Goal: Task Accomplishment & Management: Complete application form

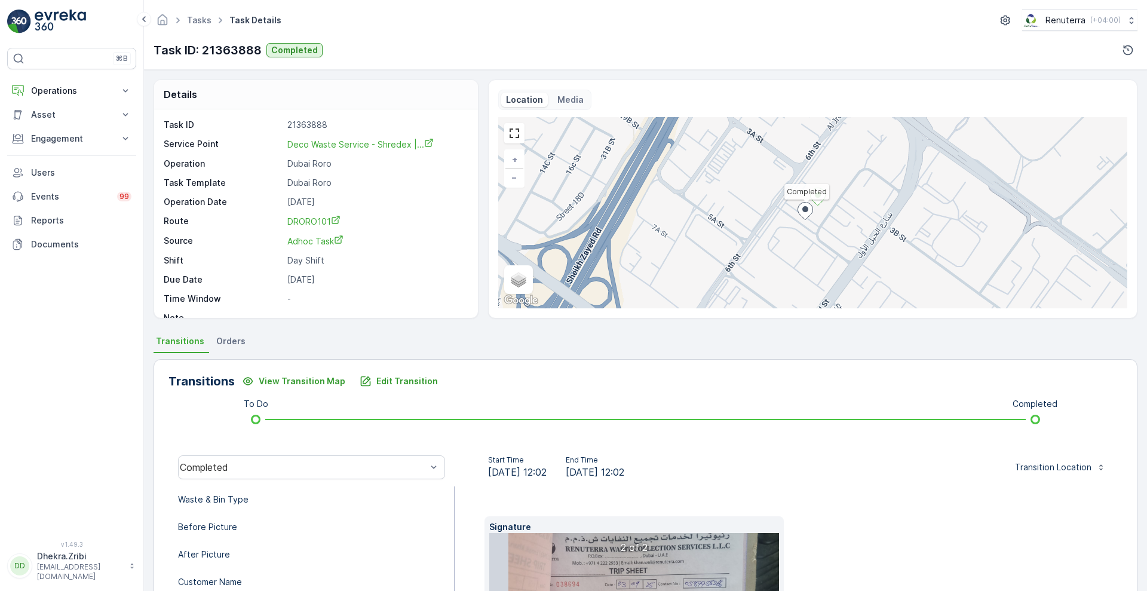
scroll to position [162, 0]
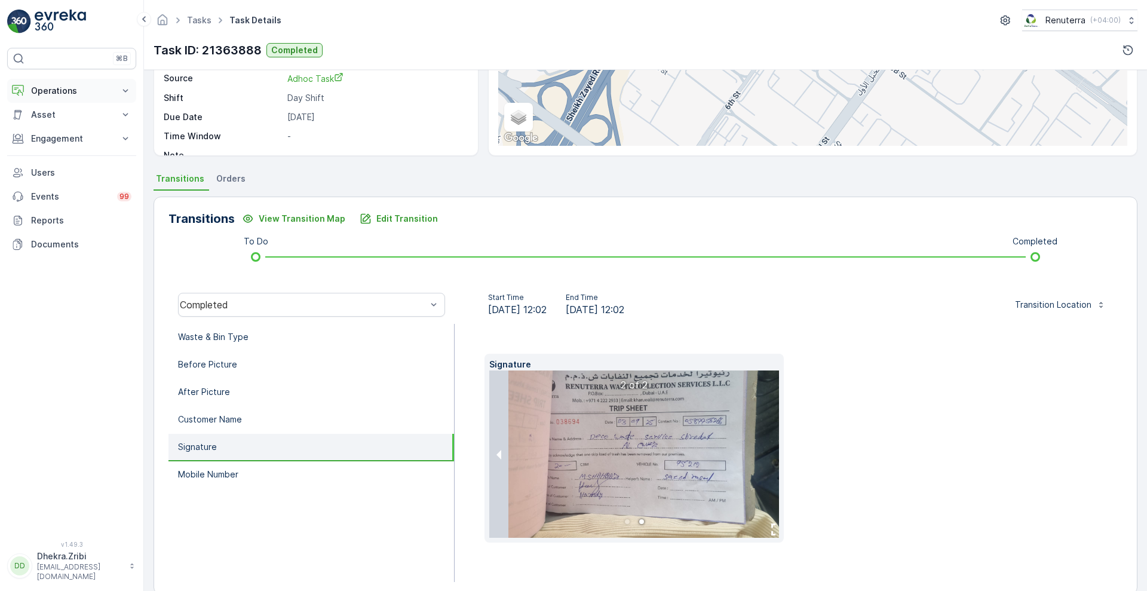
click at [116, 88] on button "Operations" at bounding box center [71, 91] width 129 height 24
click at [68, 125] on link "Planning" at bounding box center [81, 127] width 111 height 17
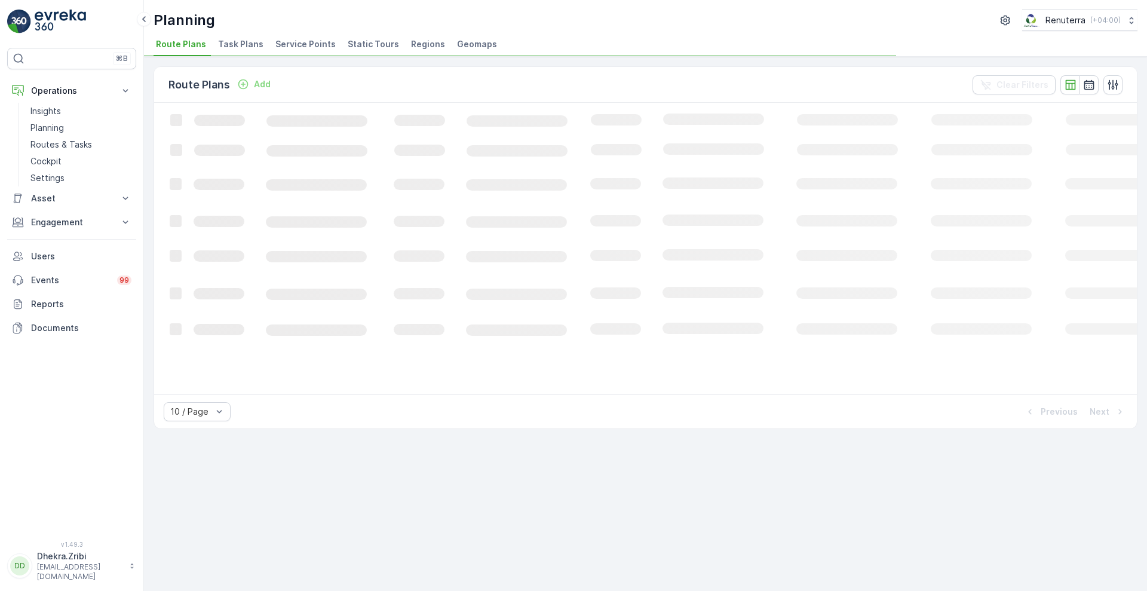
click at [286, 40] on span "Service Points" at bounding box center [305, 44] width 60 height 12
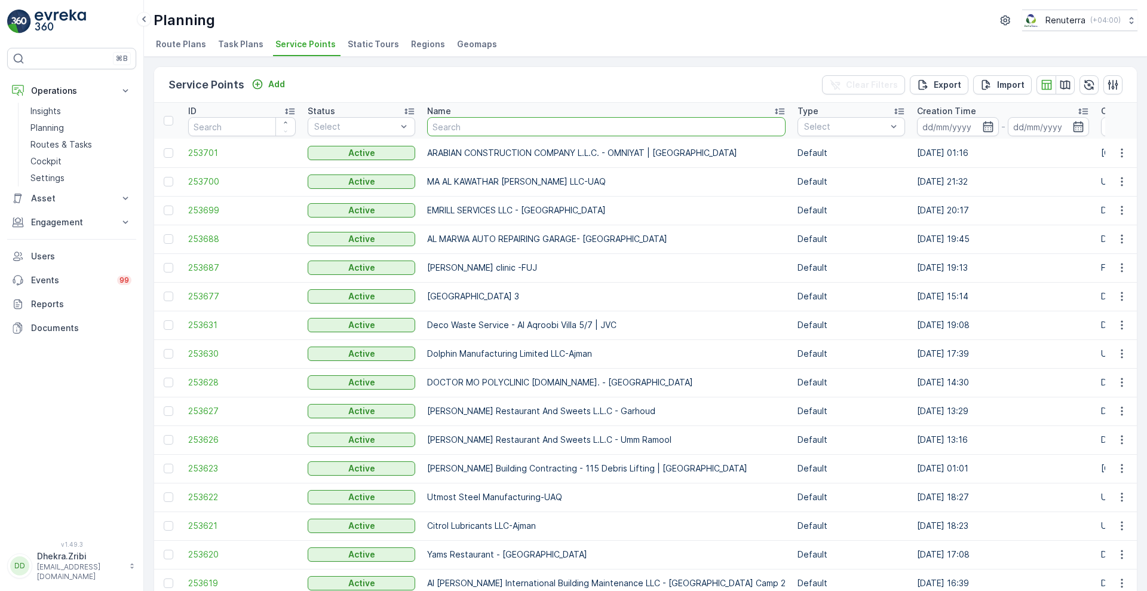
click at [484, 128] on input "text" at bounding box center [606, 126] width 358 height 19
type input "dubox"
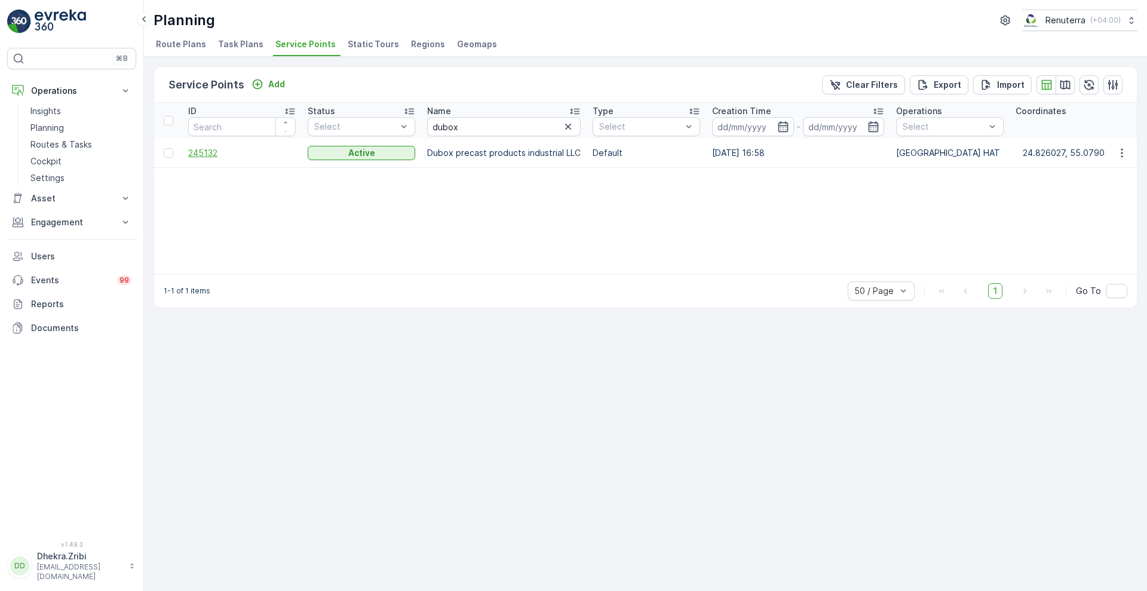
click at [210, 156] on span "245132" at bounding box center [242, 153] width 108 height 12
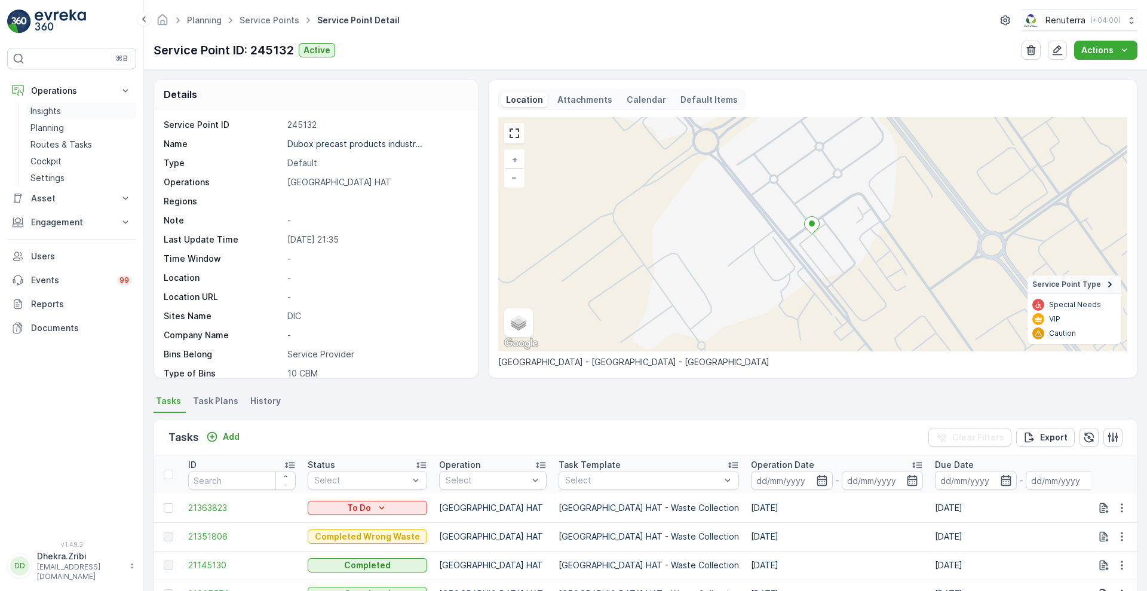
click at [52, 112] on p "Insights" at bounding box center [45, 111] width 30 height 12
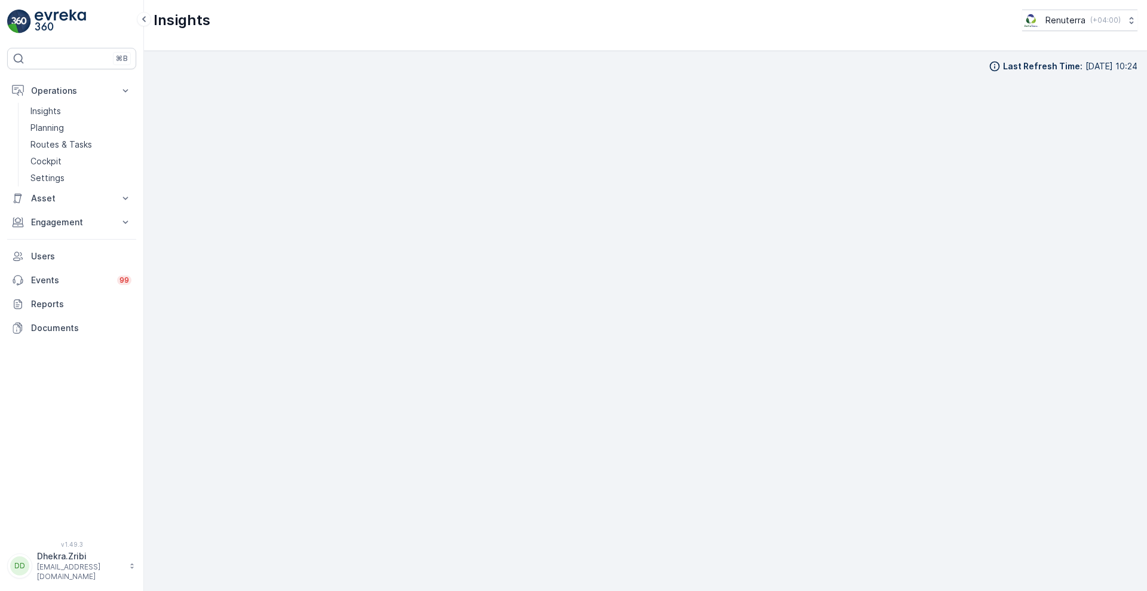
scroll to position [13, 0]
click at [53, 128] on p "Planning" at bounding box center [46, 128] width 33 height 12
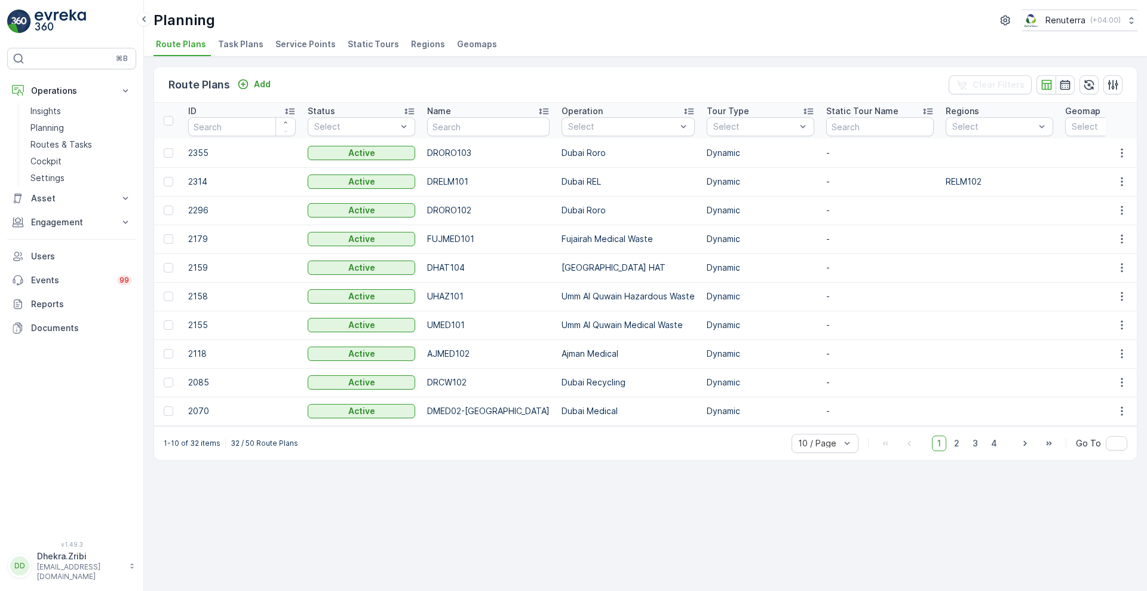
click at [291, 43] on span "Service Points" at bounding box center [305, 44] width 60 height 12
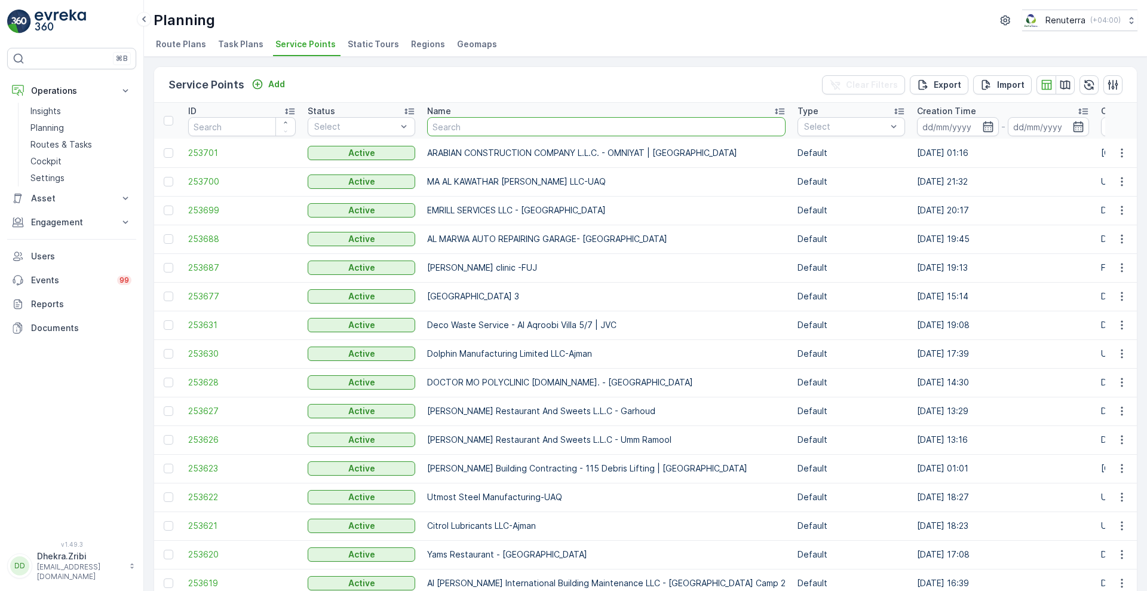
click at [504, 128] on input "text" at bounding box center [606, 126] width 358 height 19
type input "dubox"
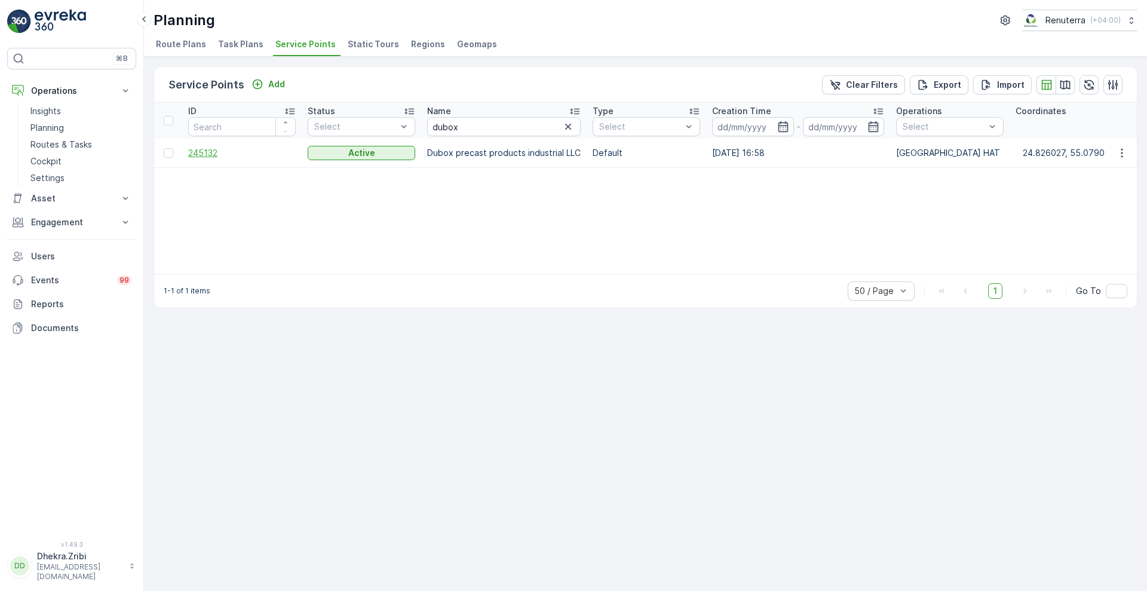
click at [213, 153] on span "245132" at bounding box center [242, 153] width 108 height 12
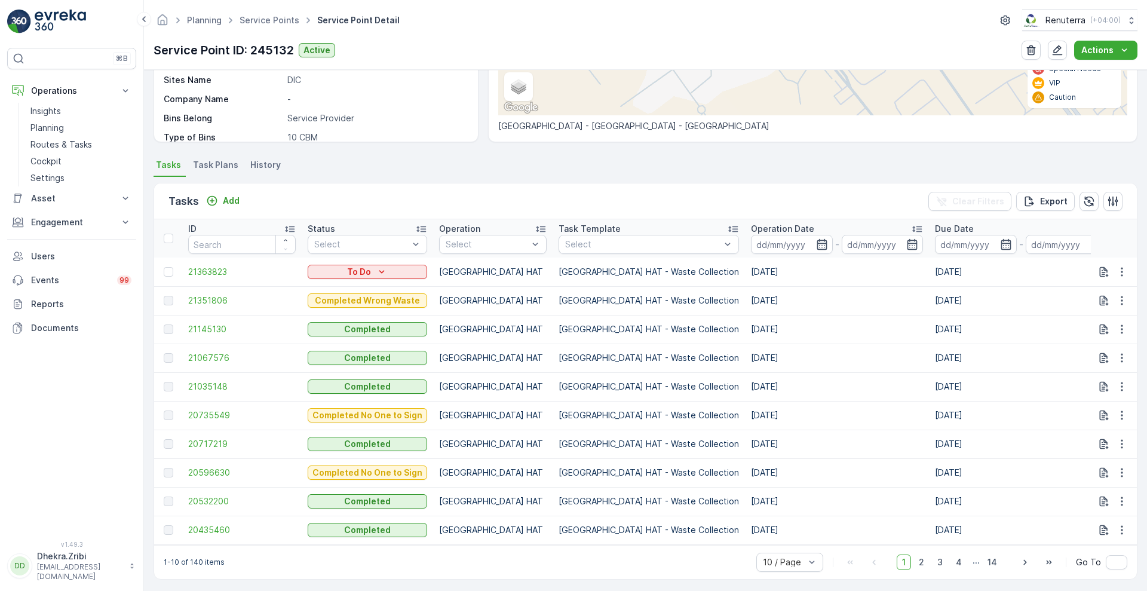
scroll to position [246, 0]
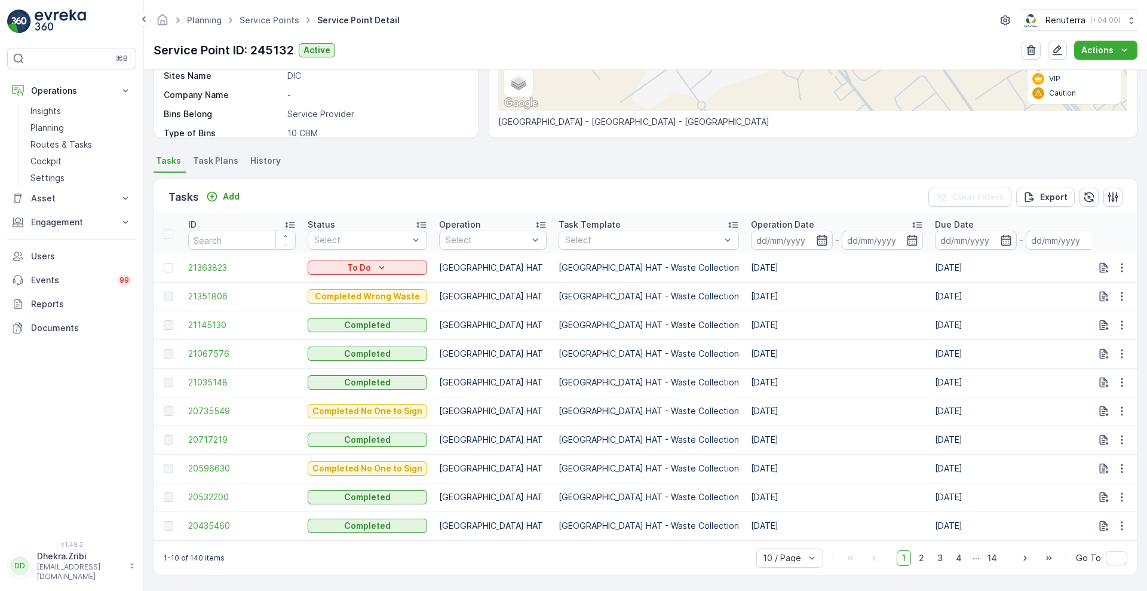
click at [816, 237] on icon "button" at bounding box center [822, 240] width 12 height 12
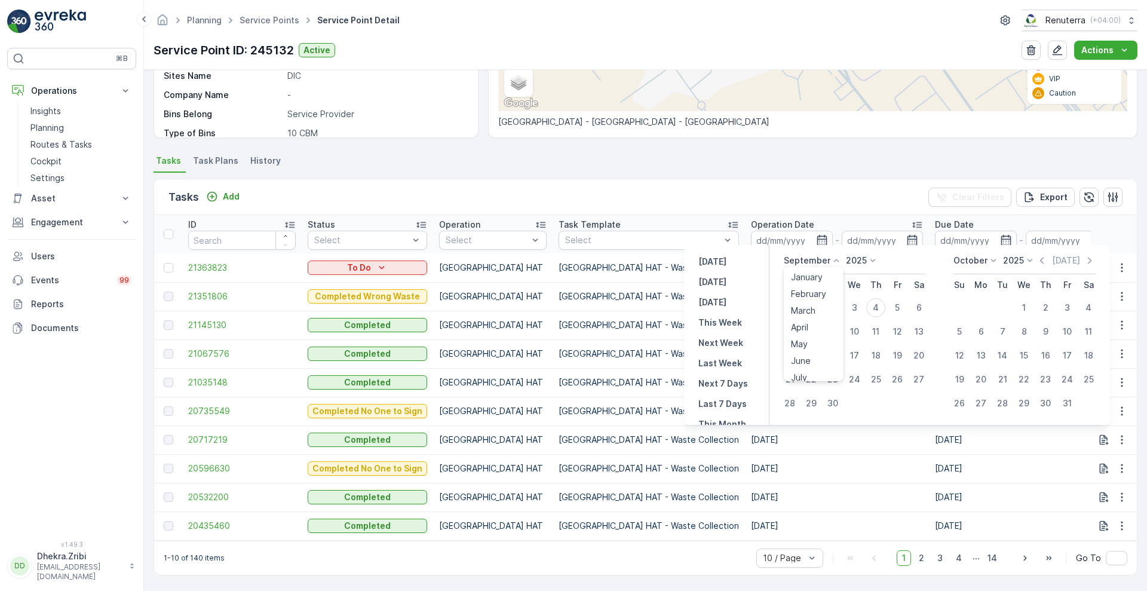
click at [835, 261] on icon at bounding box center [836, 260] width 12 height 12
click at [842, 349] on li "May" at bounding box center [814, 344] width 60 height 17
click at [839, 259] on icon at bounding box center [836, 260] width 12 height 12
click at [814, 306] on span "August" at bounding box center [805, 303] width 28 height 12
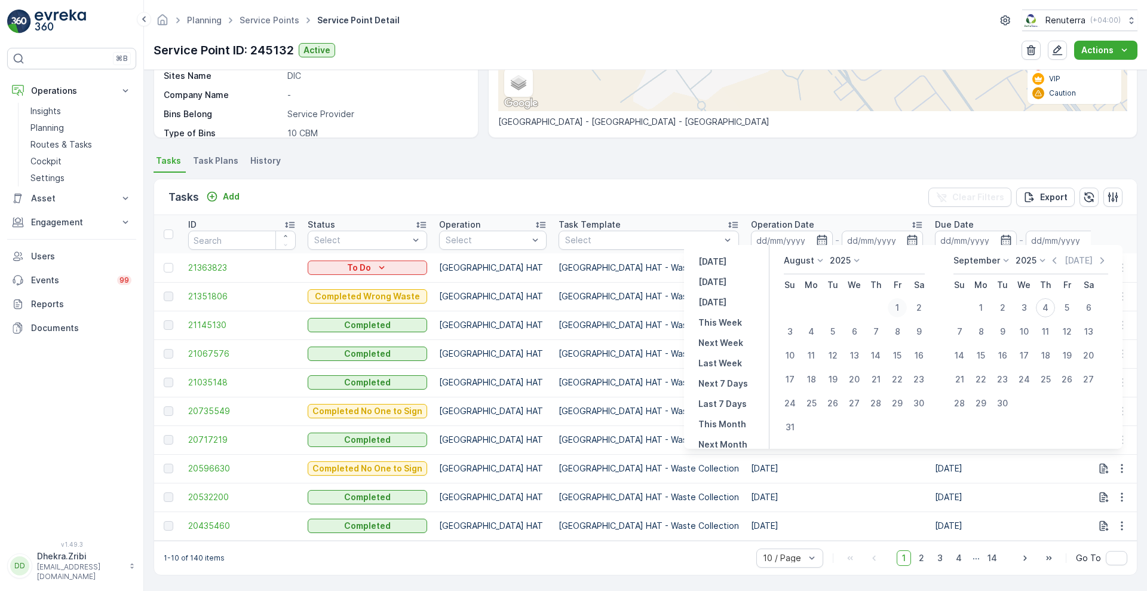
click at [897, 307] on div "1" at bounding box center [897, 307] width 19 height 19
type input "[DATE]"
click at [897, 307] on div "1" at bounding box center [897, 307] width 19 height 19
type input "[DATE]"
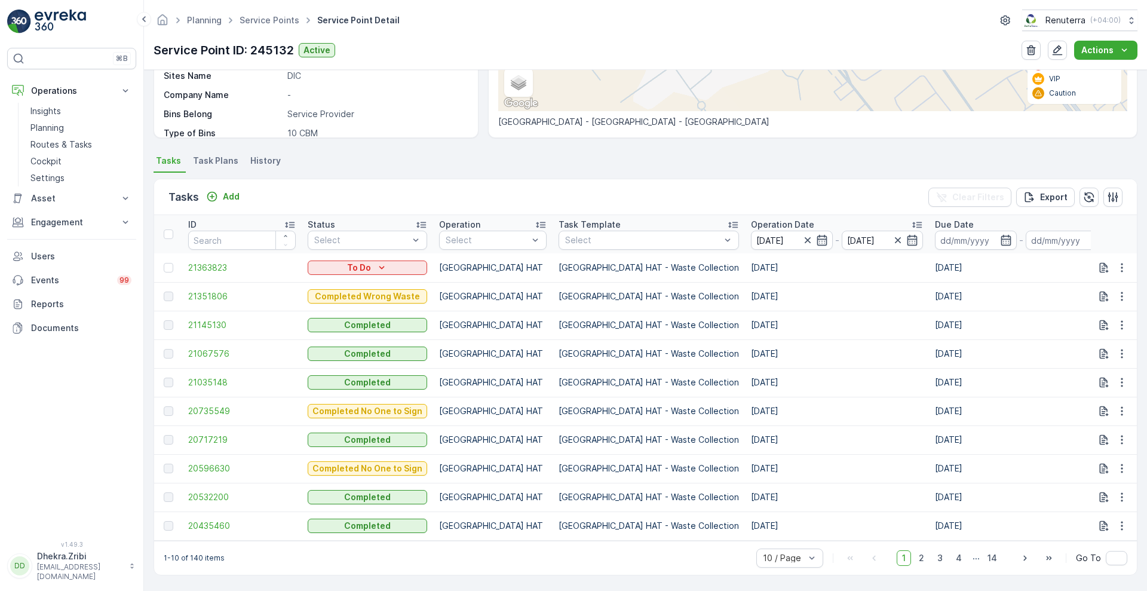
click at [808, 193] on div "Tasks Add Clear Filters Export" at bounding box center [645, 197] width 983 height 36
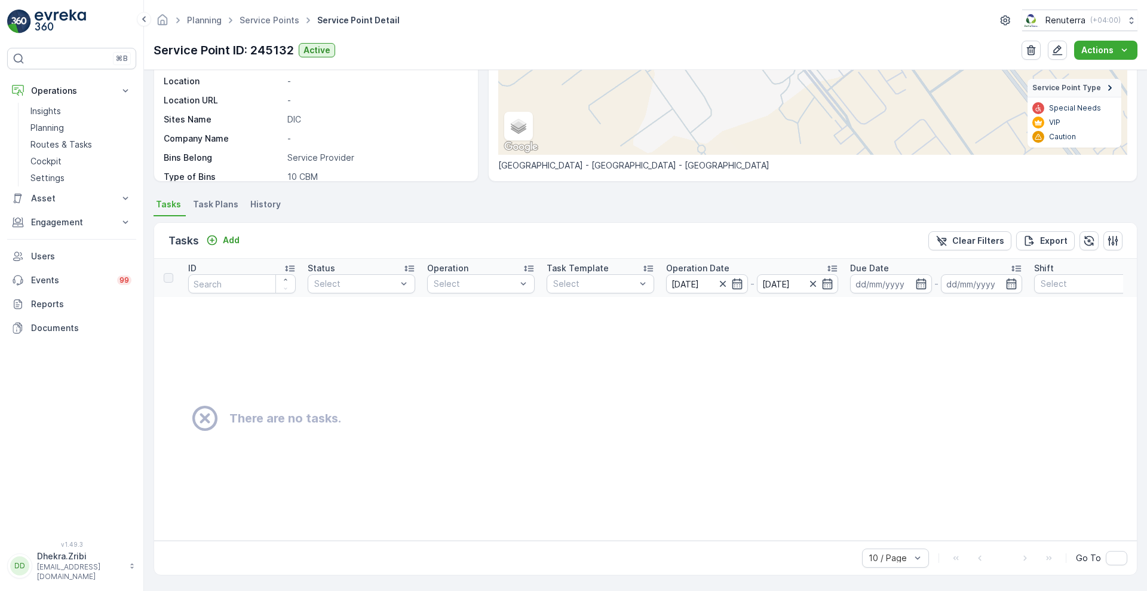
scroll to position [203, 0]
click at [832, 278] on icon "button" at bounding box center [828, 283] width 10 height 11
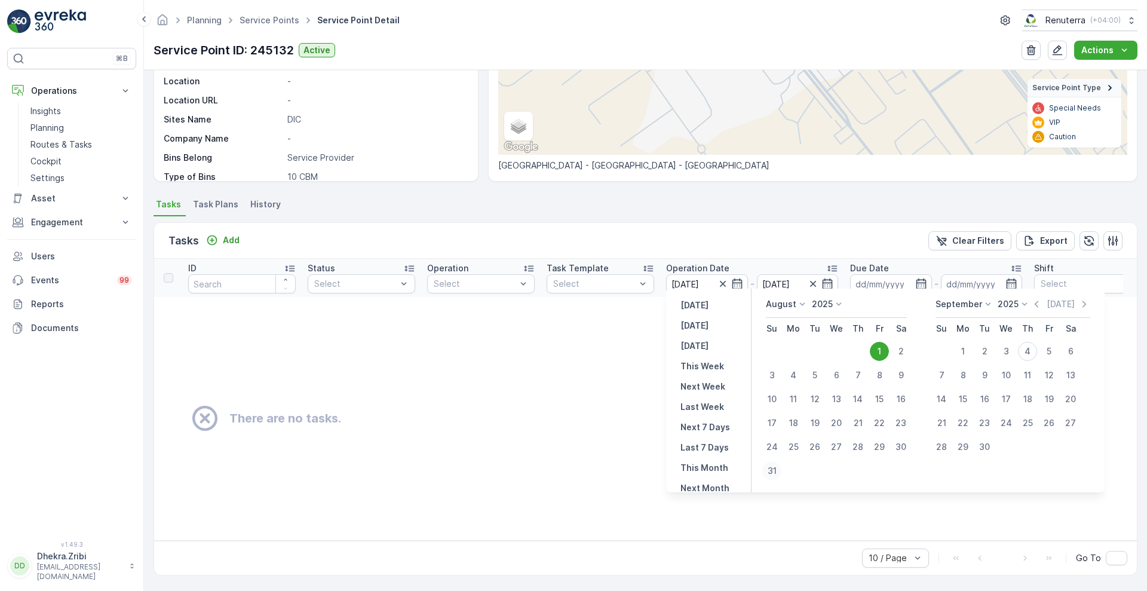
click at [772, 464] on div "31" at bounding box center [771, 470] width 19 height 19
type input "[DATE]"
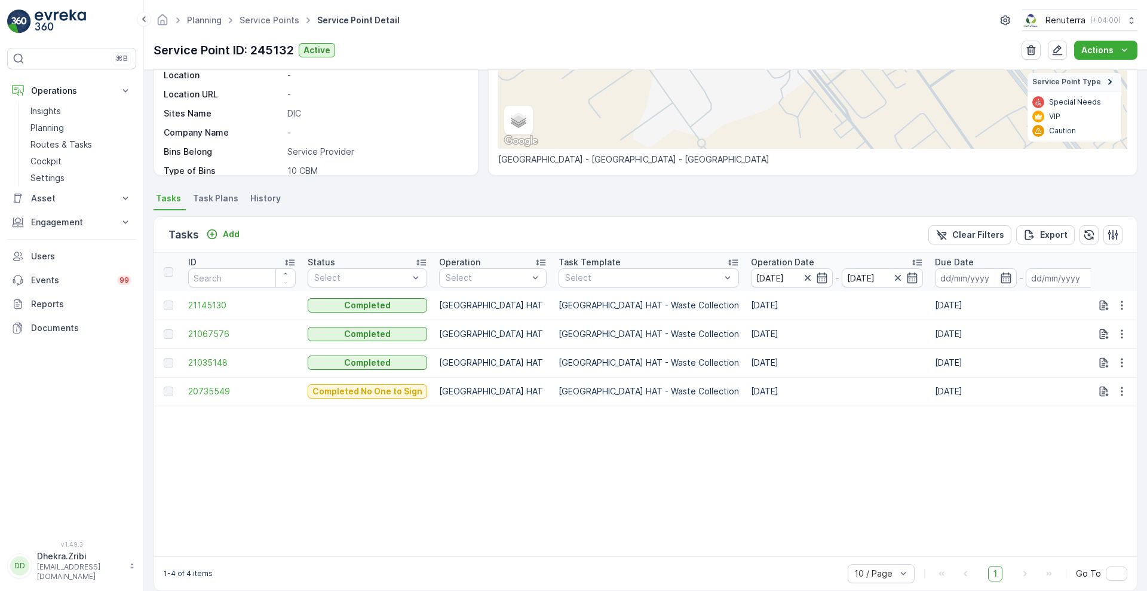
click at [751, 258] on p "Operation Date" at bounding box center [782, 262] width 63 height 12
click at [214, 305] on span "20735549" at bounding box center [242, 305] width 108 height 12
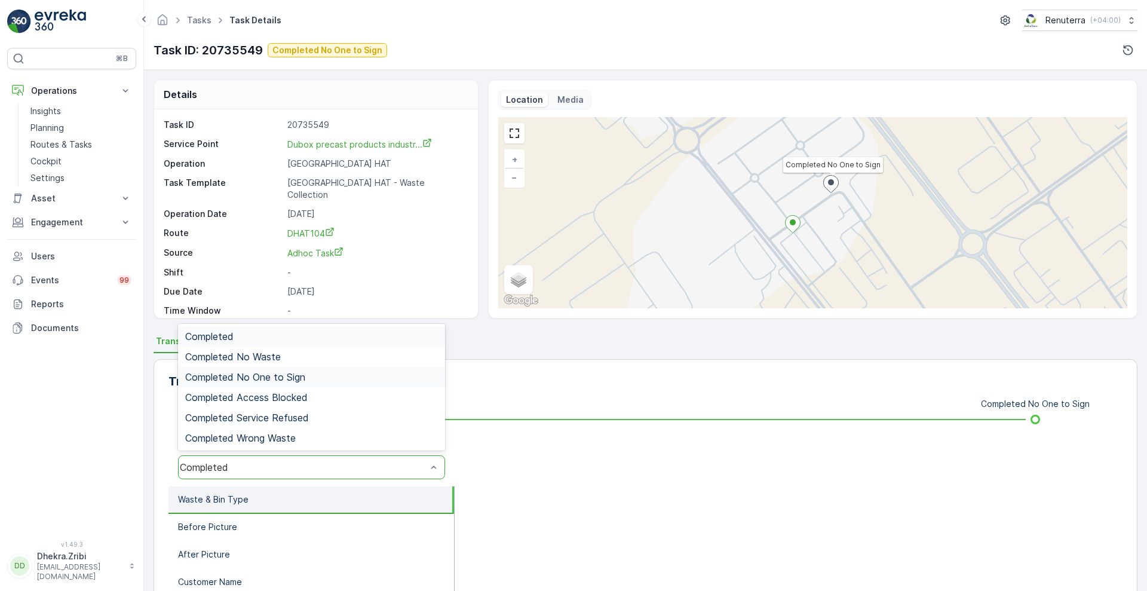
click at [310, 376] on div "Completed No One to Sign" at bounding box center [311, 377] width 253 height 11
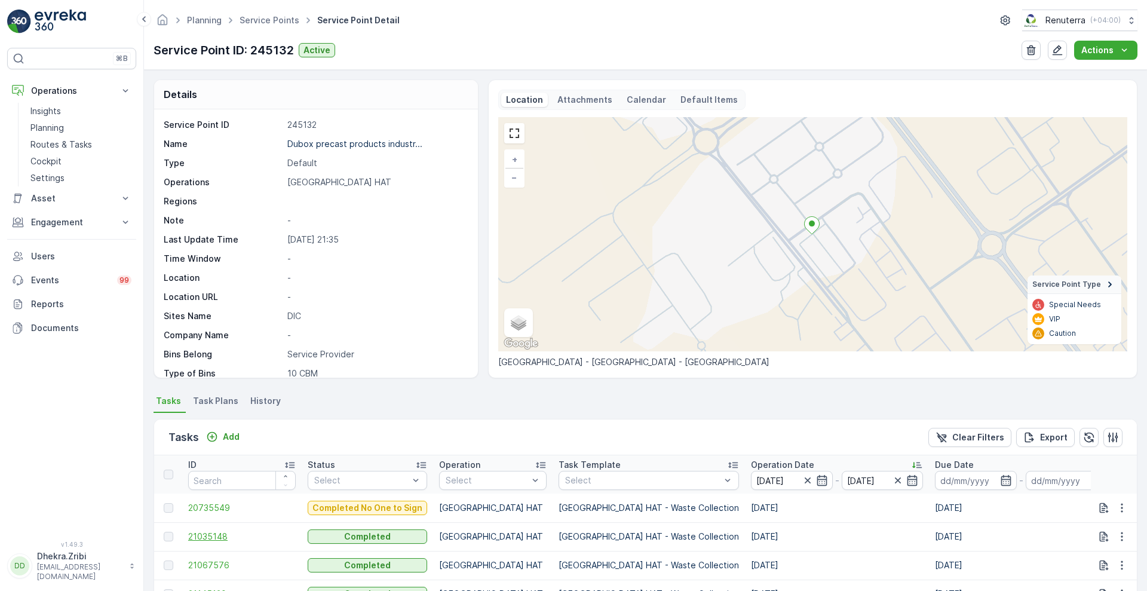
click at [210, 536] on span "21035148" at bounding box center [242, 536] width 108 height 12
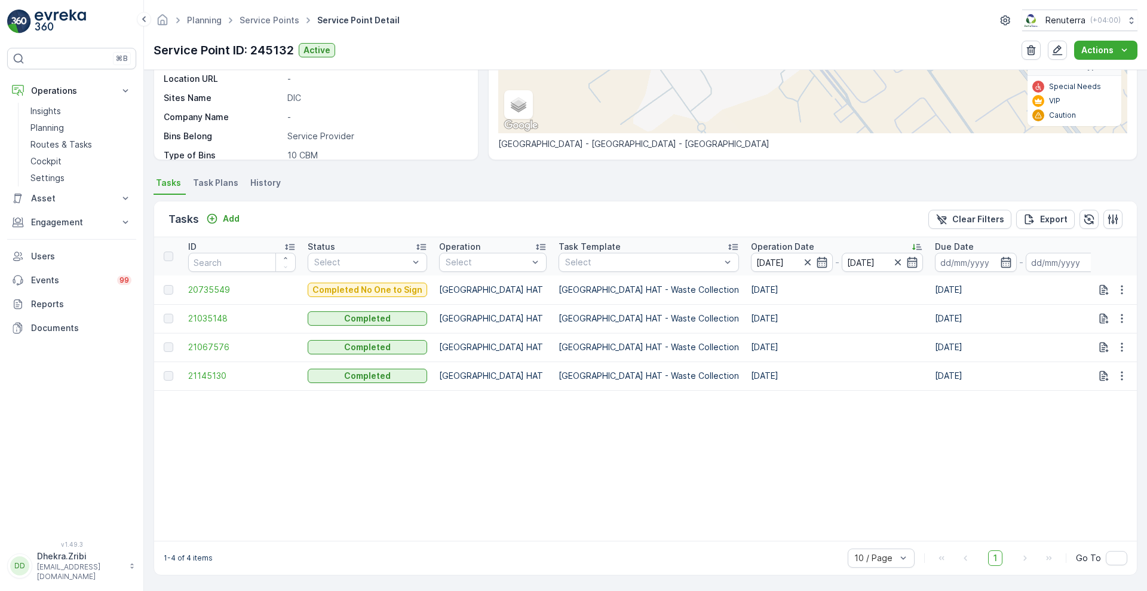
scroll to position [224, 0]
click at [222, 346] on span "21067576" at bounding box center [242, 347] width 108 height 12
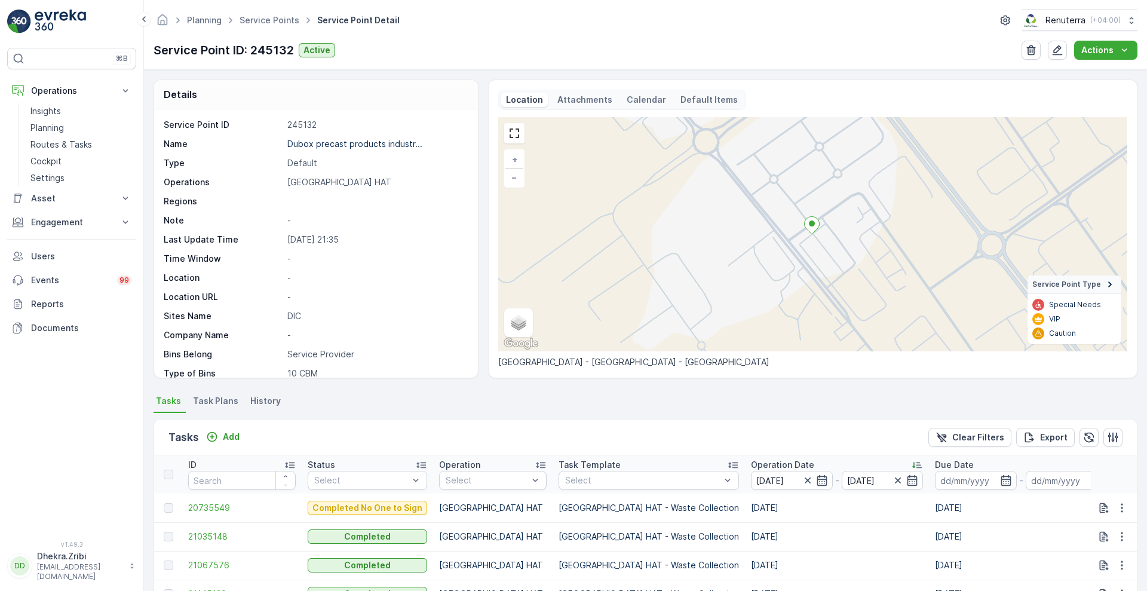
scroll to position [224, 0]
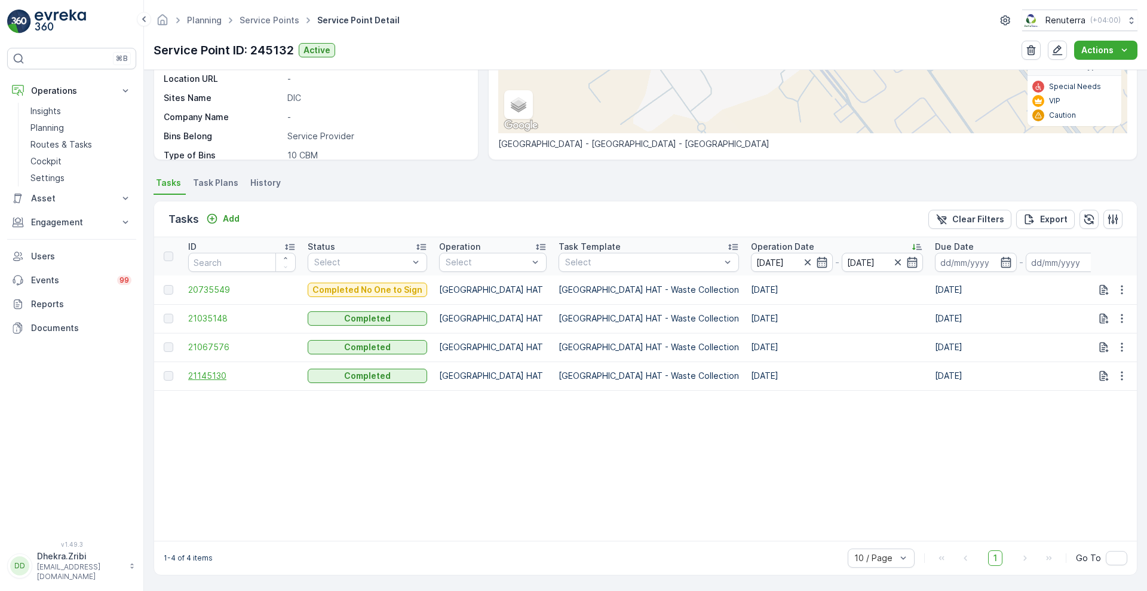
click at [217, 370] on span "21145130" at bounding box center [242, 376] width 108 height 12
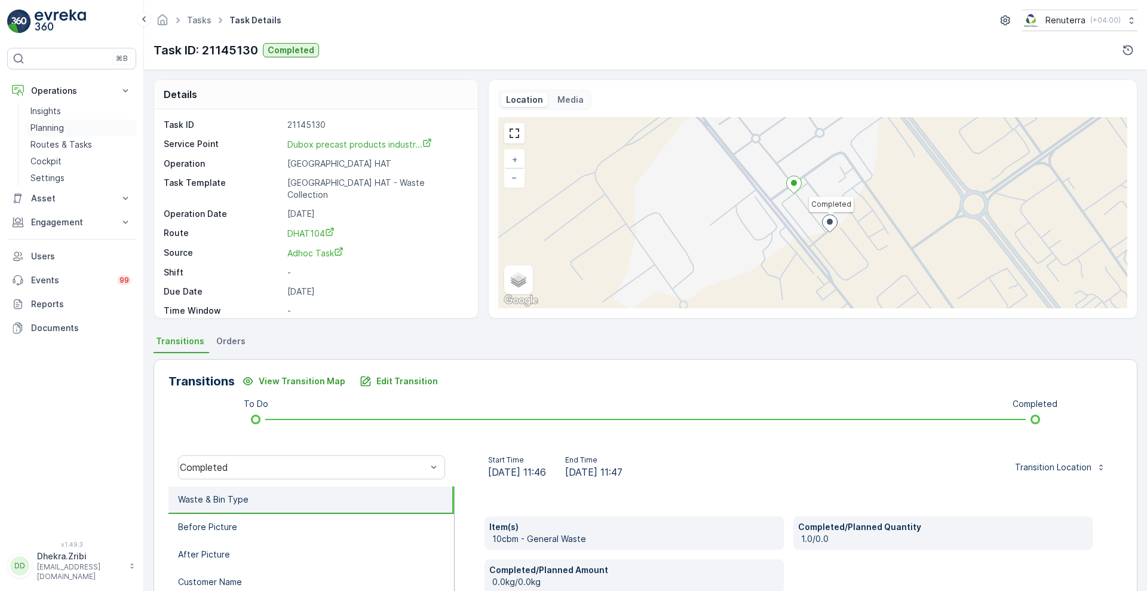
click at [36, 125] on p "Planning" at bounding box center [46, 128] width 33 height 12
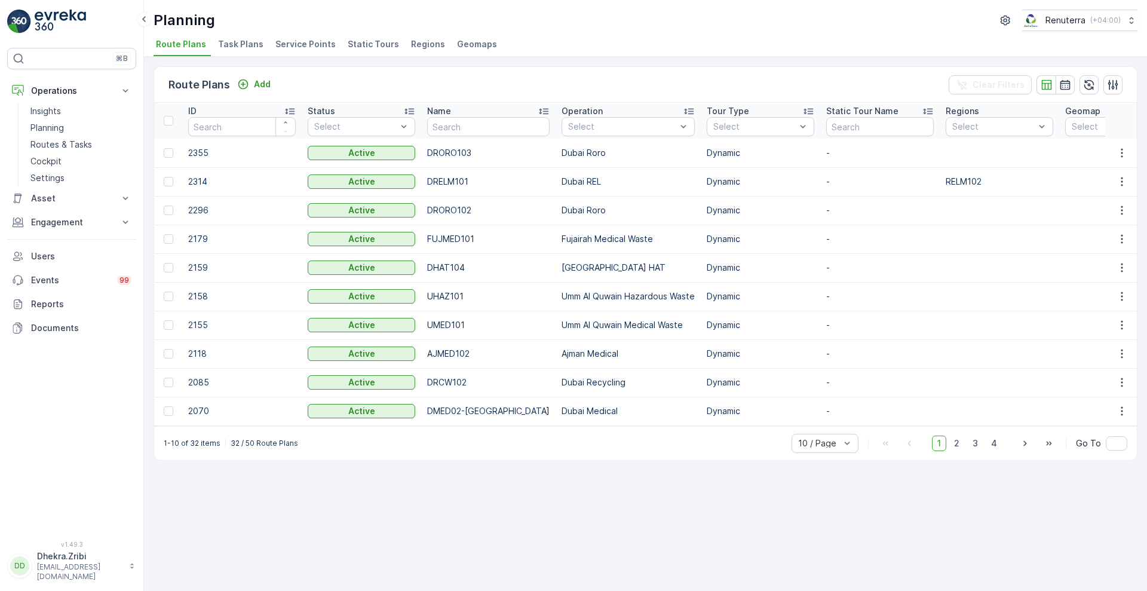
click at [313, 43] on span "Service Points" at bounding box center [305, 44] width 60 height 12
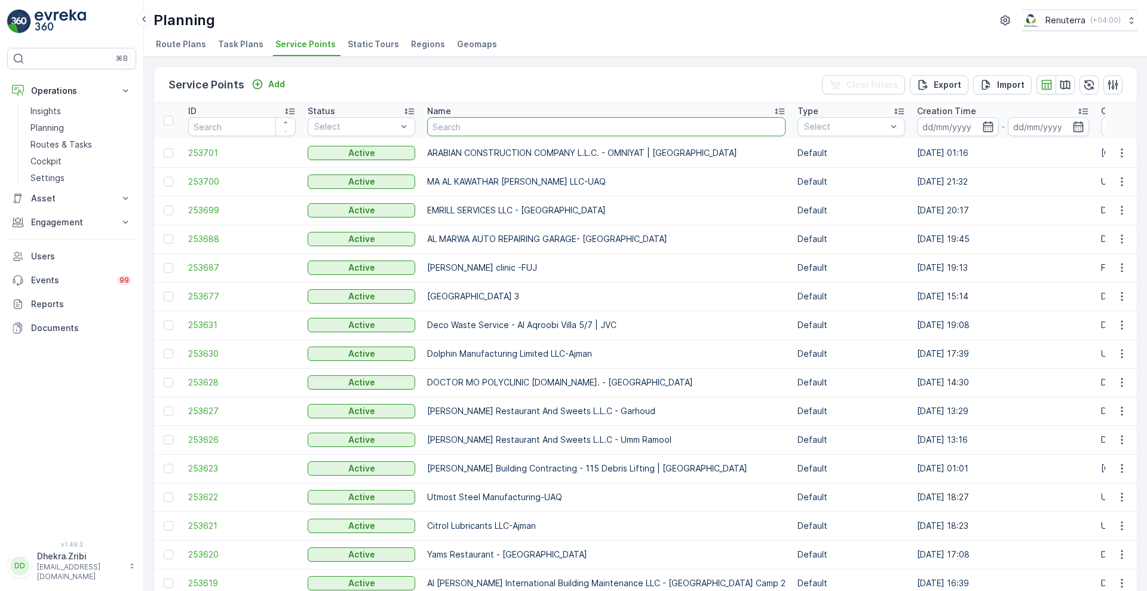
click at [449, 129] on input "text" at bounding box center [606, 126] width 358 height 19
type input "[PERSON_NAME]"
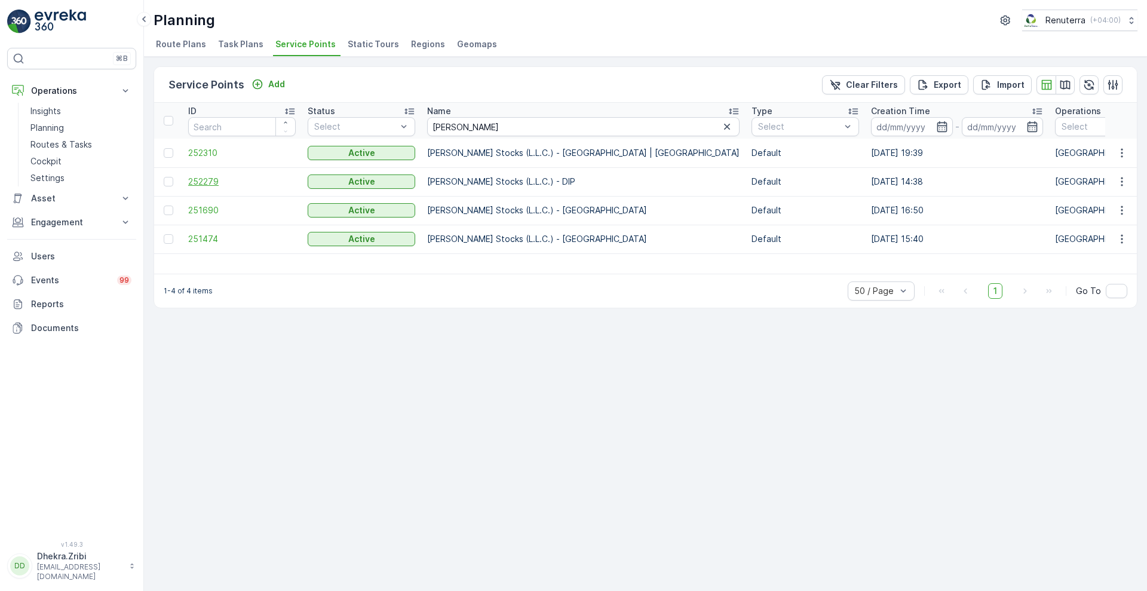
click at [197, 180] on span "252279" at bounding box center [242, 182] width 108 height 12
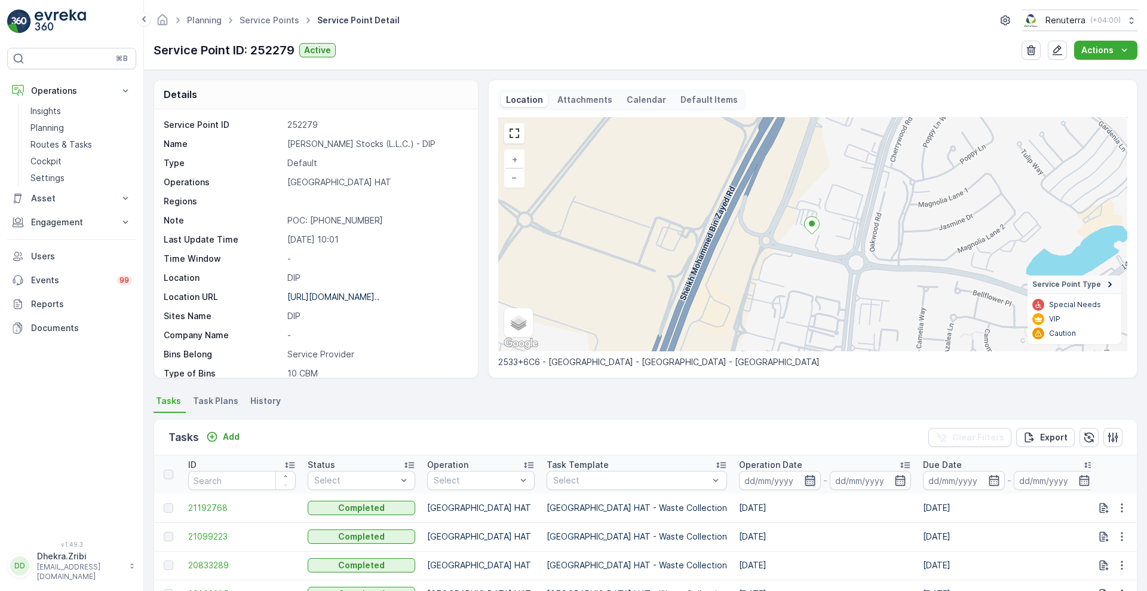
click at [804, 483] on icon "button" at bounding box center [810, 480] width 12 height 12
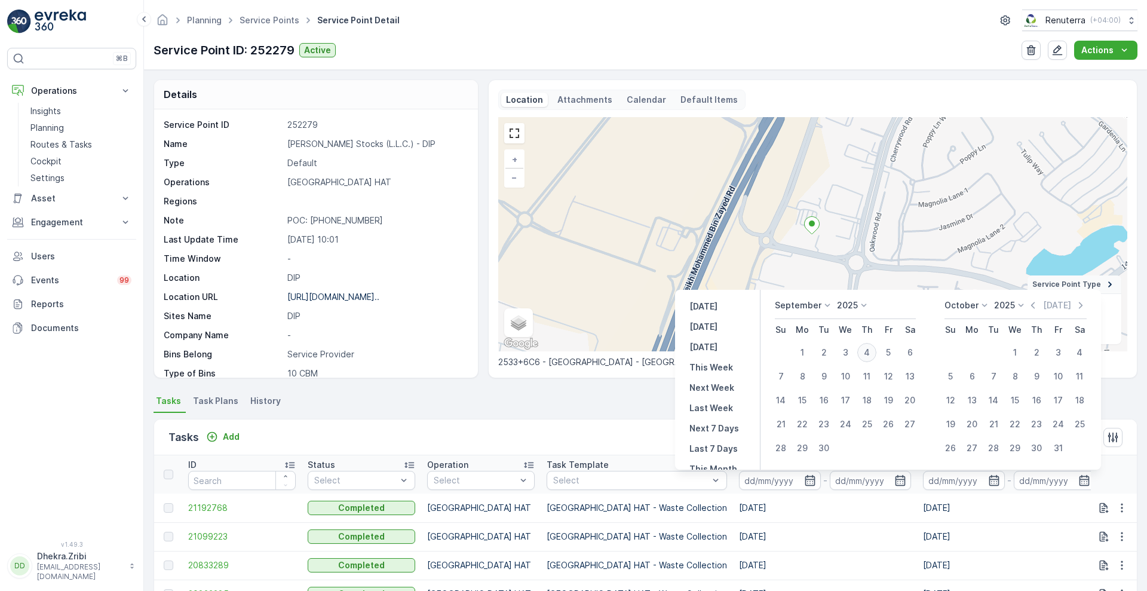
click at [868, 345] on div "4" at bounding box center [866, 352] width 19 height 19
type input "[DATE]"
click at [868, 345] on div "4" at bounding box center [866, 352] width 19 height 19
type input "[DATE]"
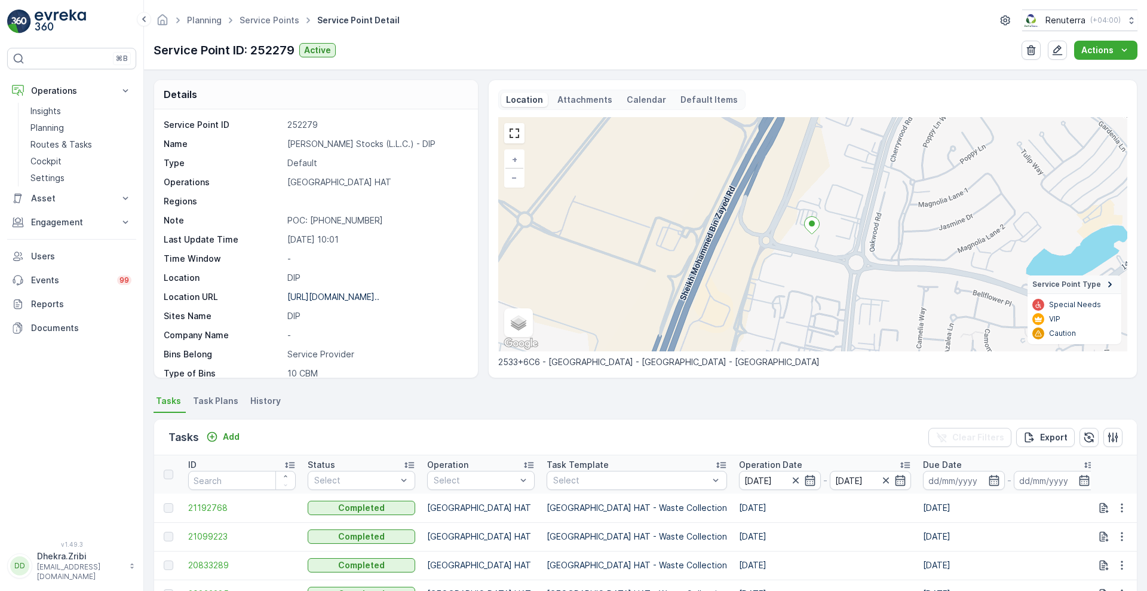
click at [597, 426] on div "Tasks Add Clear Filters Export" at bounding box center [645, 437] width 983 height 36
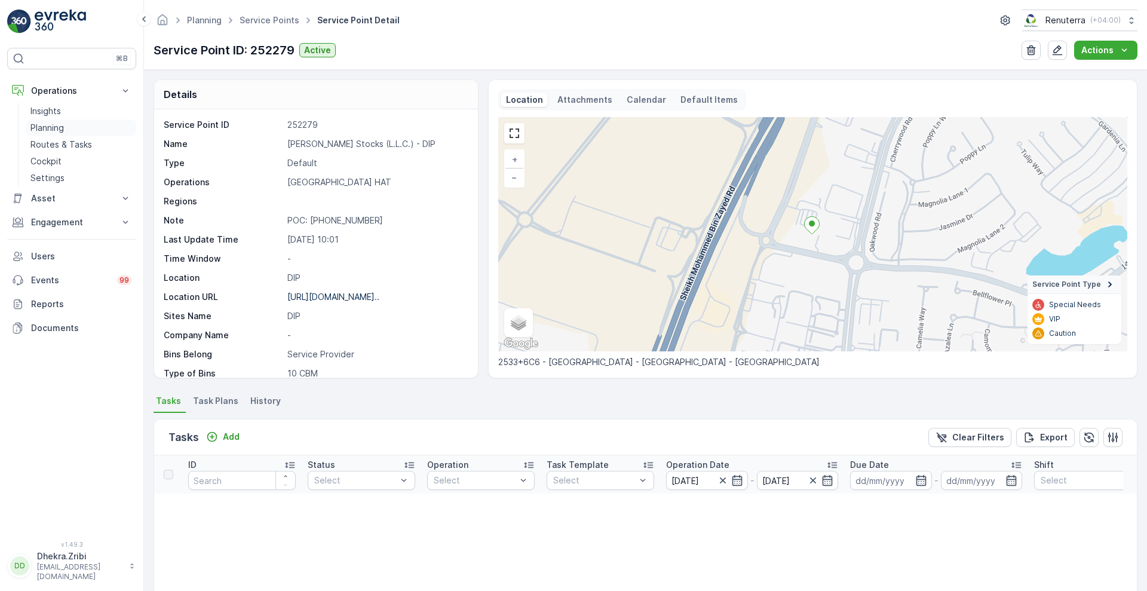
click at [53, 131] on p "Planning" at bounding box center [46, 128] width 33 height 12
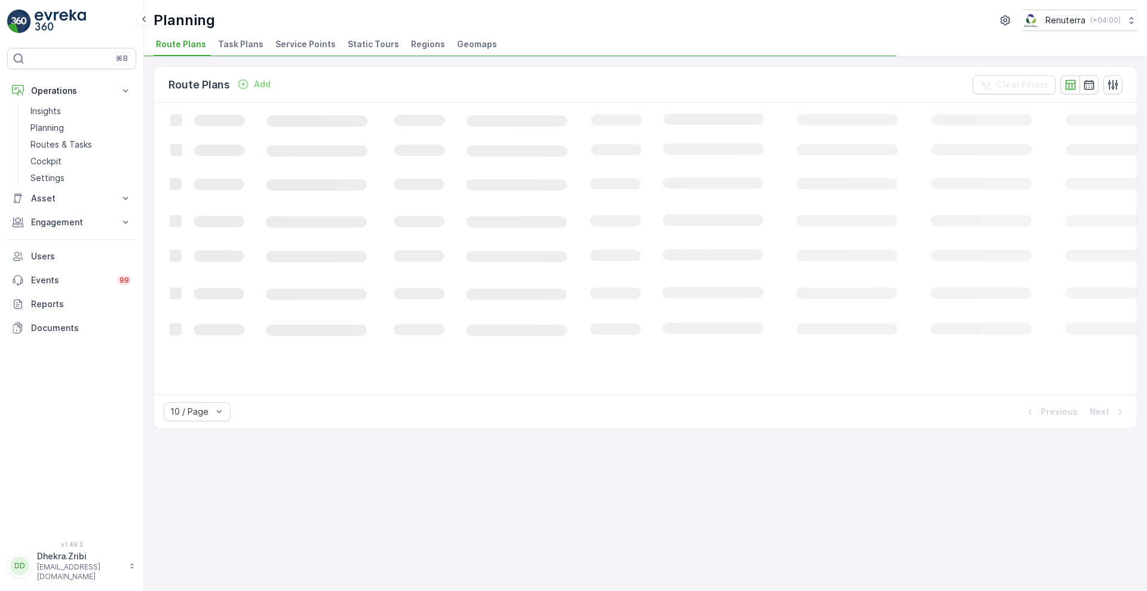
click at [312, 40] on span "Service Points" at bounding box center [305, 44] width 60 height 12
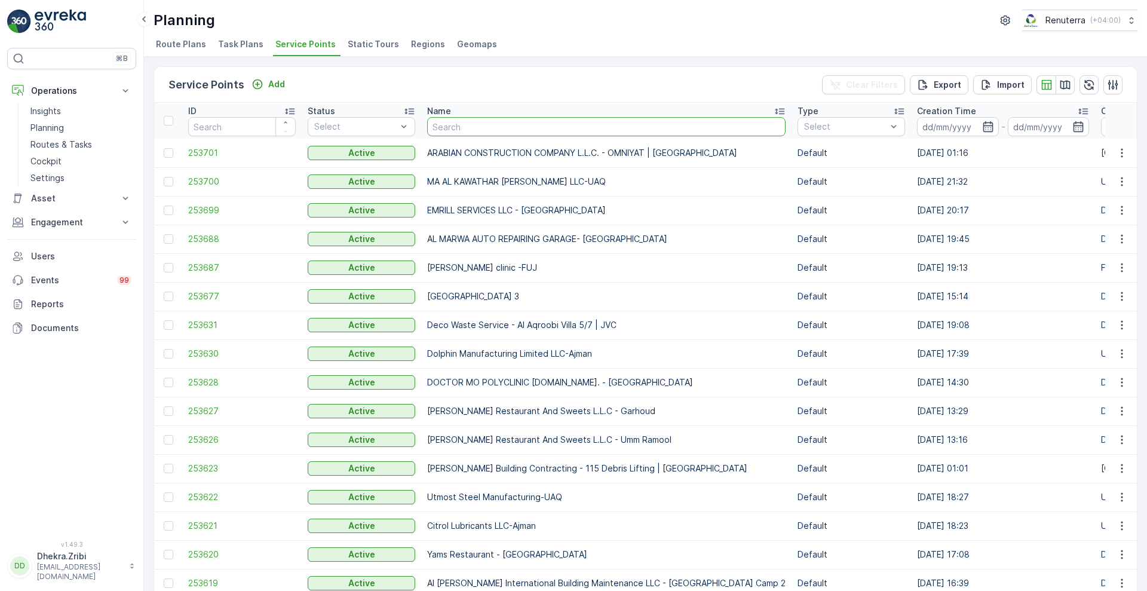
click at [480, 118] on input "text" at bounding box center [606, 126] width 358 height 19
type input "saudi germa"
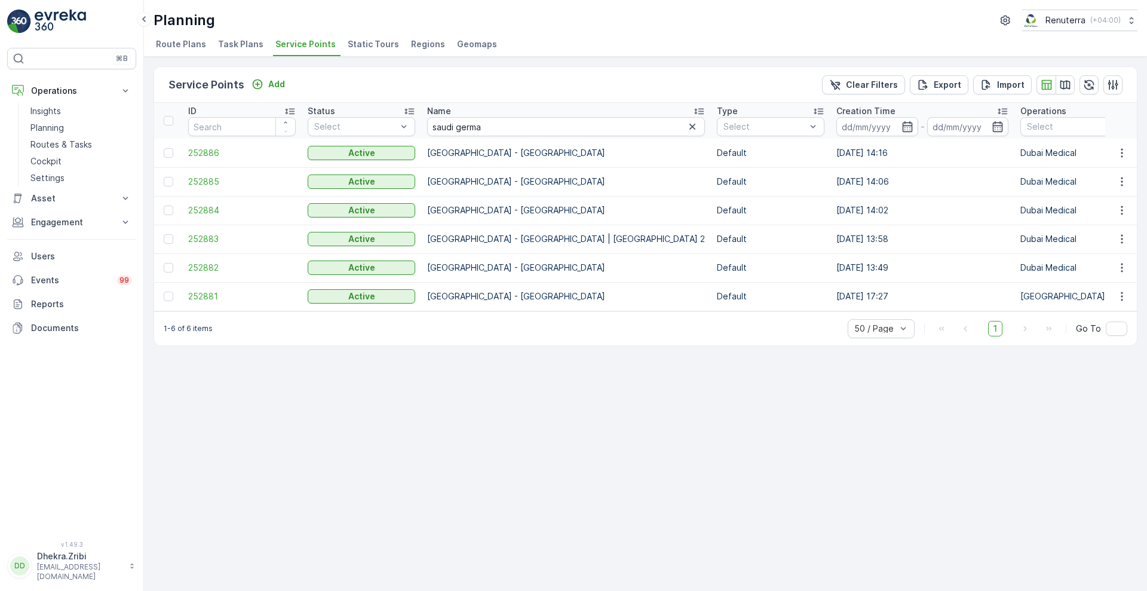
click at [206, 158] on td "252886" at bounding box center [241, 153] width 119 height 29
click at [215, 154] on span "252886" at bounding box center [242, 153] width 108 height 12
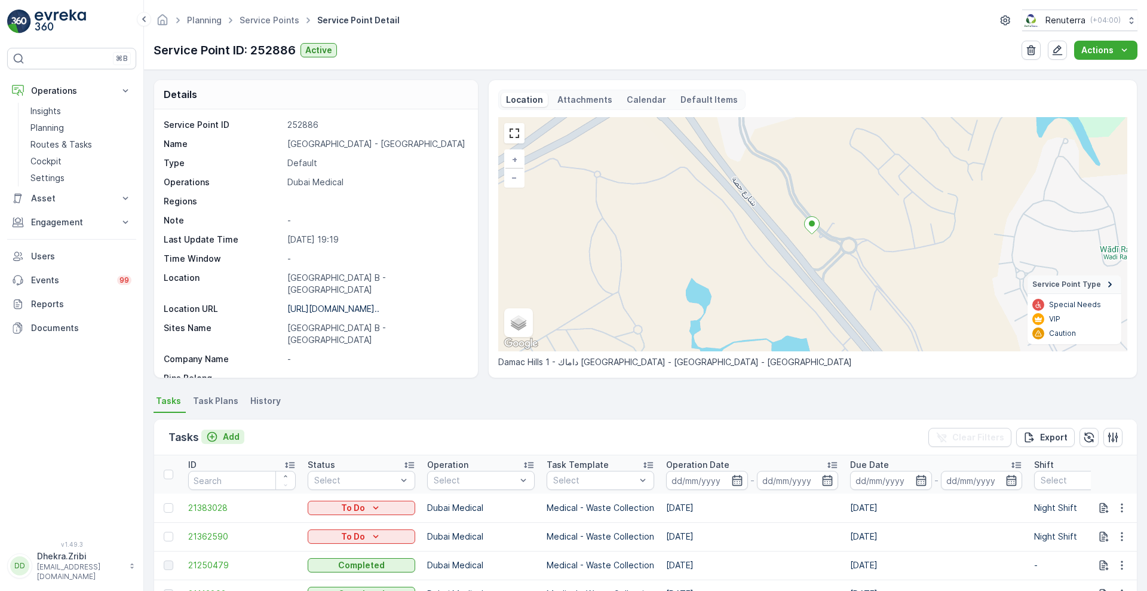
click at [226, 438] on p "Add" at bounding box center [231, 437] width 17 height 12
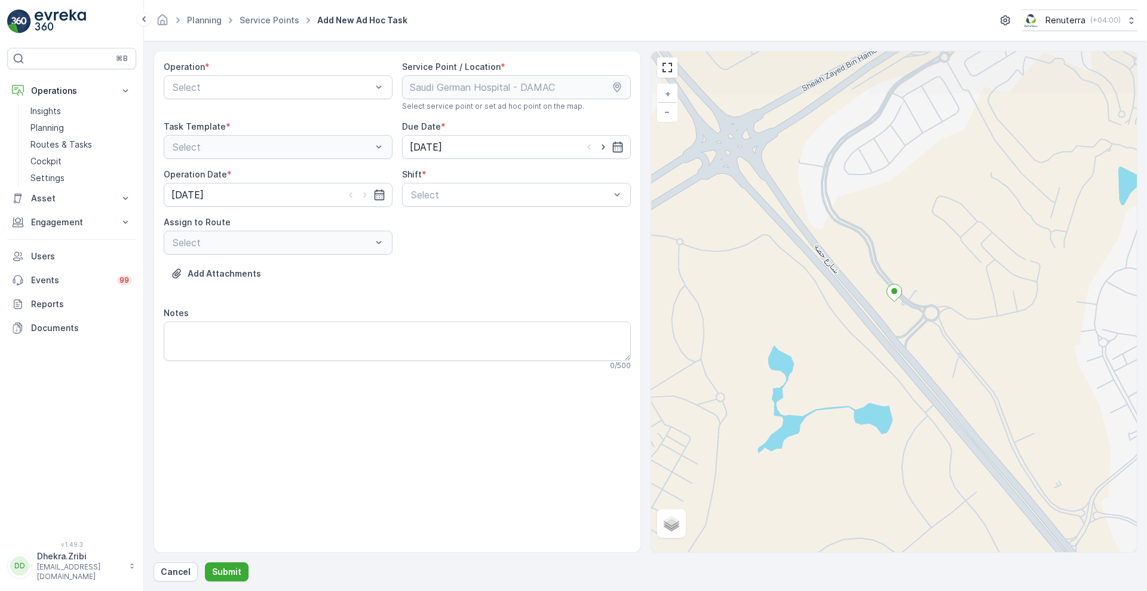
click at [295, 99] on div "Operation * Select" at bounding box center [278, 86] width 229 height 50
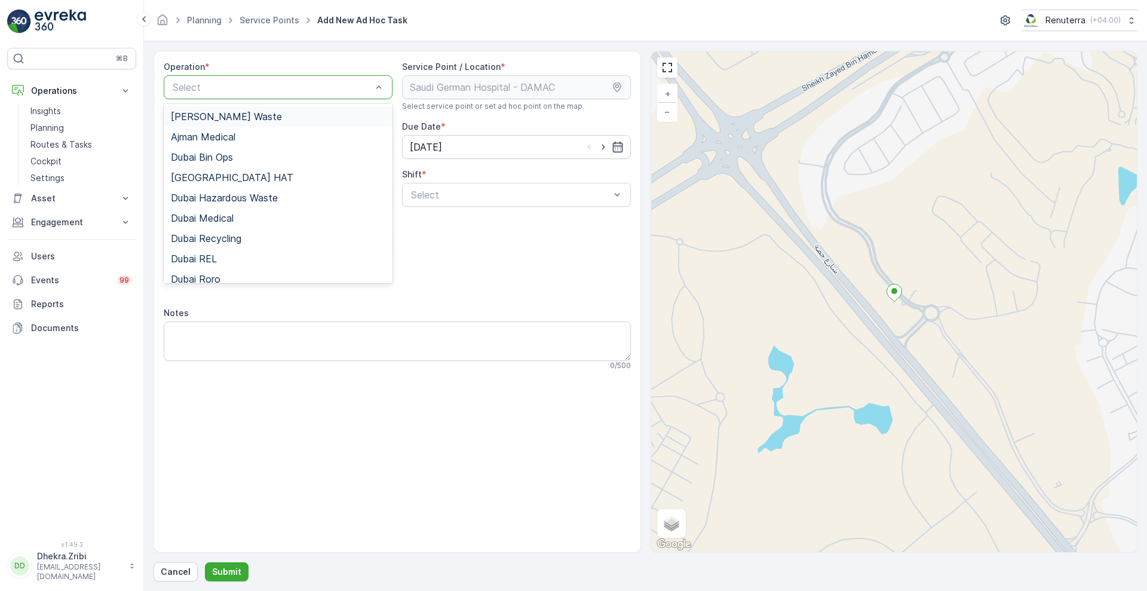
click at [305, 97] on div "Select" at bounding box center [278, 87] width 229 height 24
click at [234, 225] on div "Dubai Medical" at bounding box center [278, 218] width 229 height 20
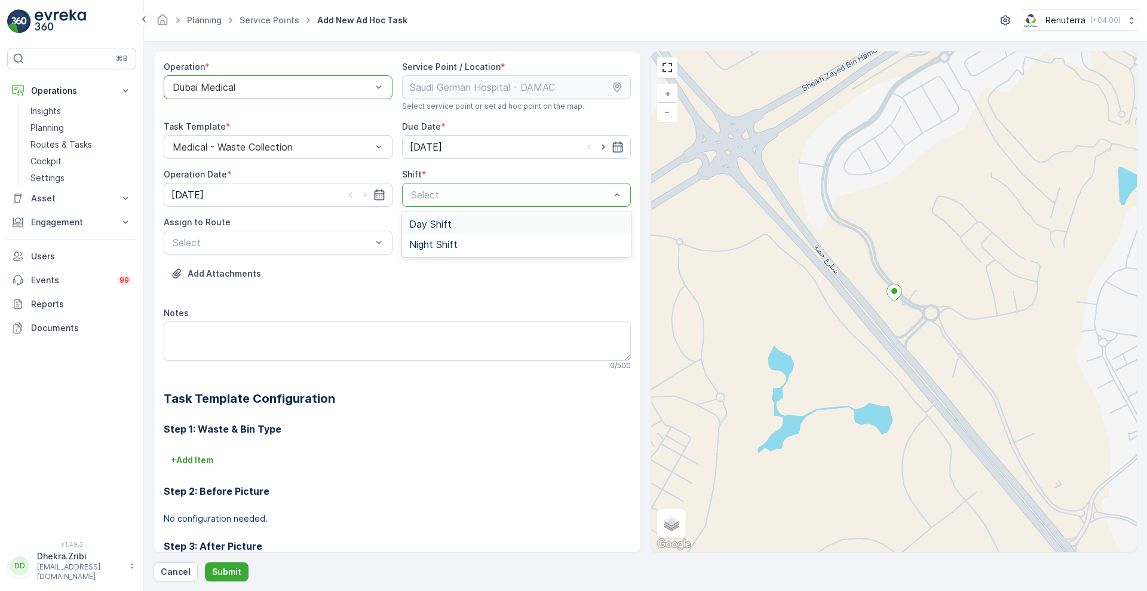
click at [437, 221] on span "Day Shift" at bounding box center [430, 224] width 42 height 11
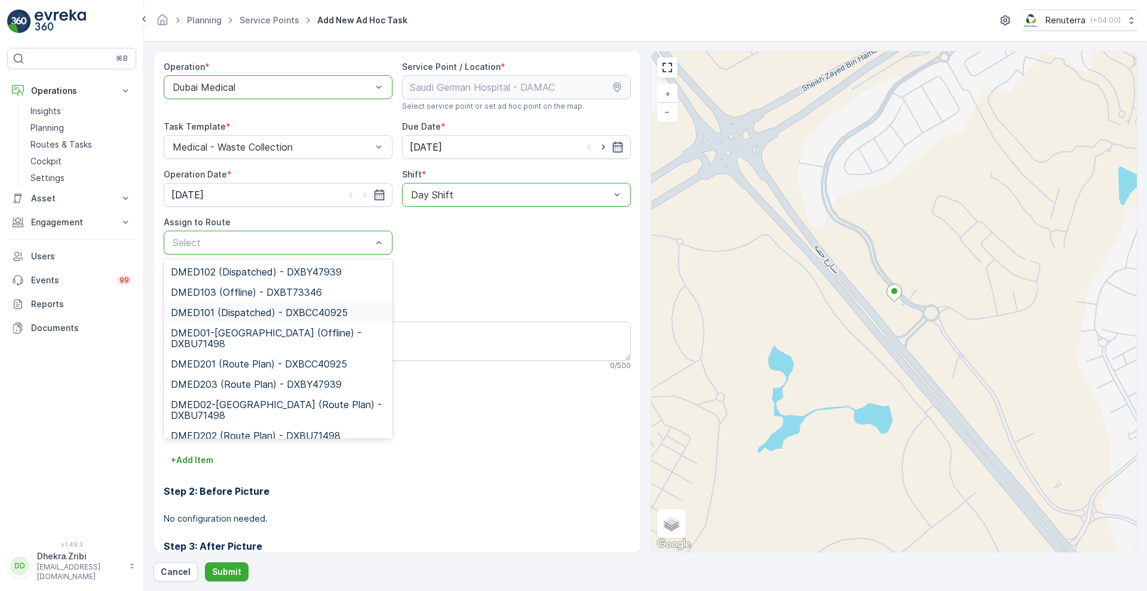
click at [296, 310] on span "DMED101 (Dispatched) - DXBCC40925" at bounding box center [259, 312] width 177 height 11
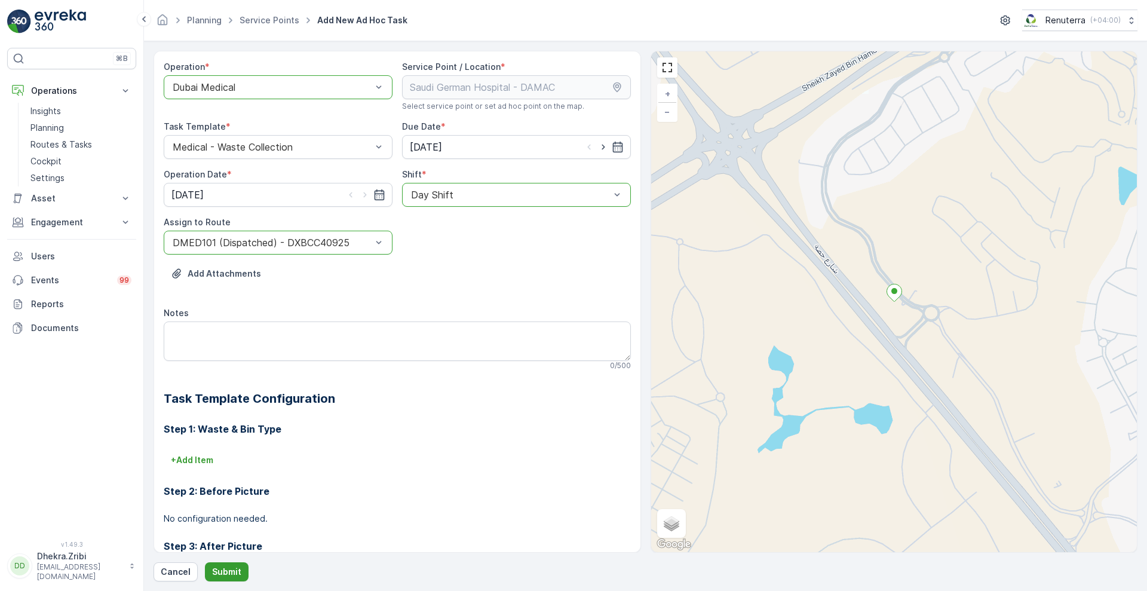
click at [231, 567] on p "Submit" at bounding box center [226, 572] width 29 height 12
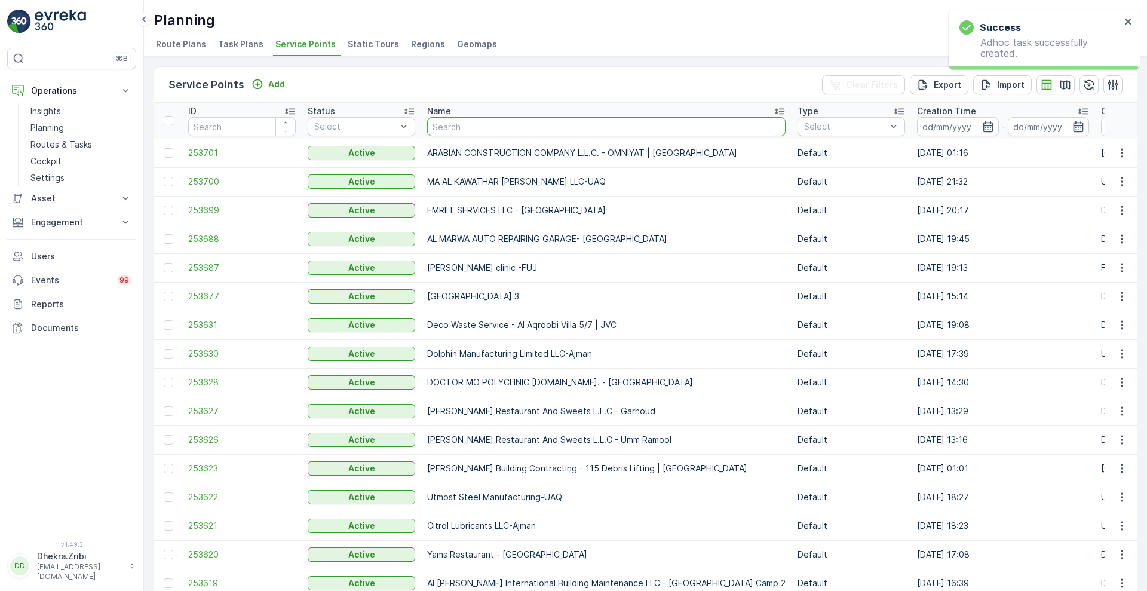
click at [503, 126] on input "text" at bounding box center [606, 126] width 358 height 19
type input "saudi"
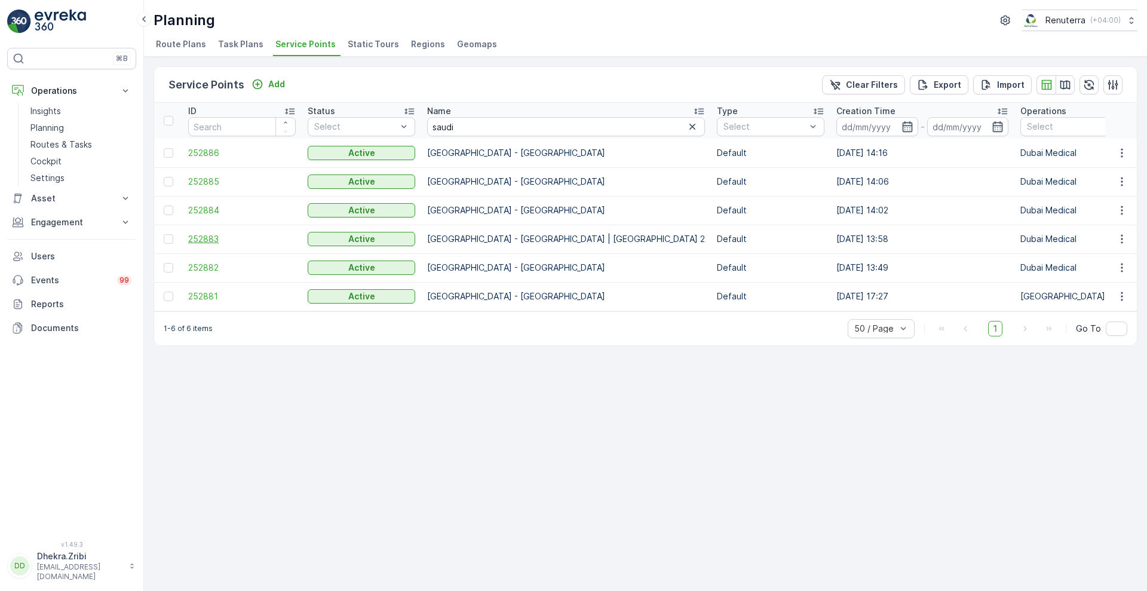
click at [210, 241] on span "252883" at bounding box center [242, 239] width 108 height 12
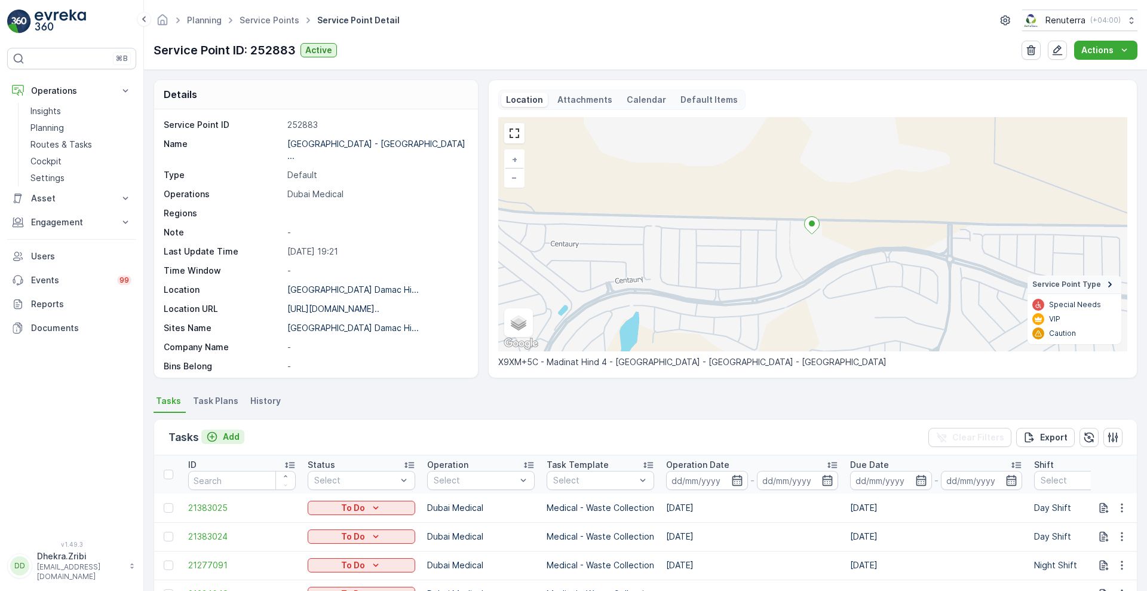
click at [233, 436] on p "Add" at bounding box center [231, 437] width 17 height 12
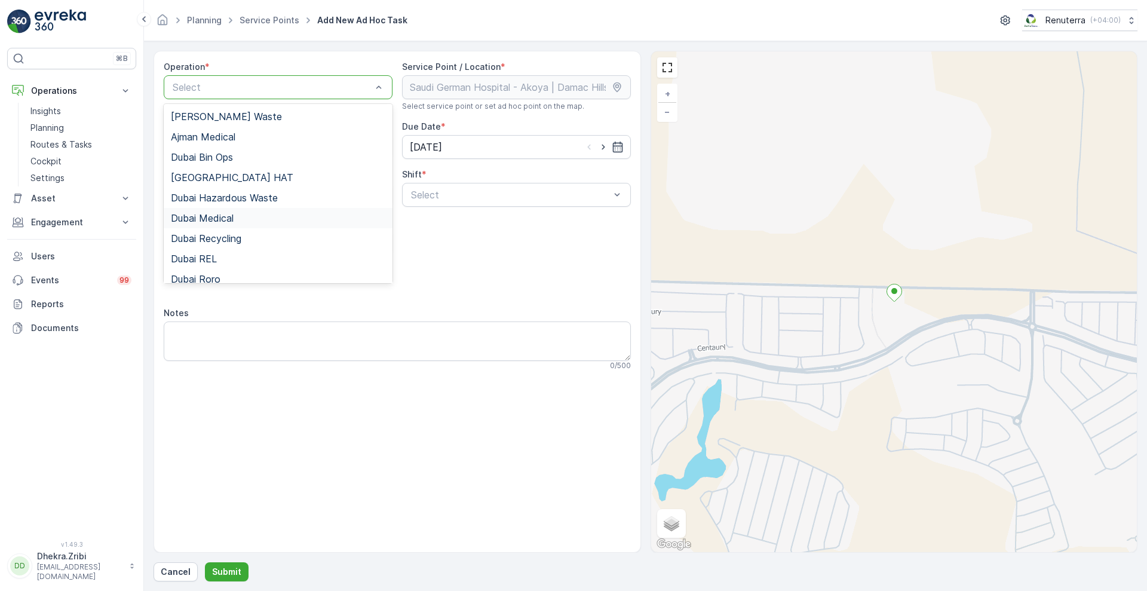
click at [214, 217] on span "Dubai Medical" at bounding box center [202, 218] width 63 height 11
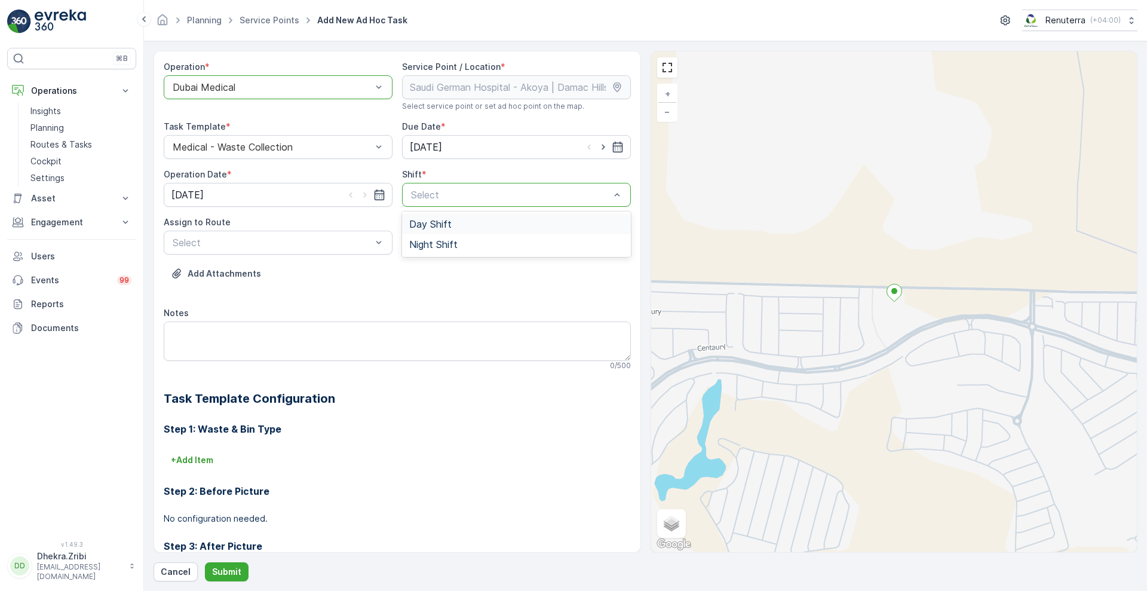
click at [446, 183] on div "Select" at bounding box center [516, 195] width 229 height 24
click at [427, 226] on span "Day Shift" at bounding box center [430, 224] width 42 height 11
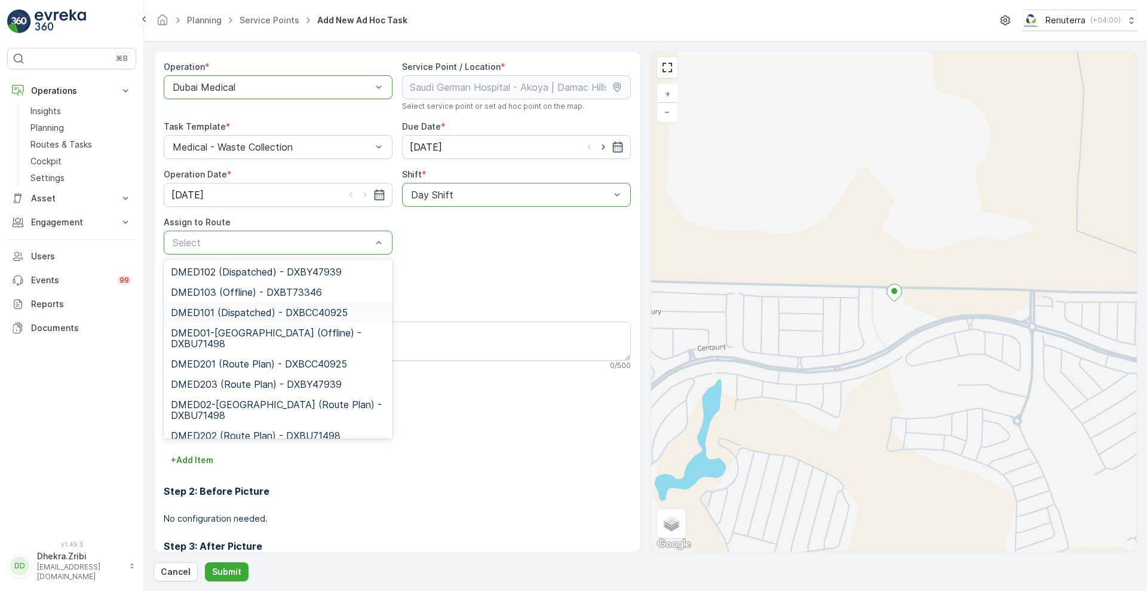
click at [227, 312] on span "DMED101 (Dispatched) - DXBCC40925" at bounding box center [259, 312] width 177 height 11
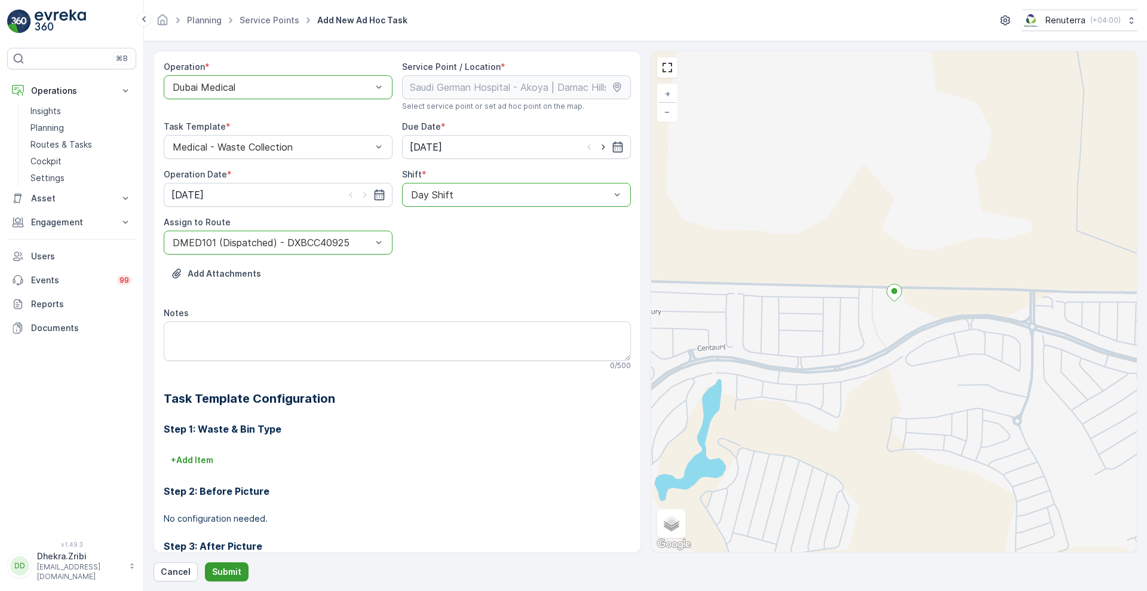
click at [222, 566] on p "Submit" at bounding box center [226, 572] width 29 height 12
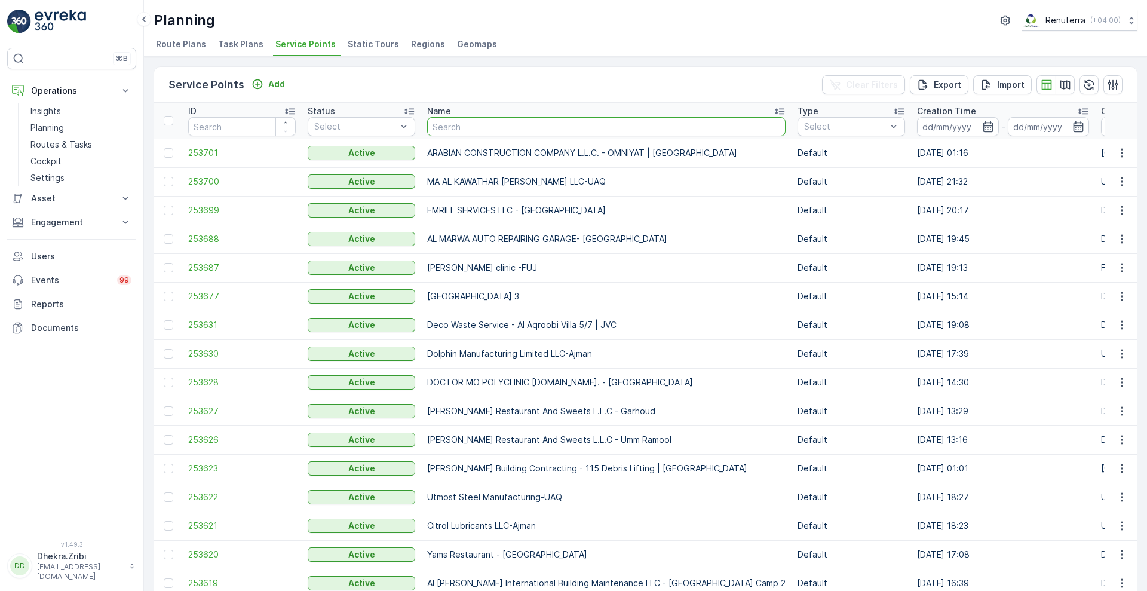
click at [485, 121] on input "text" at bounding box center [606, 126] width 358 height 19
type input "[PERSON_NAME]"
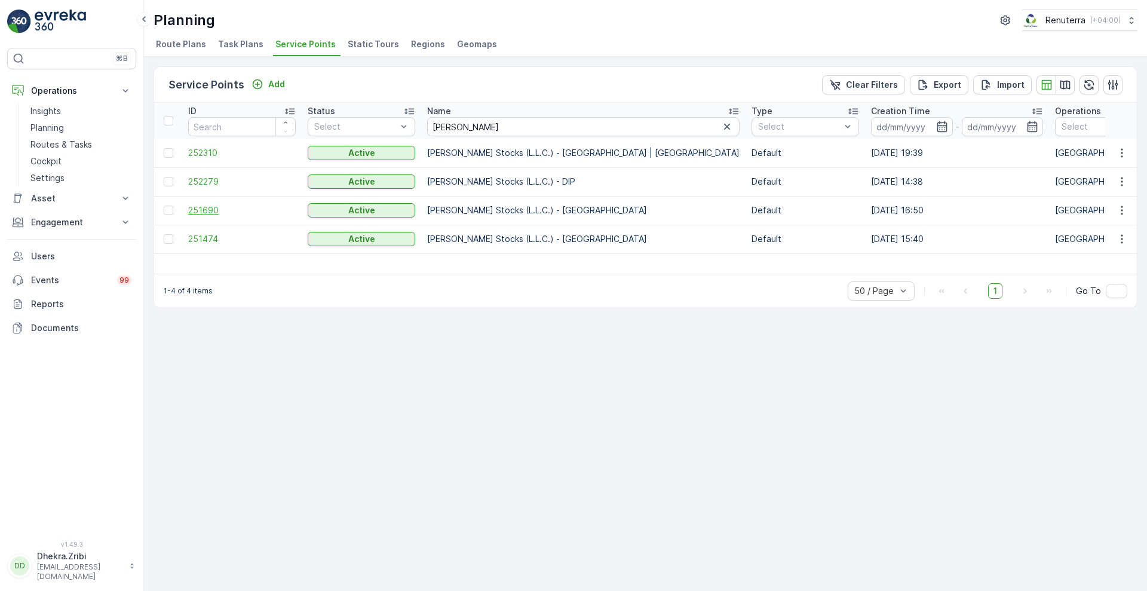
click at [203, 211] on span "251690" at bounding box center [242, 210] width 108 height 12
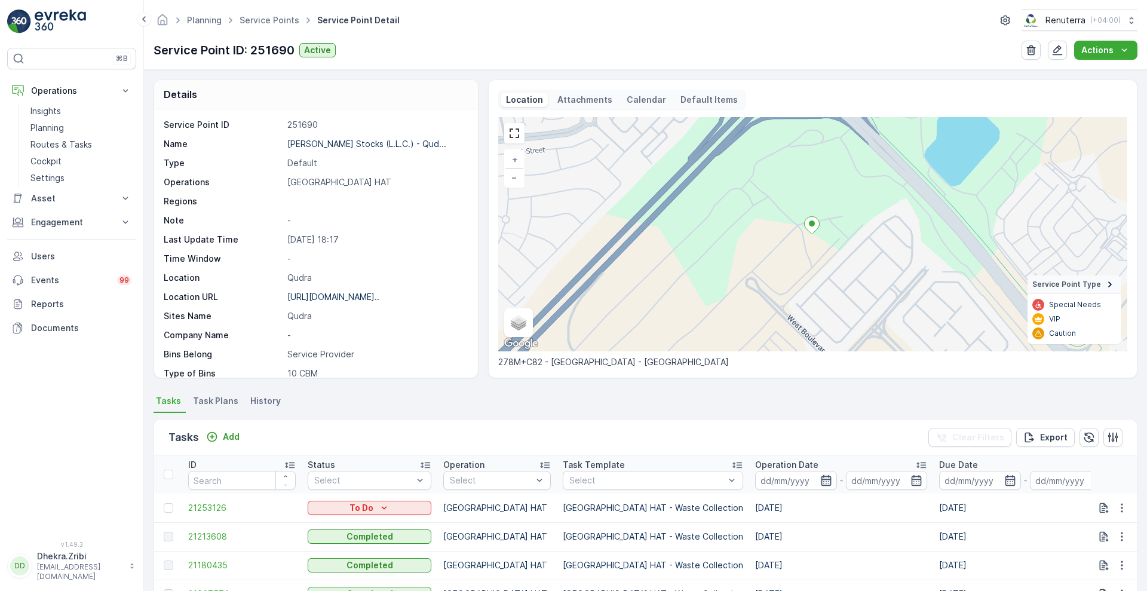
click at [820, 481] on icon "button" at bounding box center [826, 480] width 12 height 12
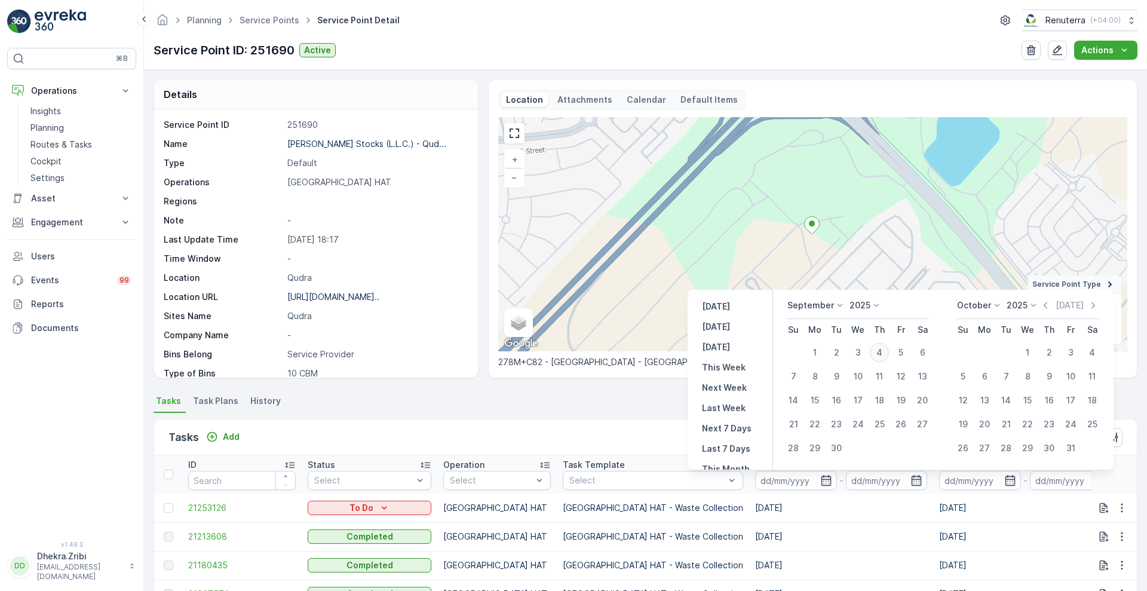
click at [881, 358] on div "4" at bounding box center [879, 352] width 19 height 19
type input "[DATE]"
click at [881, 358] on div "4" at bounding box center [879, 352] width 19 height 19
type input "[DATE]"
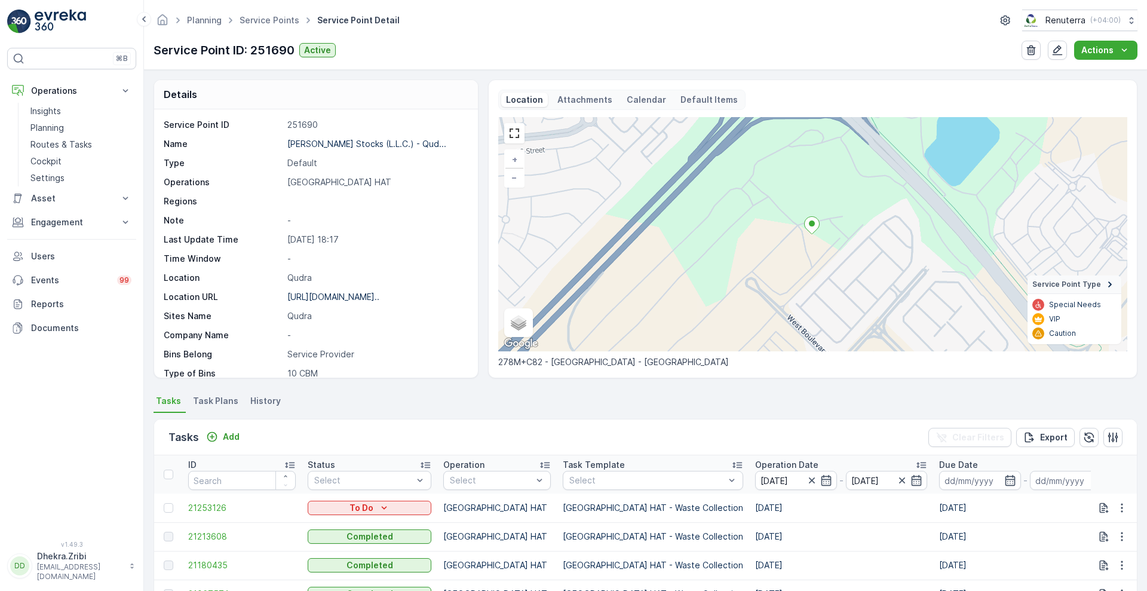
click at [629, 439] on div "Tasks Add Clear Filters Export" at bounding box center [645, 437] width 983 height 36
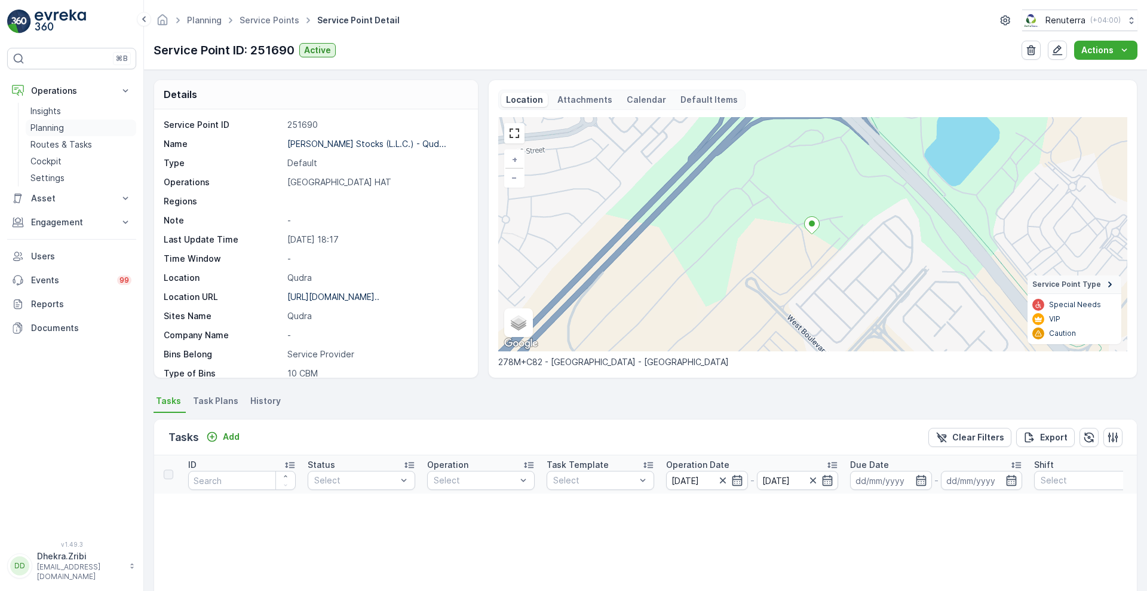
click at [53, 124] on p "Planning" at bounding box center [46, 128] width 33 height 12
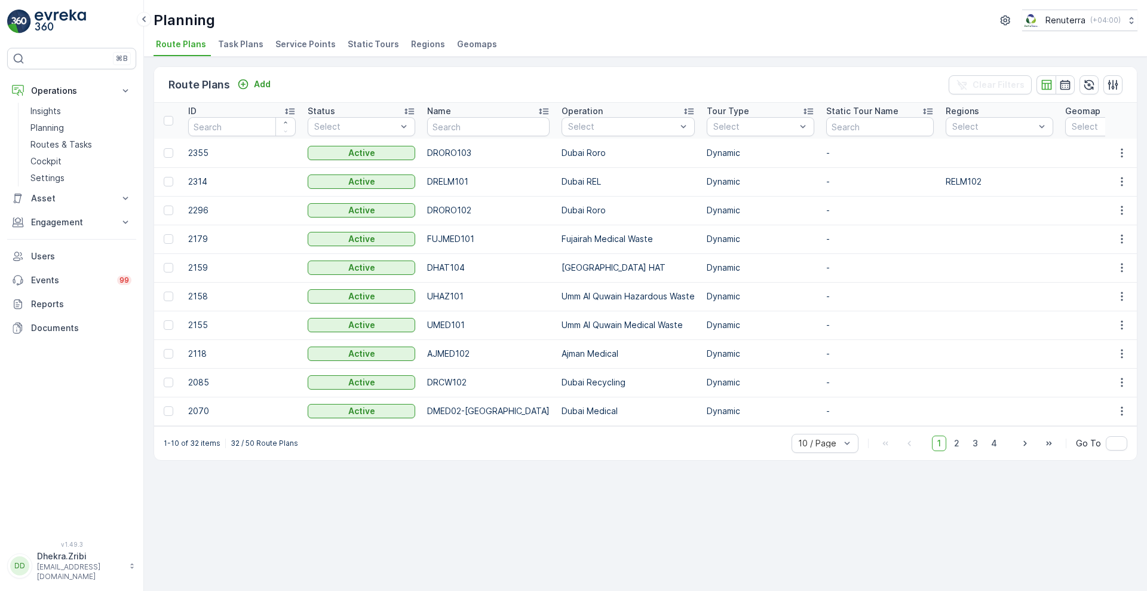
click at [302, 42] on span "Service Points" at bounding box center [305, 44] width 60 height 12
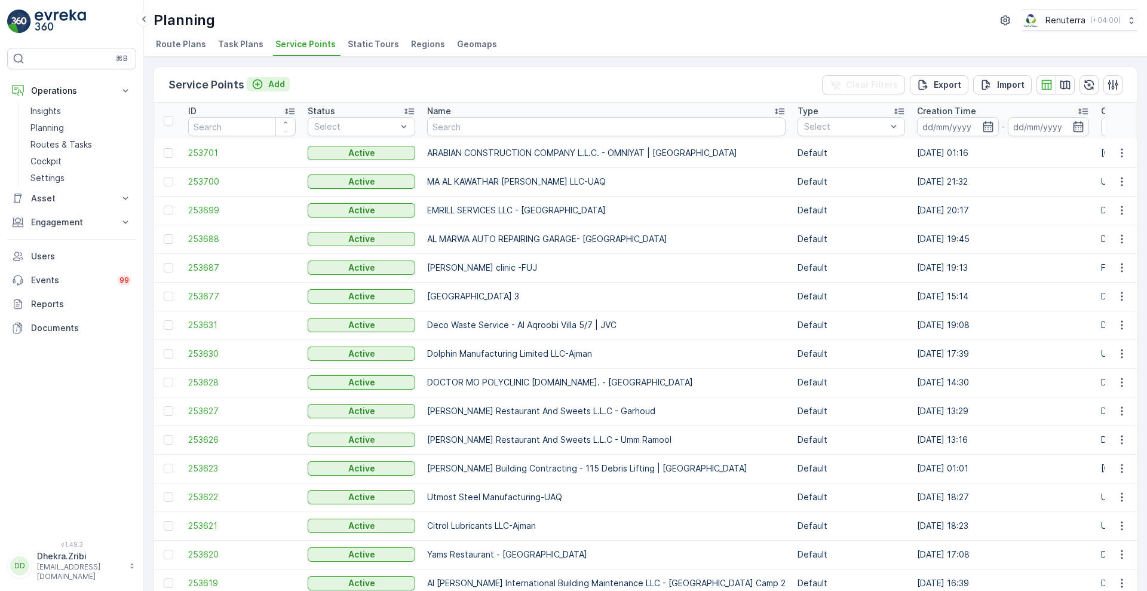
click at [273, 87] on p "Add" at bounding box center [276, 84] width 17 height 12
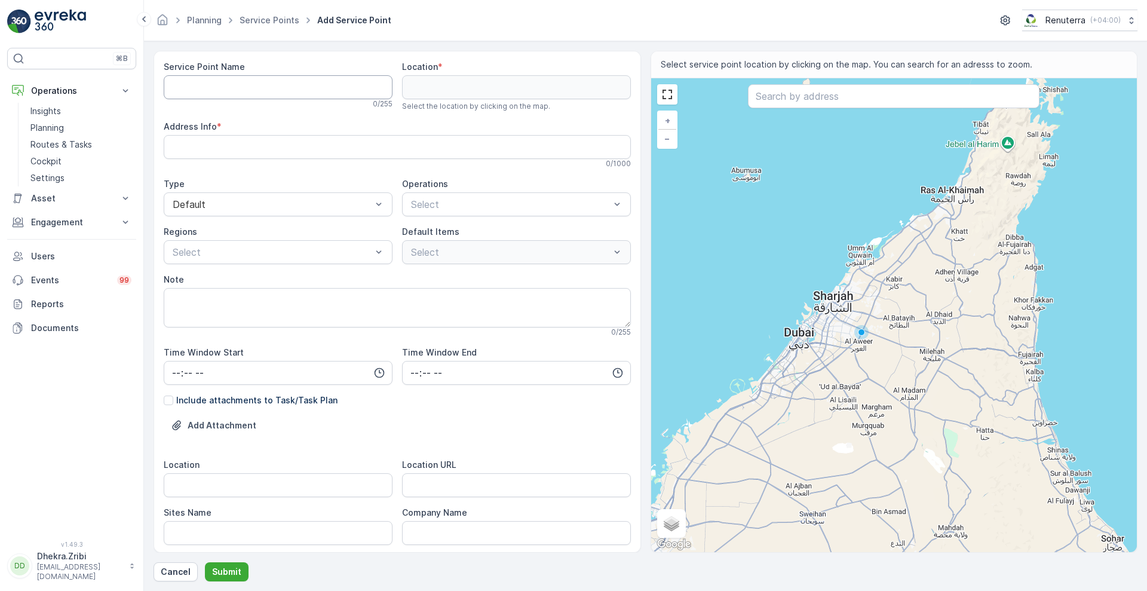
click at [305, 82] on Name "Service Point Name" at bounding box center [278, 87] width 229 height 24
paste Name "Tranquil [GEOGRAPHIC_DATA] - [GEOGRAPHIC_DATA]"
type Name "Tranquil [GEOGRAPHIC_DATA] - [GEOGRAPHIC_DATA]"
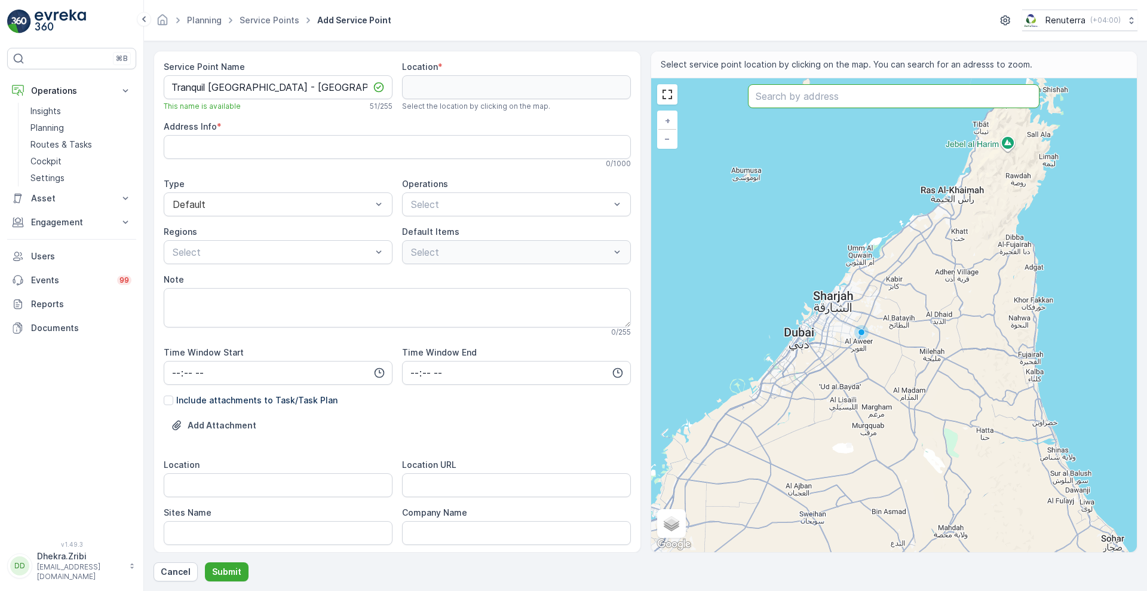
click at [800, 100] on input "text" at bounding box center [894, 96] width 292 height 24
paste input "Tranquil Wellness Tower by [DOMAIN_NAME]"
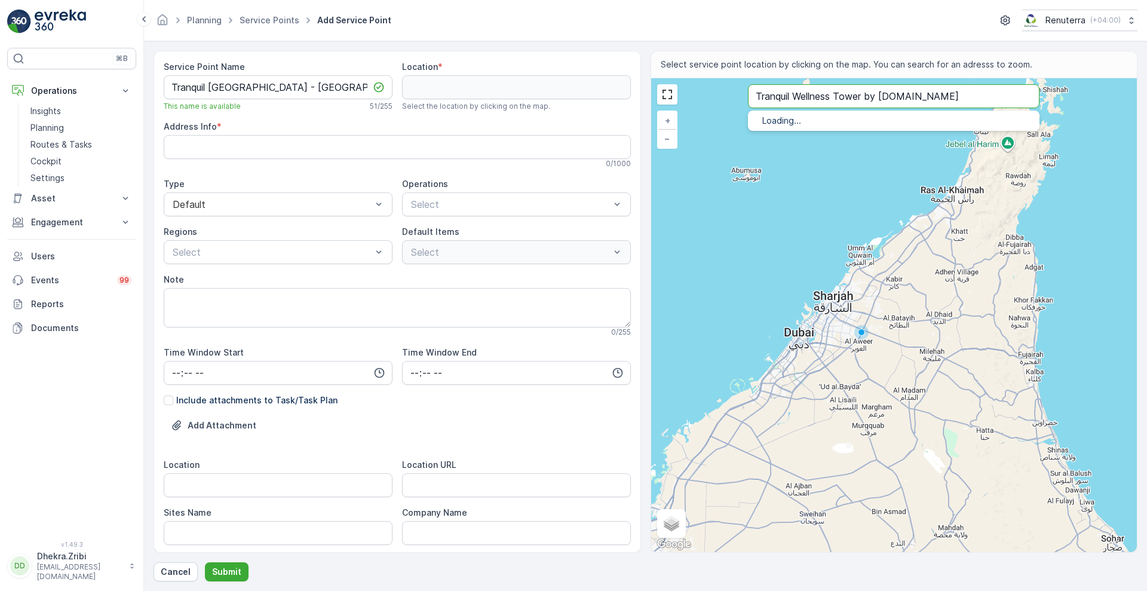
type input "Tranquil Wellness Tower by [DOMAIN_NAME]"
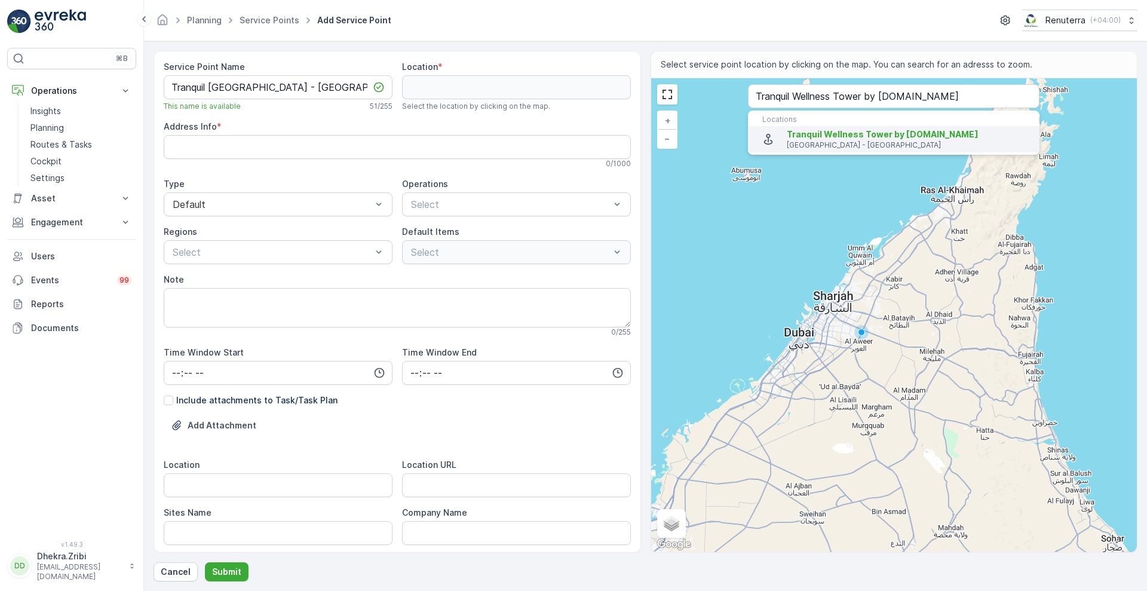
click at [803, 147] on p "[GEOGRAPHIC_DATA] - [GEOGRAPHIC_DATA]" at bounding box center [908, 145] width 243 height 10
type input "25.0561124,55.1940865"
type Info "[GEOGRAPHIC_DATA] - [GEOGRAPHIC_DATA] - [GEOGRAPHIC_DATA] - [GEOGRAPHIC_DATA]"
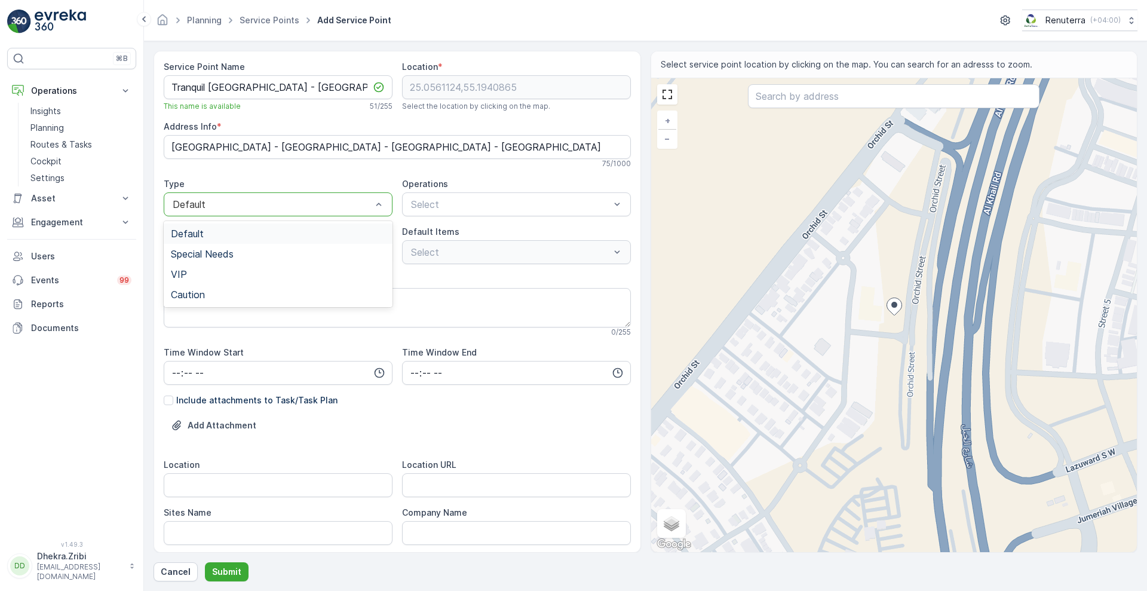
click at [286, 211] on div "Default" at bounding box center [278, 204] width 229 height 24
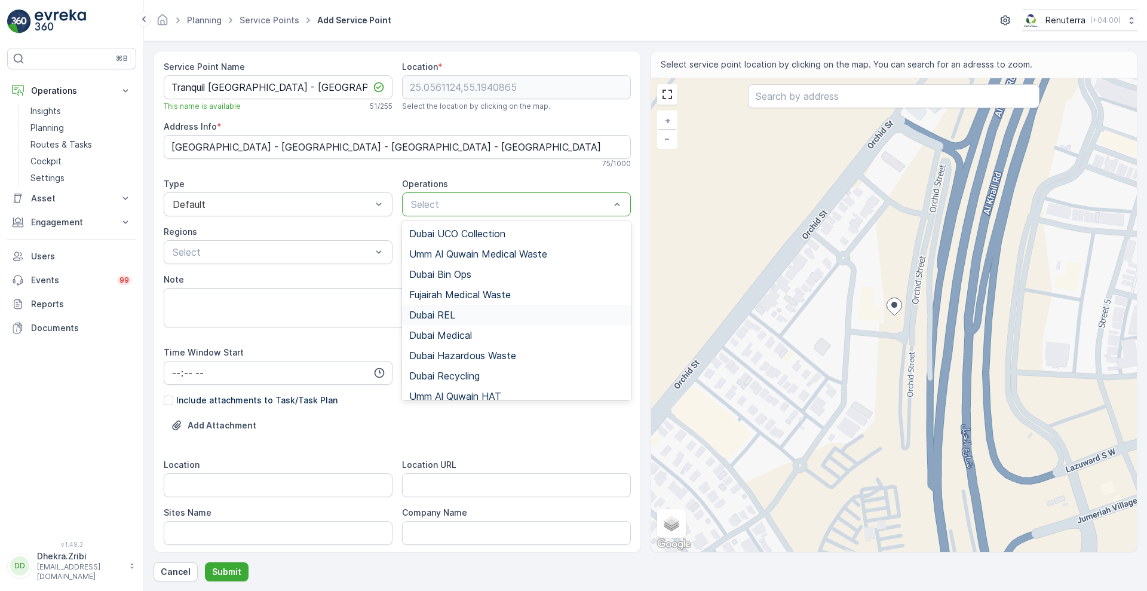
click at [432, 314] on span "Dubai REL" at bounding box center [432, 314] width 46 height 11
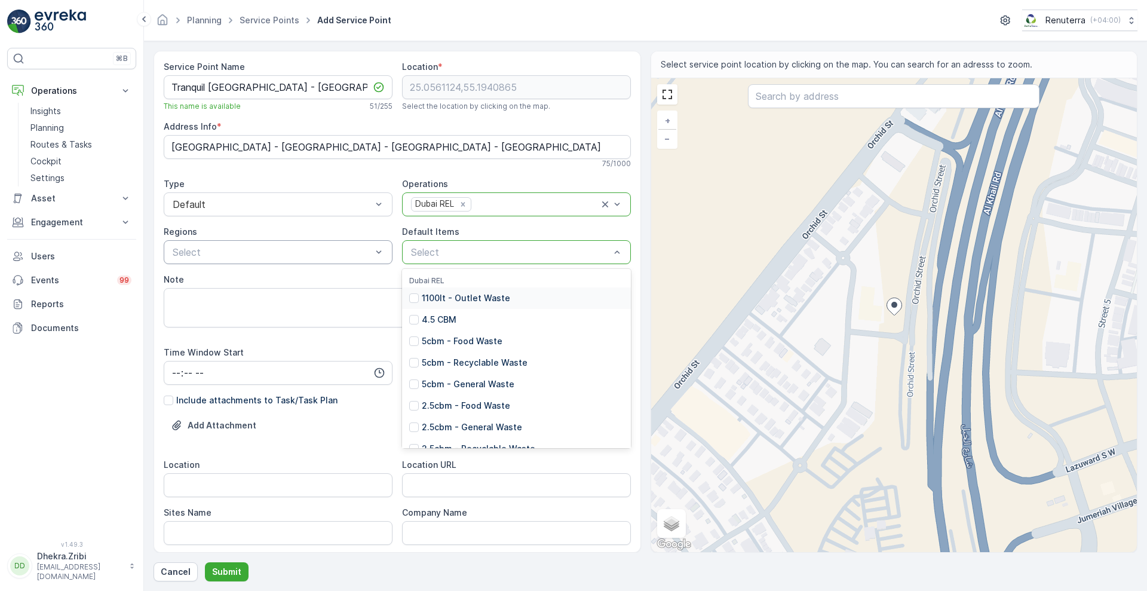
click at [441, 260] on div "Select" at bounding box center [516, 252] width 229 height 24
click at [432, 426] on p "2.5cbm - General Waste" at bounding box center [472, 427] width 100 height 12
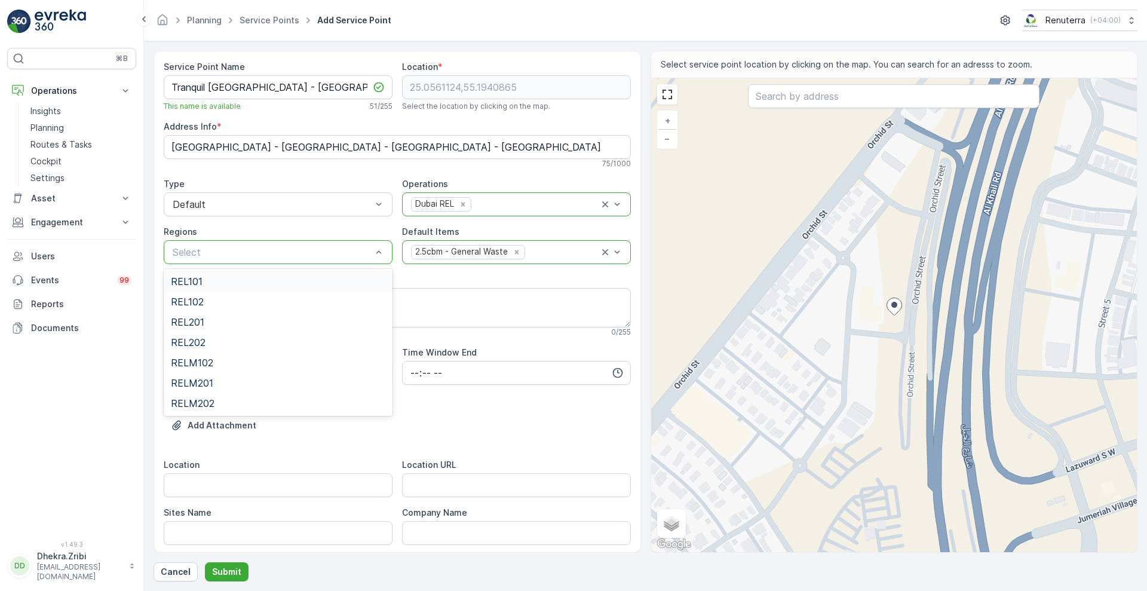
click at [205, 278] on div "REL101" at bounding box center [278, 281] width 214 height 11
click at [368, 490] on input "Location" at bounding box center [278, 485] width 229 height 24
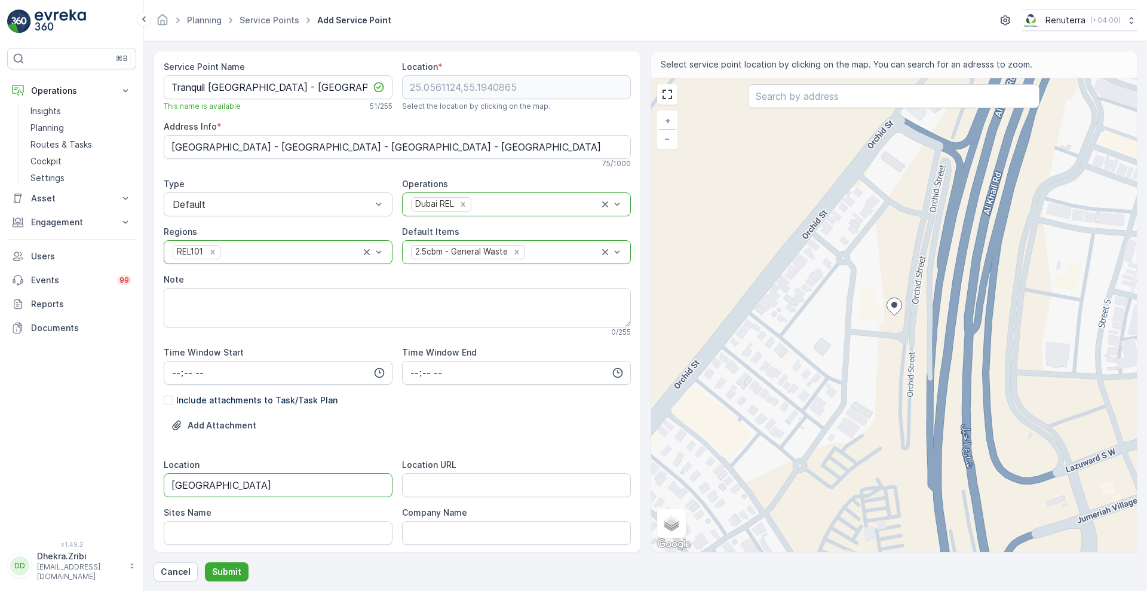
click at [298, 480] on input "[GEOGRAPHIC_DATA]" at bounding box center [278, 485] width 229 height 24
type input "[GEOGRAPHIC_DATA]"
click at [433, 485] on URL "Location URL" at bounding box center [516, 485] width 229 height 24
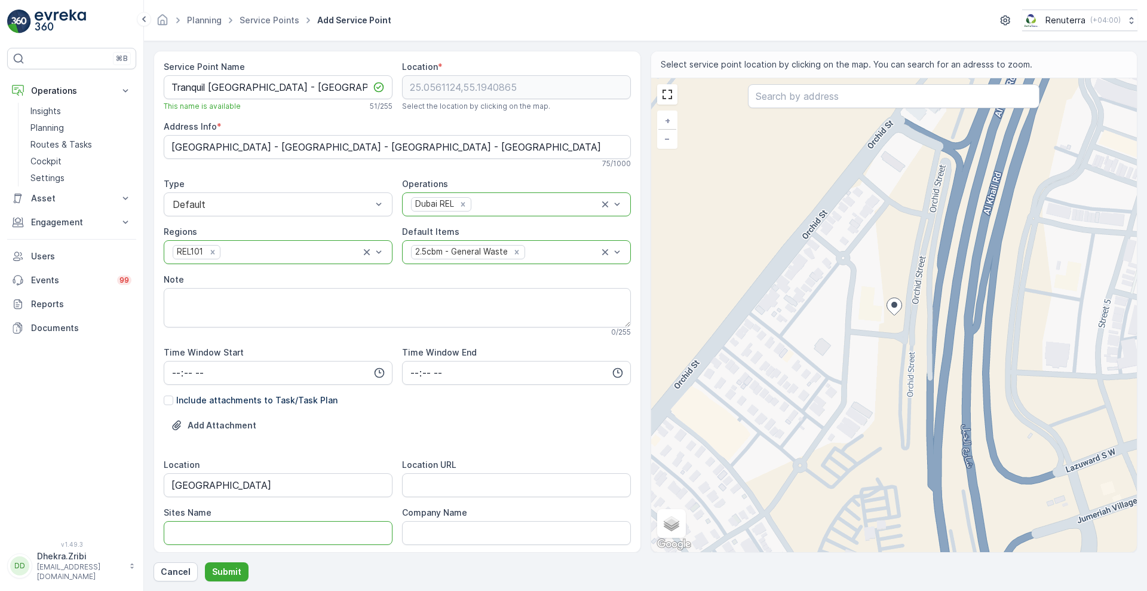
click at [301, 526] on Name "Sites Name" at bounding box center [278, 533] width 229 height 24
paste Name "[GEOGRAPHIC_DATA]"
type Name "[GEOGRAPHIC_DATA]"
click at [519, 489] on URL "Location URL" at bounding box center [516, 485] width 229 height 24
paste URL "[URL][DOMAIN_NAME]"
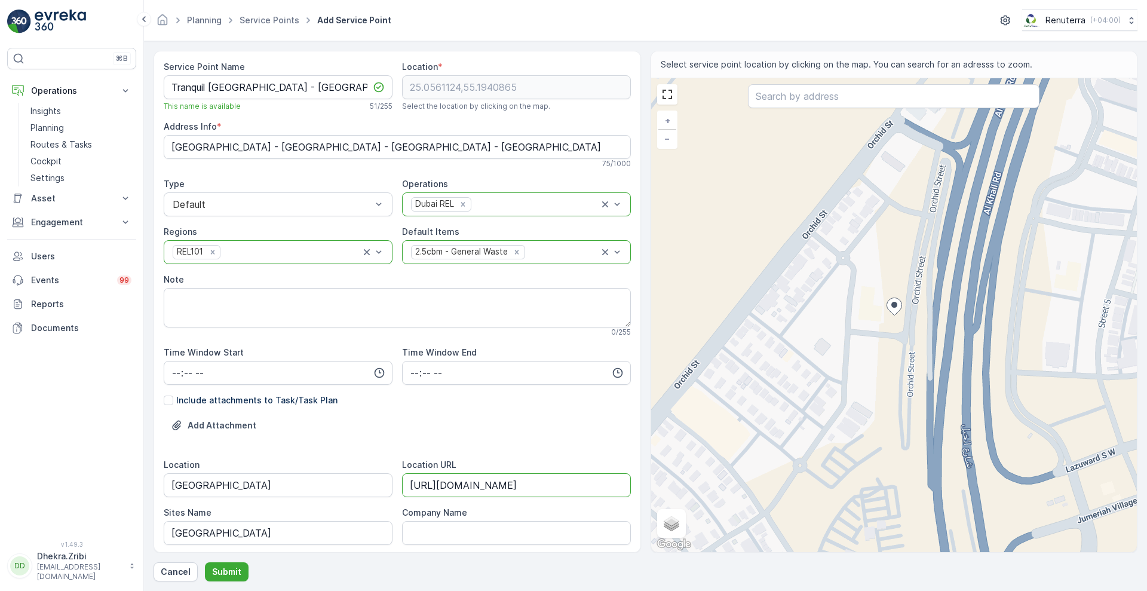
scroll to position [280, 0]
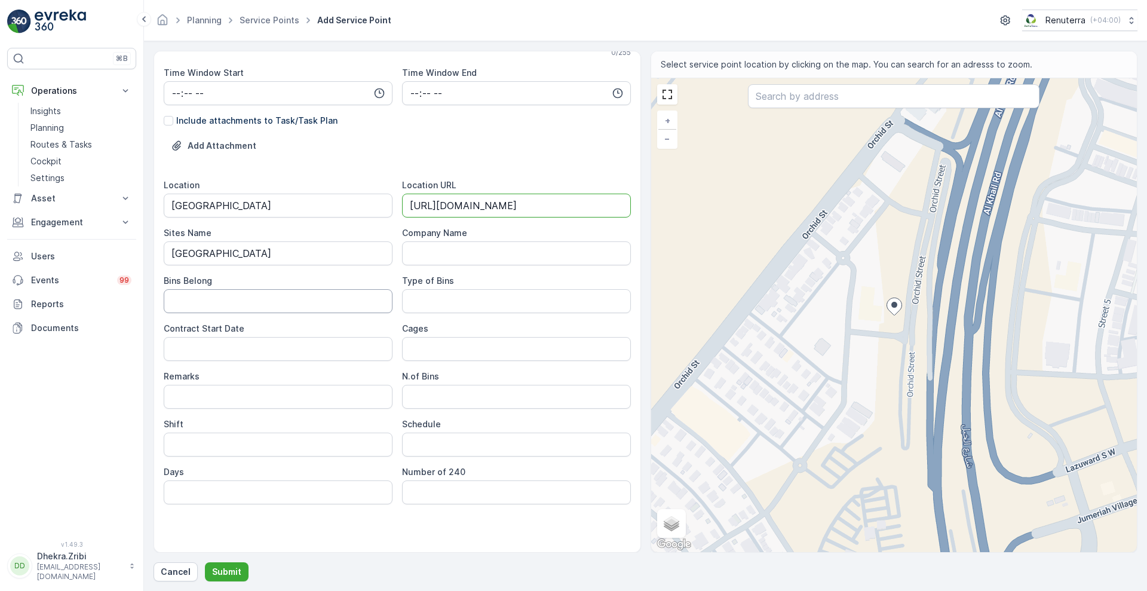
type URL "[URL][DOMAIN_NAME]"
click at [278, 301] on Belong "Bins Belong" at bounding box center [278, 301] width 229 height 24
type Belong "Client"
click at [422, 305] on Bins "Type of Bins" at bounding box center [516, 301] width 229 height 24
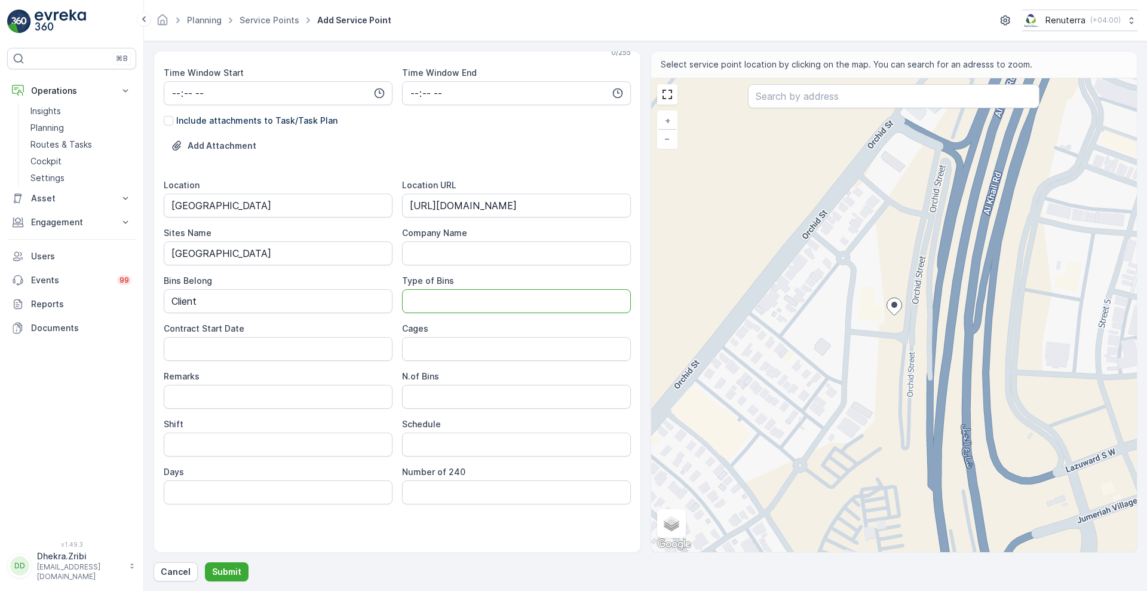
type Bins "2.5 CBM"
click at [300, 351] on Date "Contract Start Date" at bounding box center [278, 349] width 229 height 24
type Date "[DATE]"
click at [244, 406] on input "Remarks" at bounding box center [278, 397] width 229 height 24
click at [457, 408] on Bins "N.of Bins" at bounding box center [516, 397] width 229 height 24
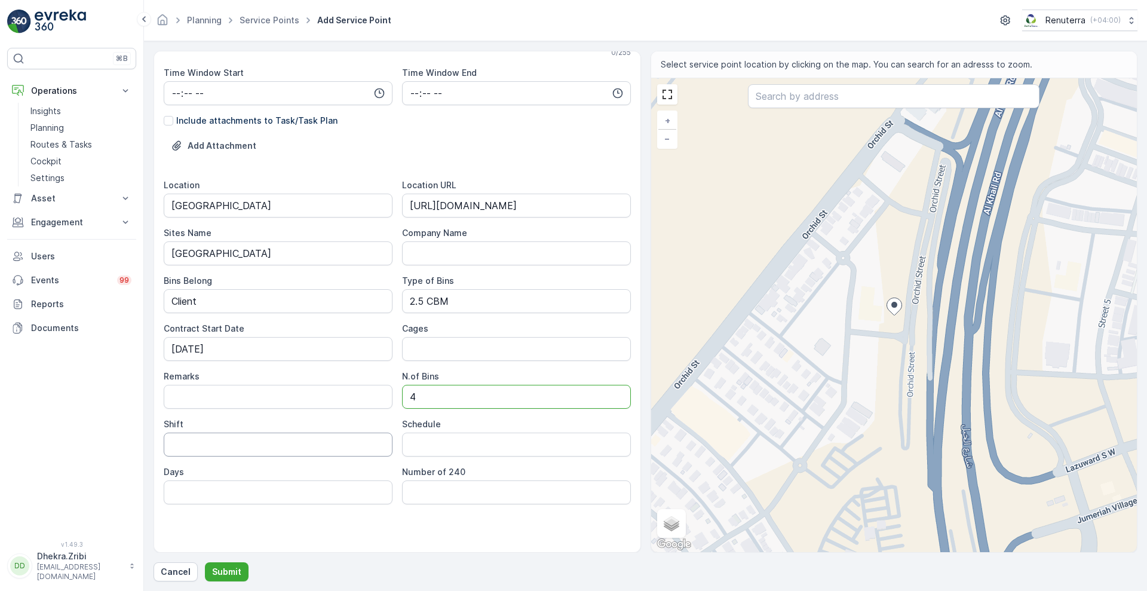
type Bins "4"
click at [336, 438] on input "Shift" at bounding box center [278, 444] width 229 height 24
type input "Day Shift"
click at [432, 440] on input "Schedule" at bounding box center [516, 444] width 229 height 24
type input "Daily"
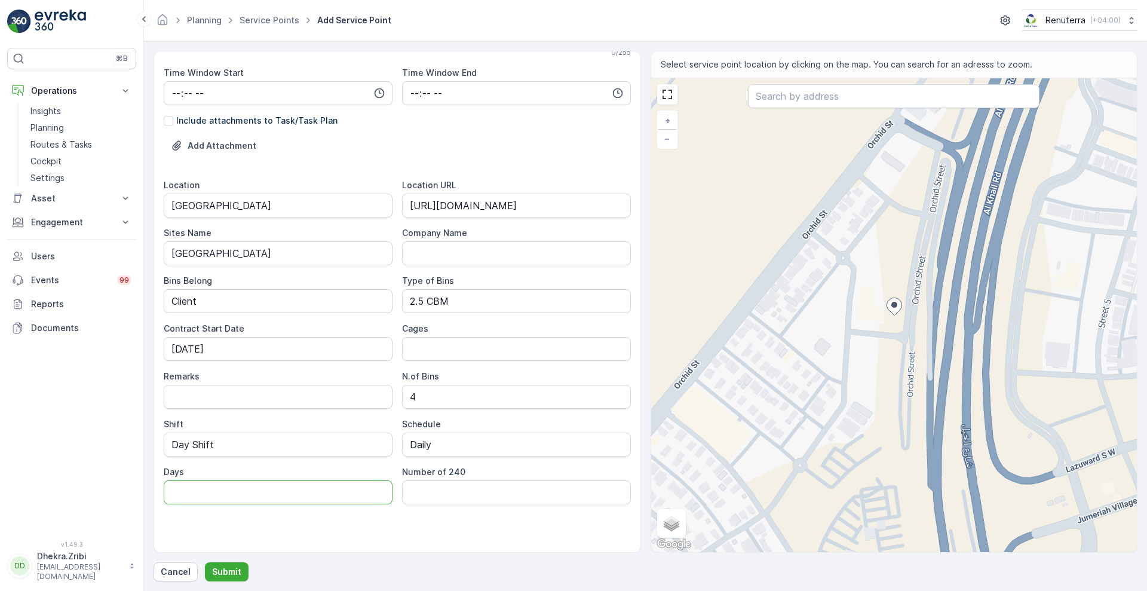
click at [291, 483] on input "Days" at bounding box center [278, 492] width 229 height 24
click at [329, 547] on div "Service Point Name [GEOGRAPHIC_DATA] - [GEOGRAPHIC_DATA] Triangle This name is …" at bounding box center [397, 166] width 467 height 771
click at [222, 567] on p "Submit" at bounding box center [226, 572] width 29 height 12
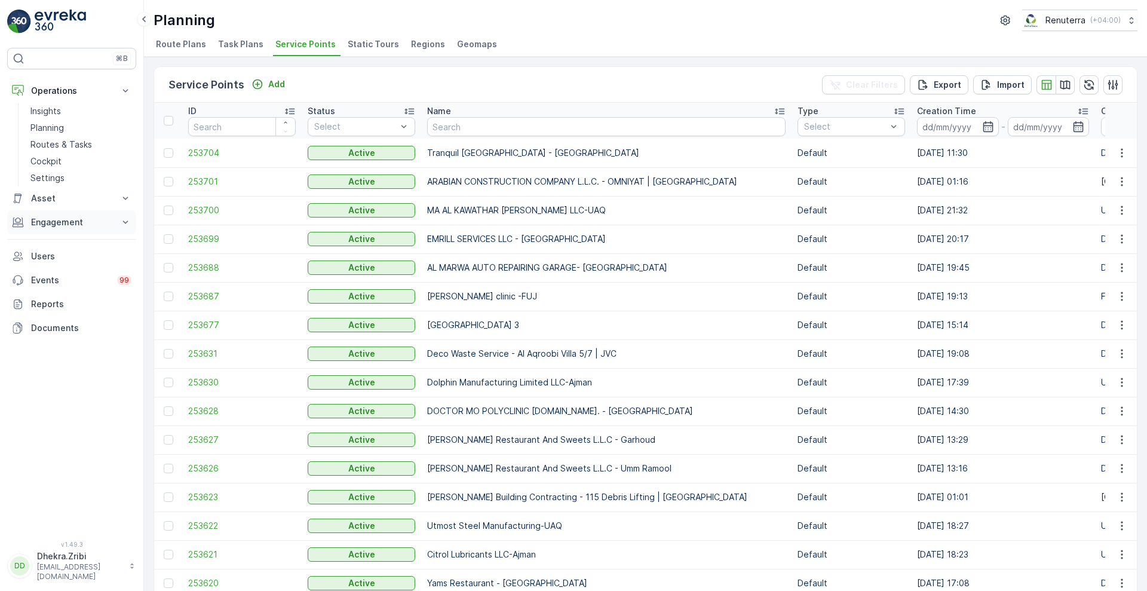
click at [100, 220] on p "Engagement" at bounding box center [71, 222] width 81 height 12
click at [51, 257] on p "Entities" at bounding box center [45, 259] width 30 height 12
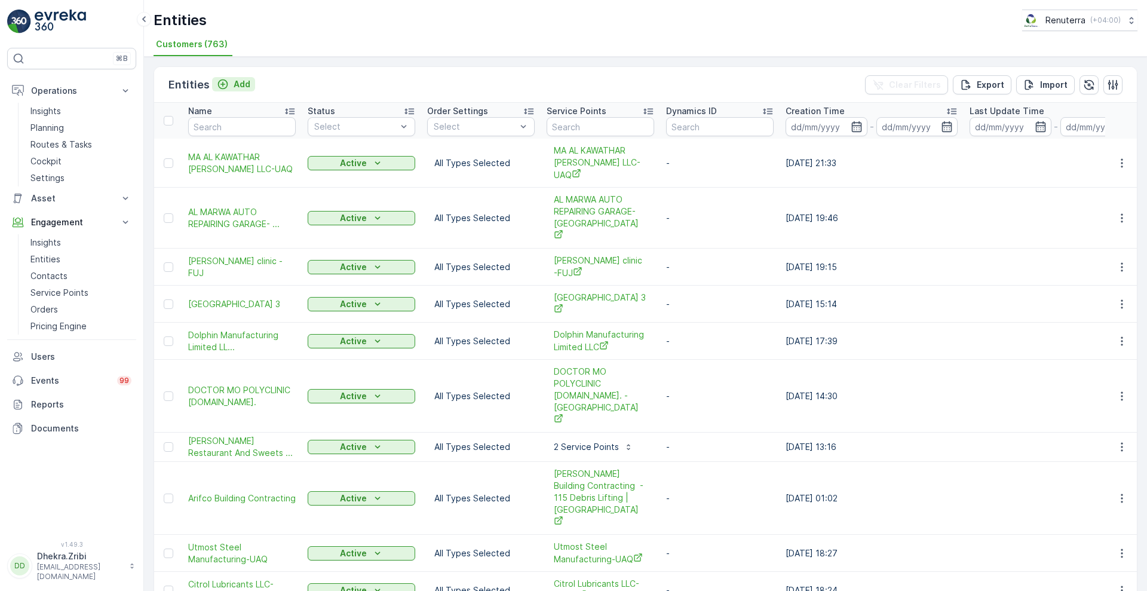
click at [240, 79] on p "Add" at bounding box center [242, 84] width 17 height 12
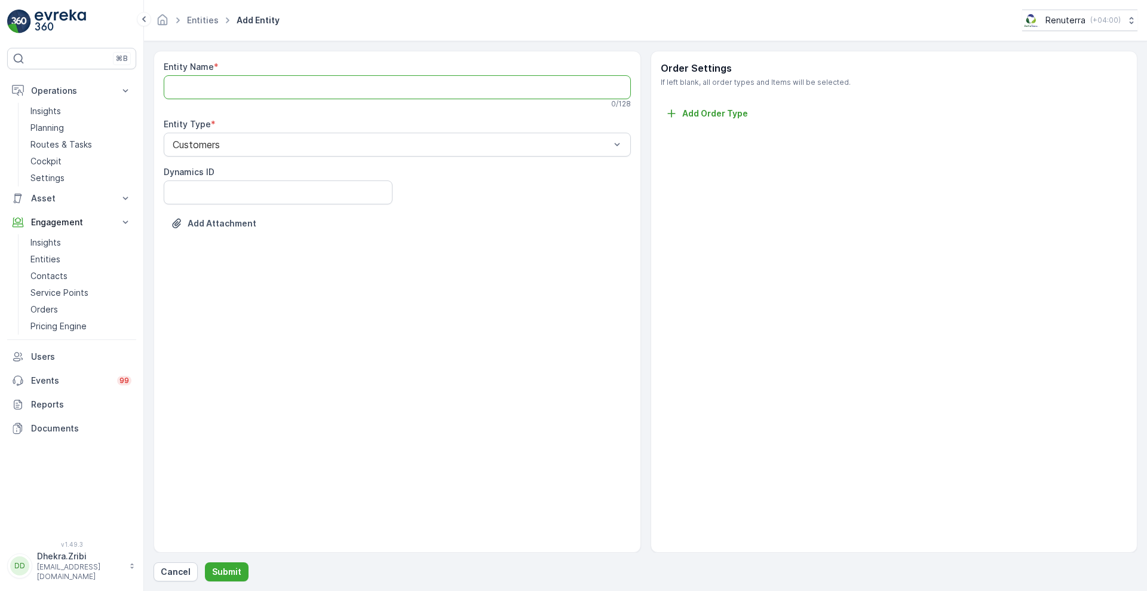
click at [321, 79] on Name "Entity Name" at bounding box center [397, 87] width 467 height 24
paste Name "Tranquil [GEOGRAPHIC_DATA] - [GEOGRAPHIC_DATA]"
type Name "Tranquil Wellness Tower"
click at [228, 571] on p "Submit" at bounding box center [226, 572] width 29 height 12
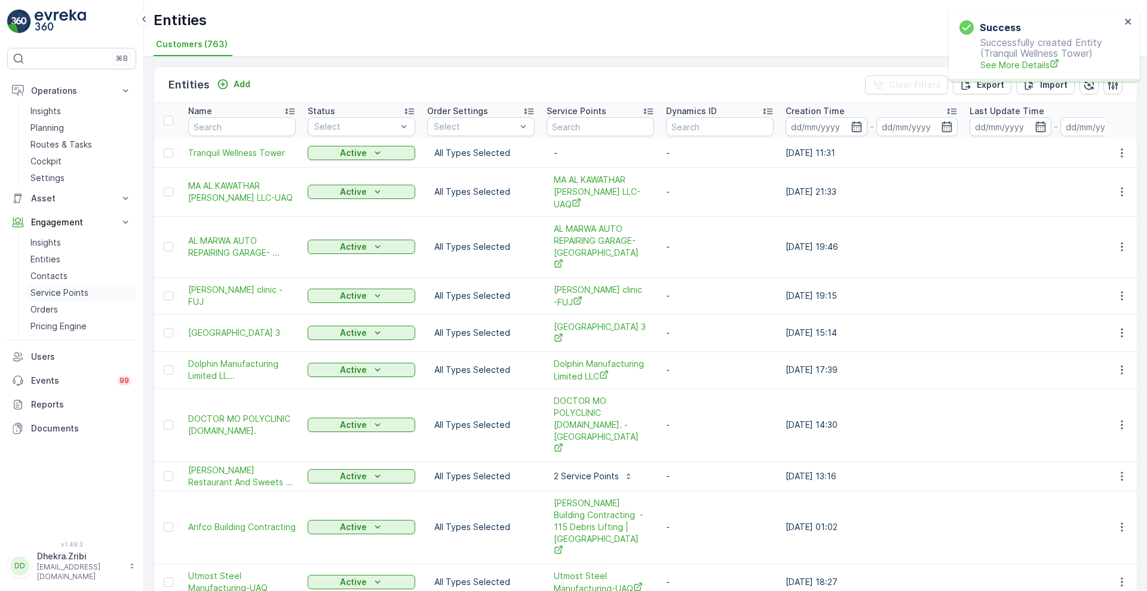
click at [74, 291] on p "Service Points" at bounding box center [59, 293] width 58 height 12
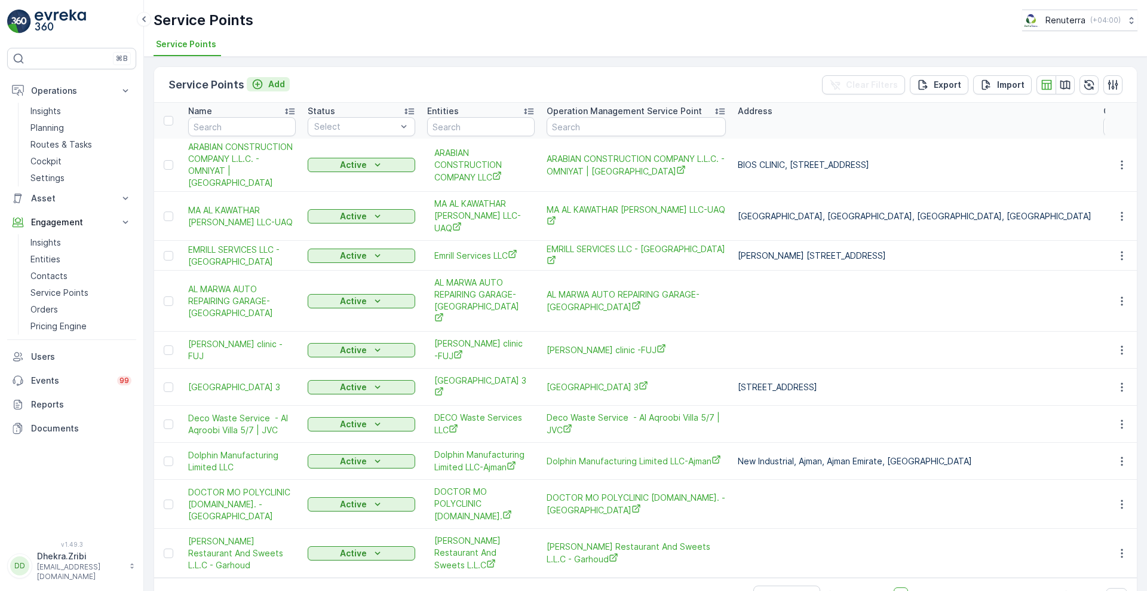
click at [275, 86] on p "Add" at bounding box center [276, 84] width 17 height 12
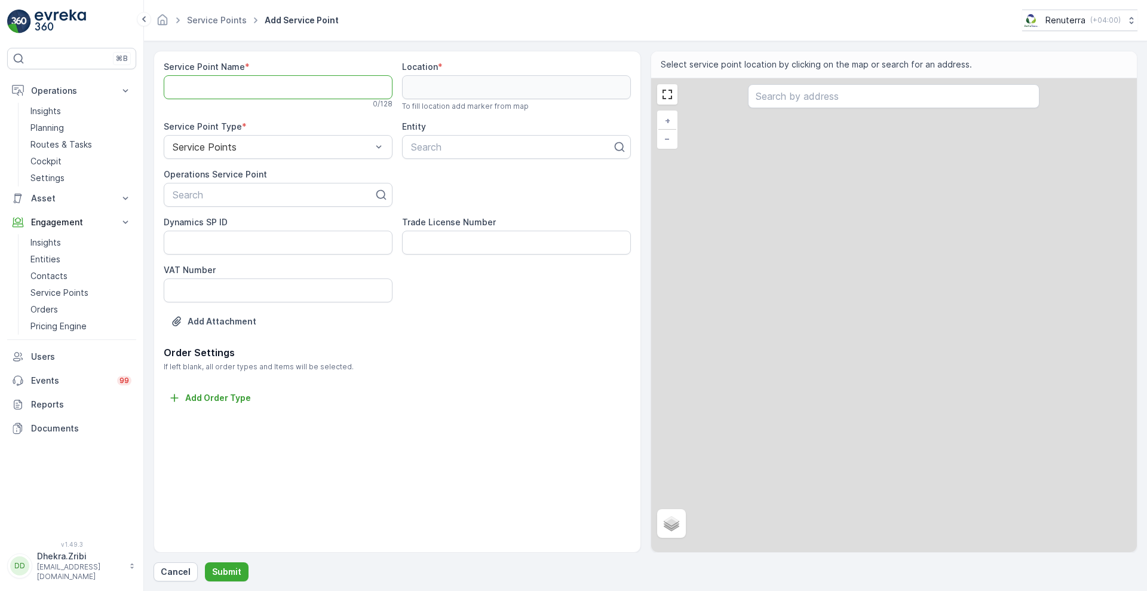
click at [275, 86] on Name "Service Point Name" at bounding box center [278, 87] width 229 height 24
paste Name "Tranquil [GEOGRAPHIC_DATA] - [GEOGRAPHIC_DATA]"
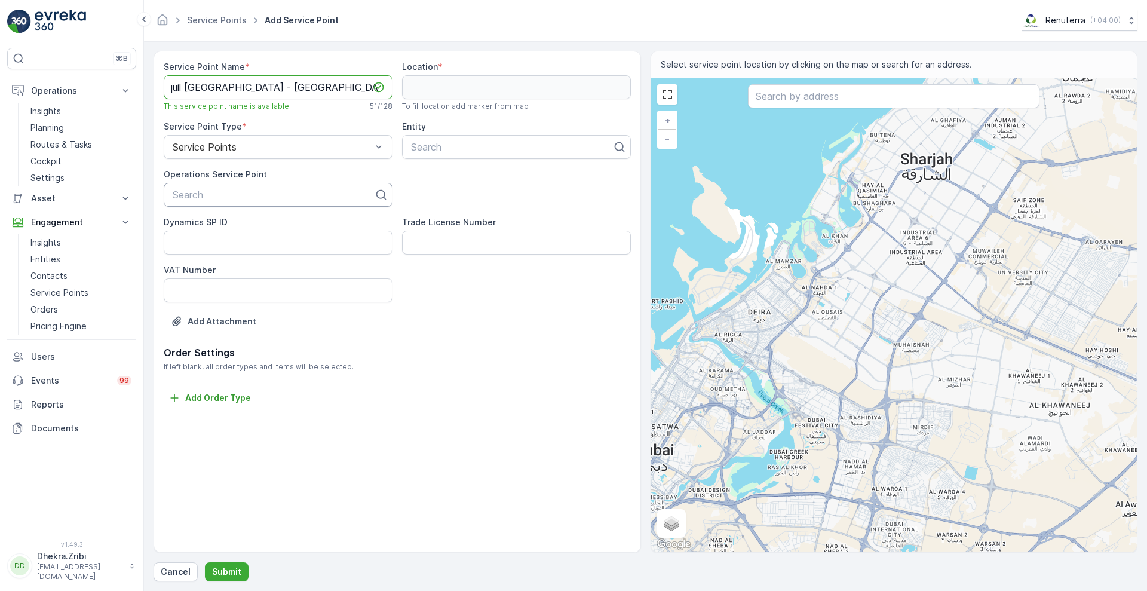
type Name "Tranquil [GEOGRAPHIC_DATA] - [GEOGRAPHIC_DATA]"
click at [249, 195] on div at bounding box center [273, 194] width 204 height 11
paste input "Tranquil [GEOGRAPHIC_DATA] - [GEOGRAPHIC_DATA]"
type input "Tranquil [GEOGRAPHIC_DATA] - [GEOGRAPHIC_DATA]"
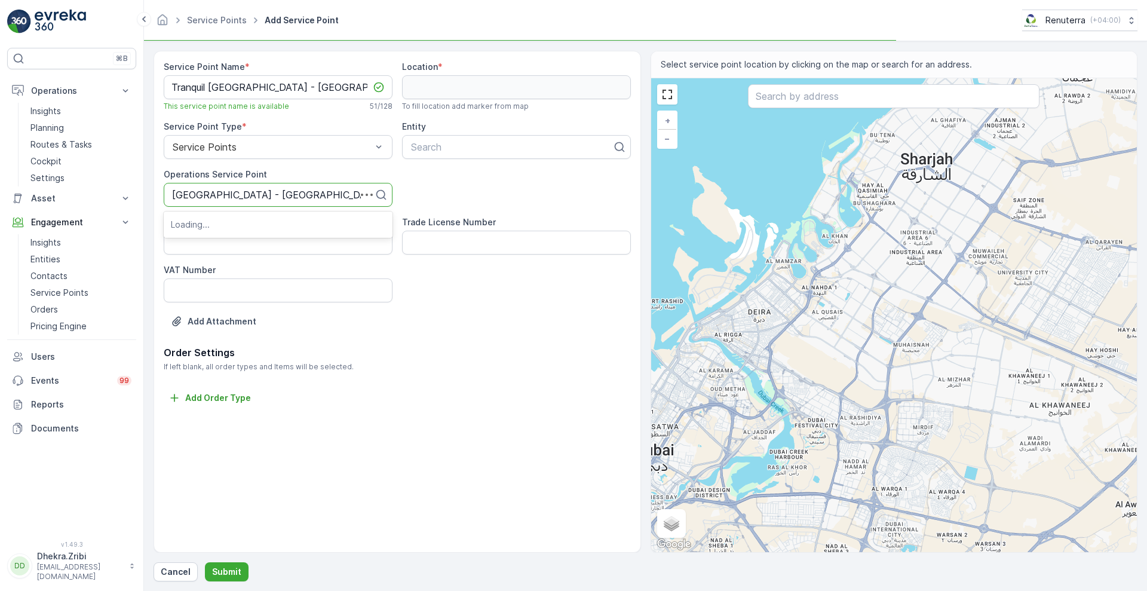
scroll to position [0, 30]
click at [226, 228] on span "Tranquil [GEOGRAPHIC_DATA] - [GEOGRAPHIC_DATA]" at bounding box center [278, 230] width 214 height 22
click at [787, 102] on input "text" at bounding box center [894, 96] width 292 height 24
paste input "Tranquil Wellness Tower by [DOMAIN_NAME]"
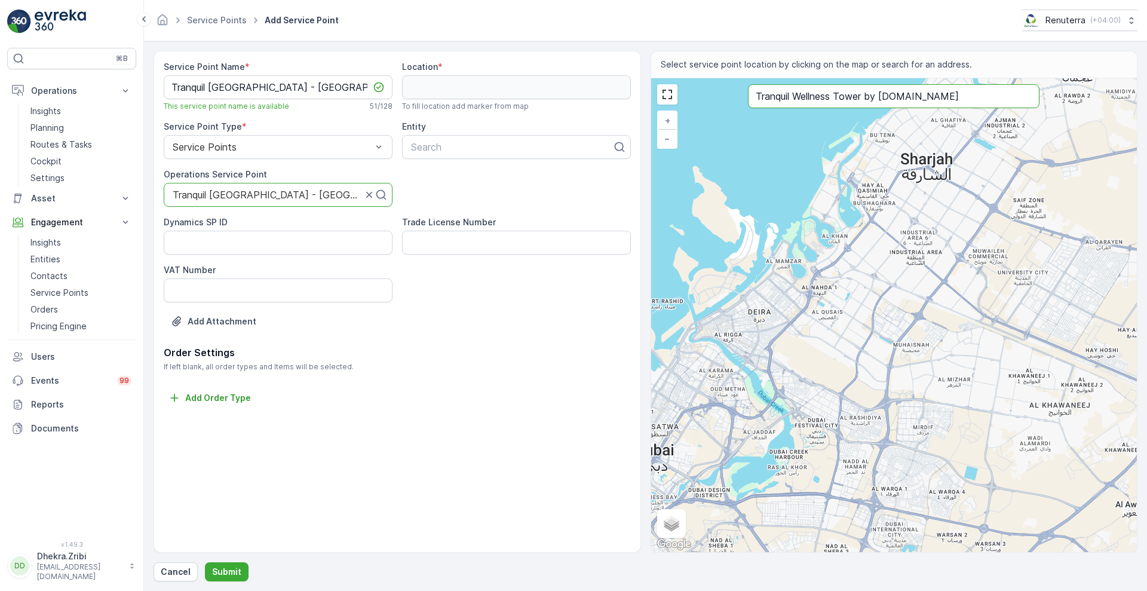
type input "Tranquil Wellness Tower by [DOMAIN_NAME]"
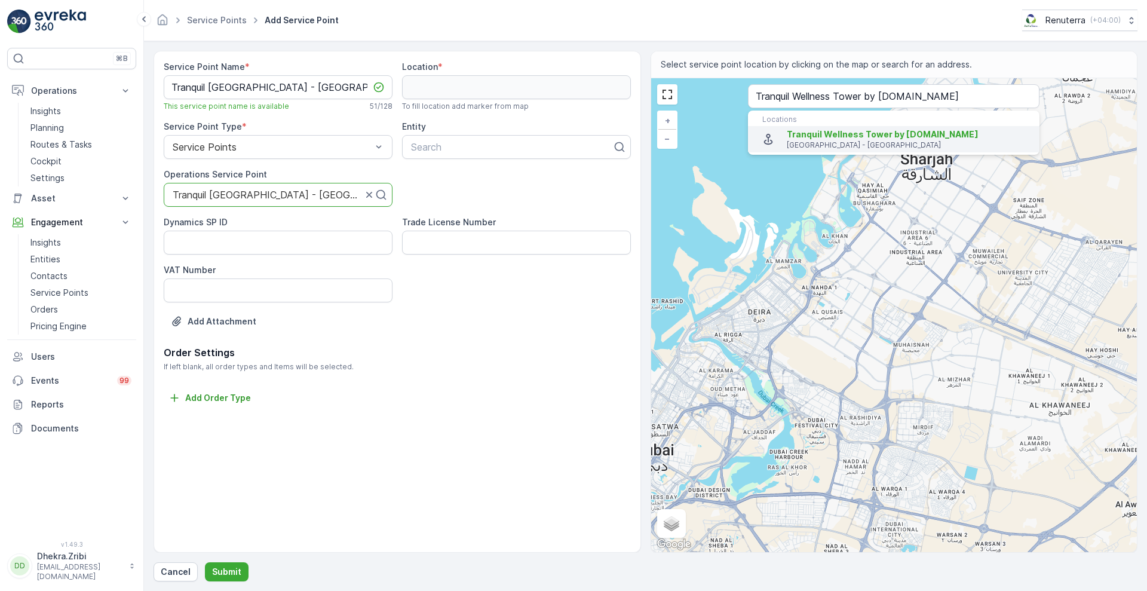
click at [806, 141] on p "[GEOGRAPHIC_DATA] - [GEOGRAPHIC_DATA]" at bounding box center [908, 145] width 243 height 10
type input "25.0561124,55.1940865"
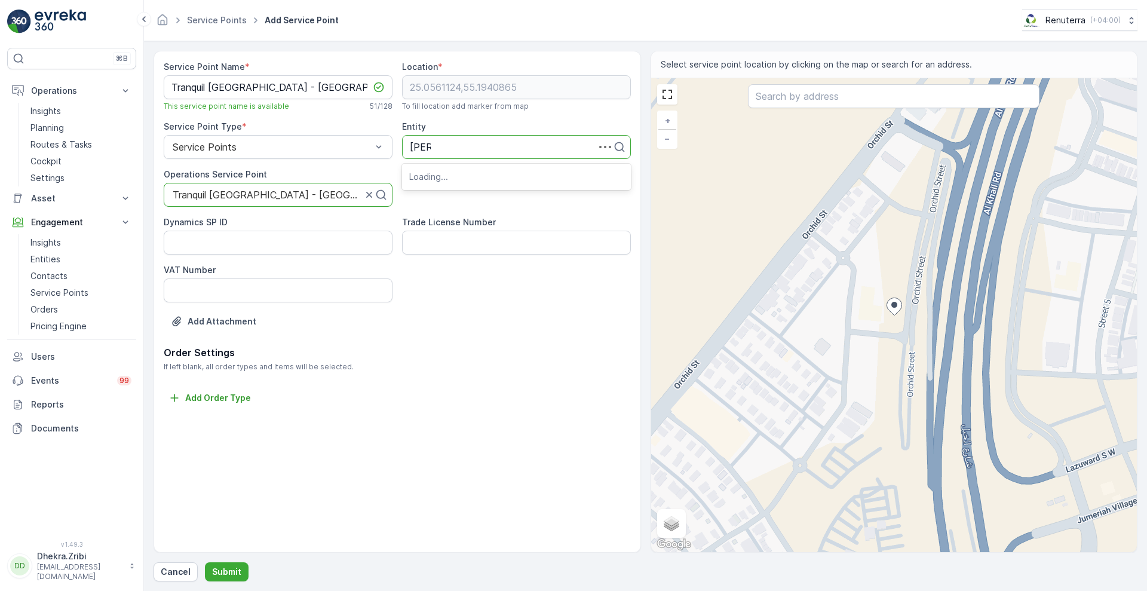
type input "tranq"
click at [459, 177] on span "Tranquil Wellness Tower" at bounding box center [461, 176] width 105 height 11
click at [231, 566] on p "Submit" at bounding box center [226, 572] width 29 height 12
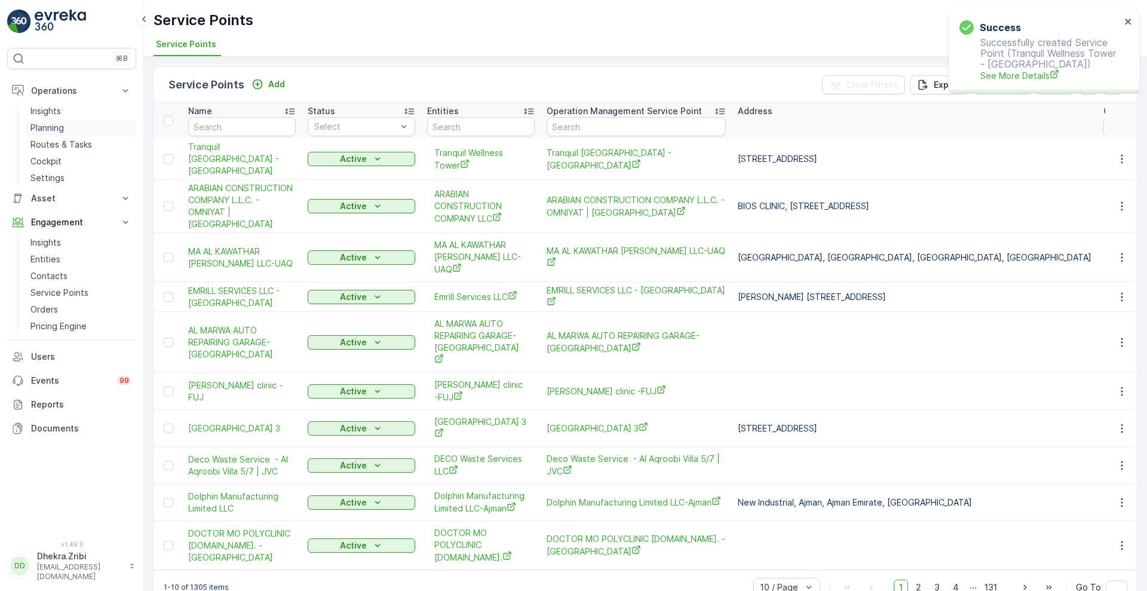
click at [45, 127] on p "Planning" at bounding box center [46, 128] width 33 height 12
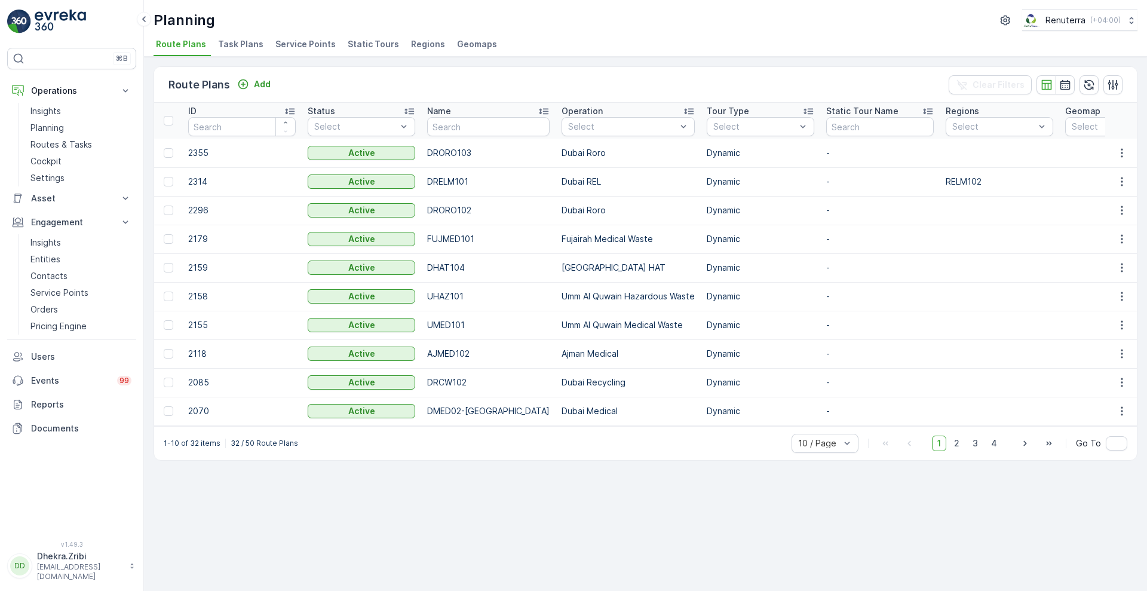
click at [319, 50] on span "Service Points" at bounding box center [305, 44] width 60 height 12
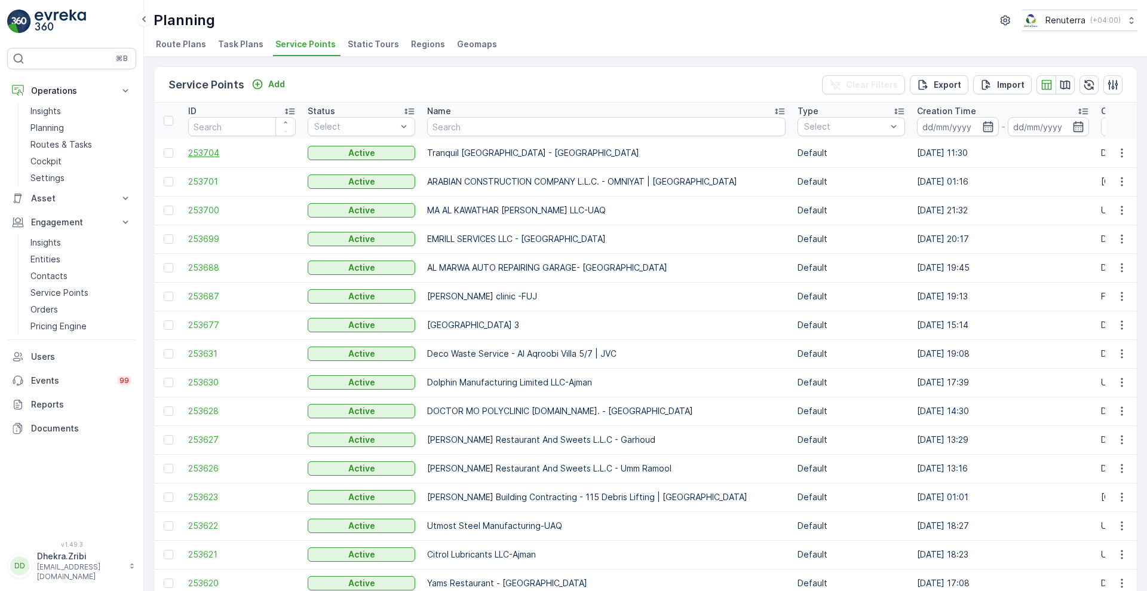
click at [198, 152] on span "253704" at bounding box center [242, 153] width 108 height 12
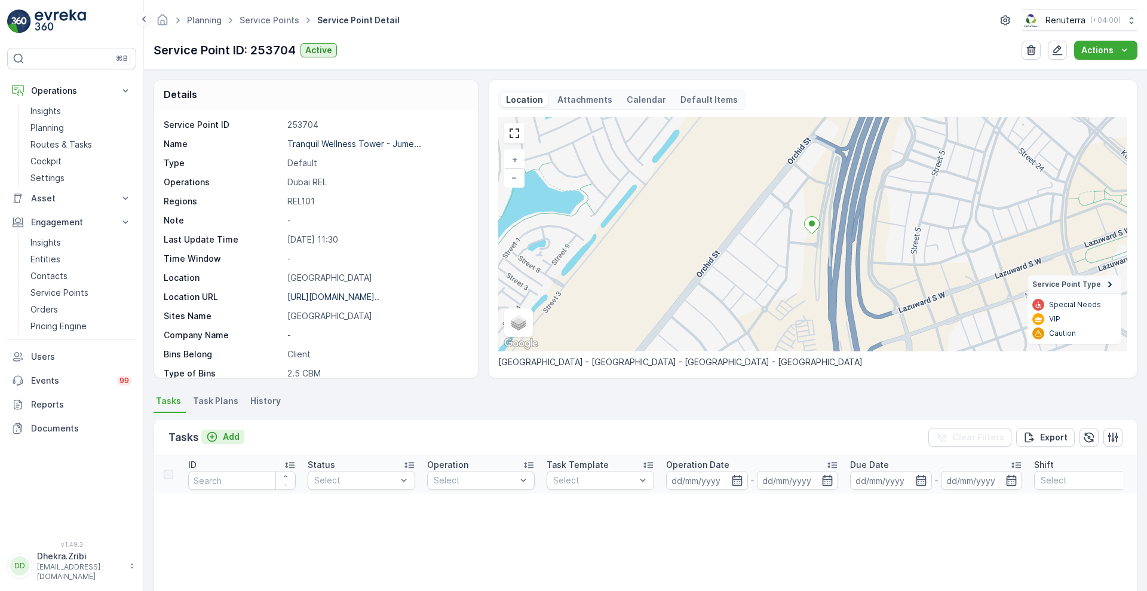
click at [226, 436] on p "Add" at bounding box center [231, 437] width 17 height 12
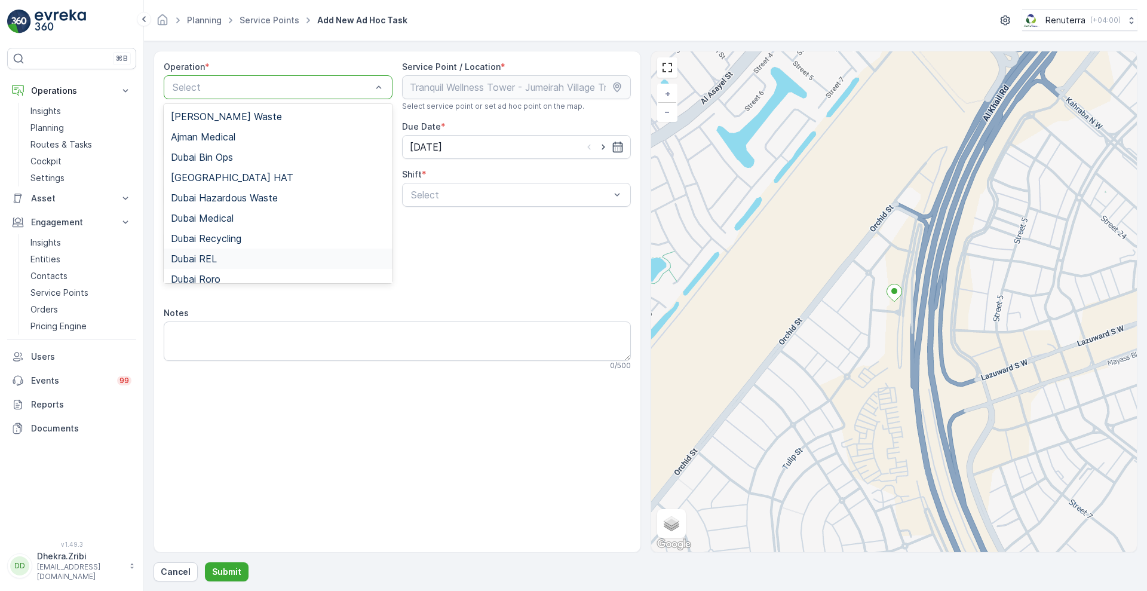
click at [192, 257] on span "Dubai REL" at bounding box center [194, 258] width 46 height 11
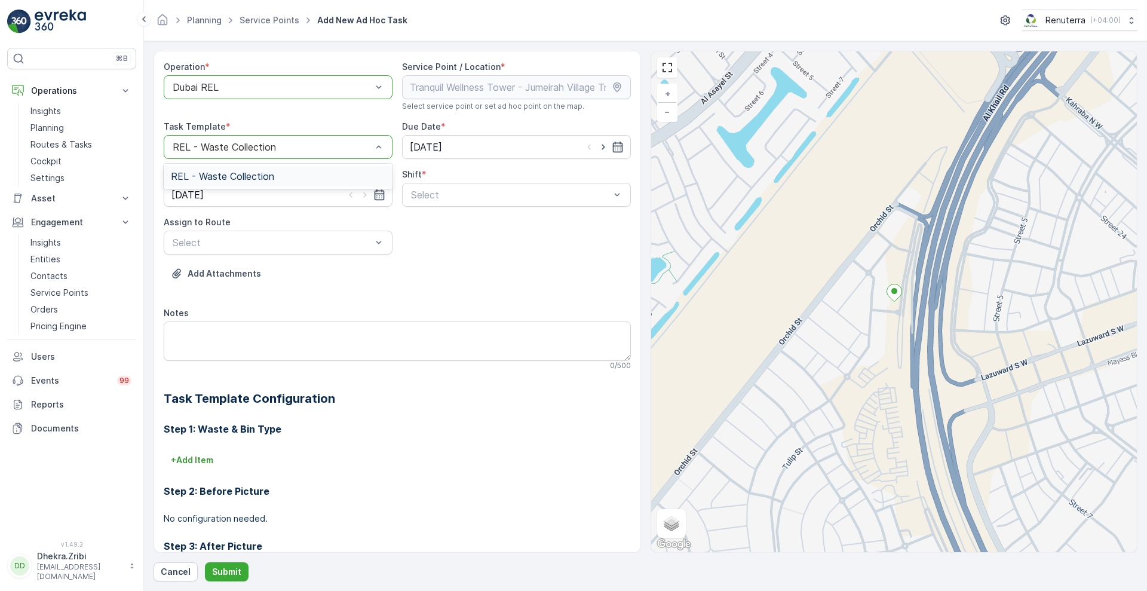
click at [450, 222] on div "Day Shift" at bounding box center [516, 224] width 214 height 11
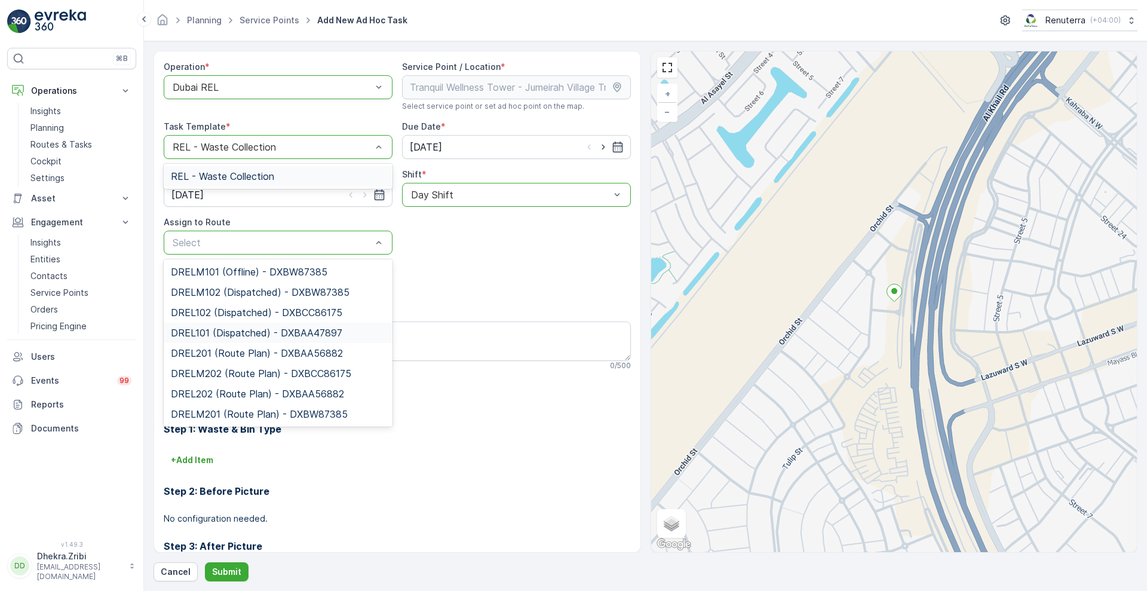
click at [250, 335] on span "DREL101 (Dispatched) - DXBAA47897" at bounding box center [256, 332] width 171 height 11
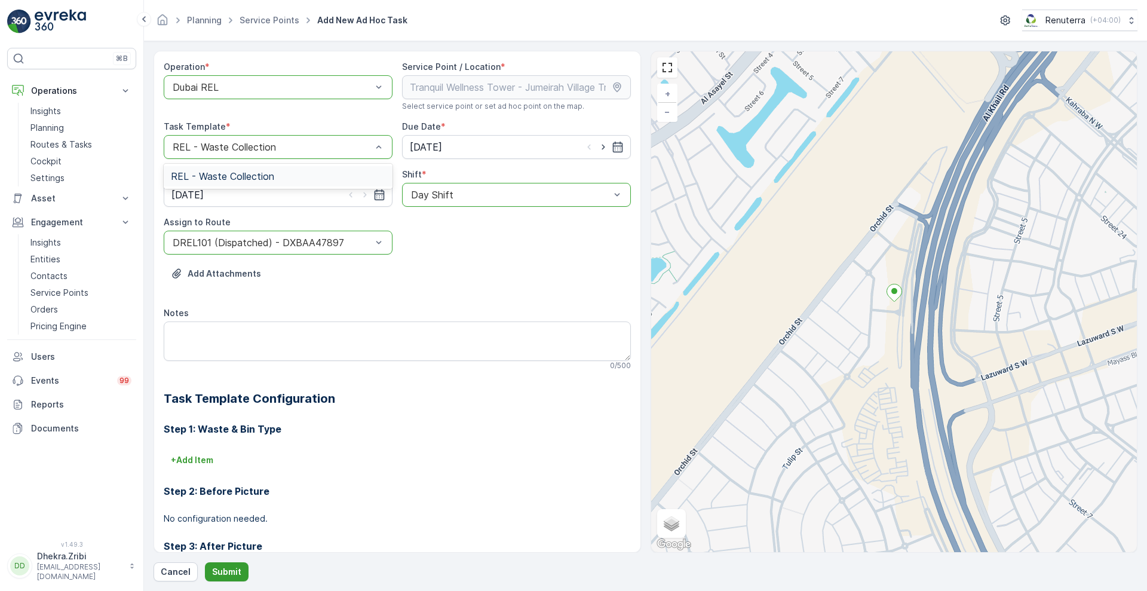
click at [222, 568] on p "Submit" at bounding box center [226, 572] width 29 height 12
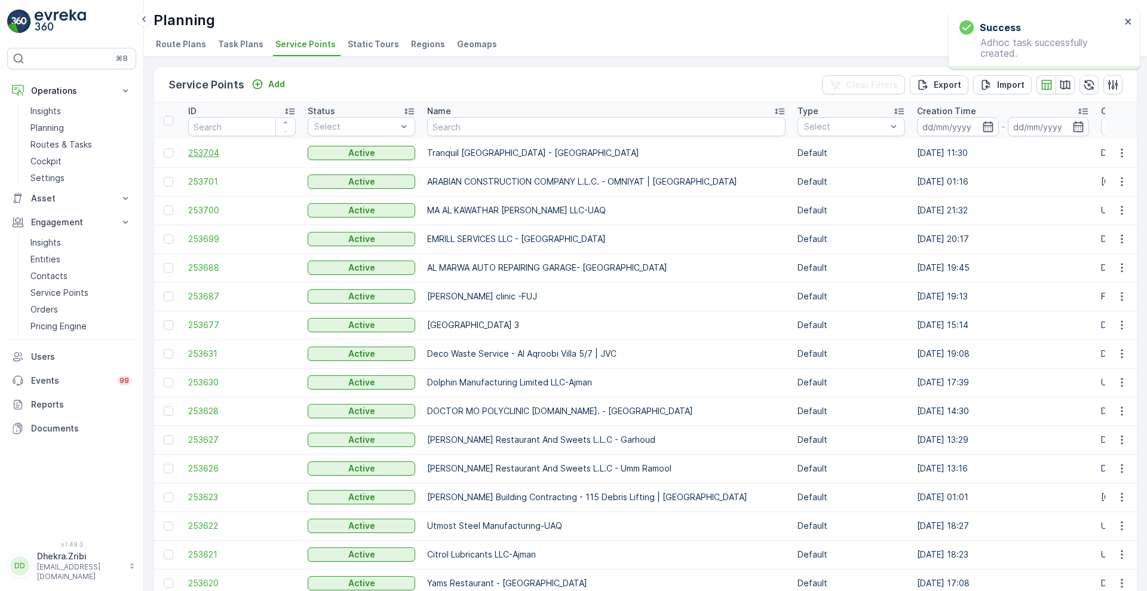
click at [203, 151] on span "253704" at bounding box center [242, 153] width 108 height 12
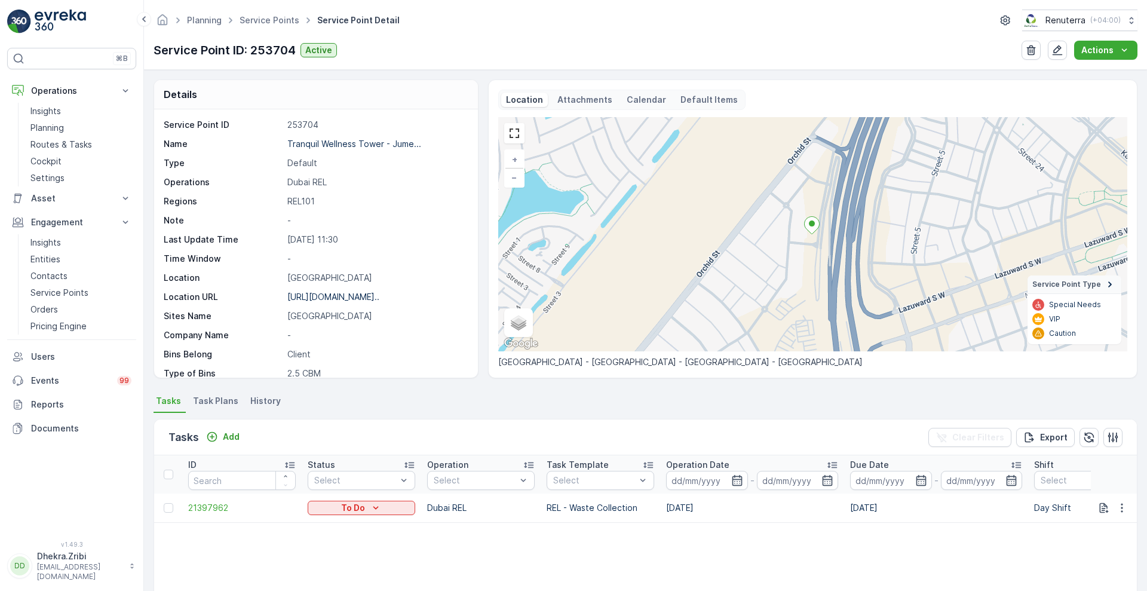
click at [473, 346] on div "Service Point ID 253704 Name Tranquil Wellness Tower - Jume... Type Default Ope…" at bounding box center [316, 243] width 324 height 268
click at [470, 350] on div "Service Point ID 253704 Name Tranquil Wellness Tower - Jume... Type Default Ope…" at bounding box center [316, 243] width 324 height 268
click at [473, 357] on div "Service Point ID 253704 Name Tranquil Wellness Tower - Jume... Type Default Ope…" at bounding box center [316, 243] width 324 height 268
click at [217, 403] on span "Task Plans" at bounding box center [215, 401] width 45 height 12
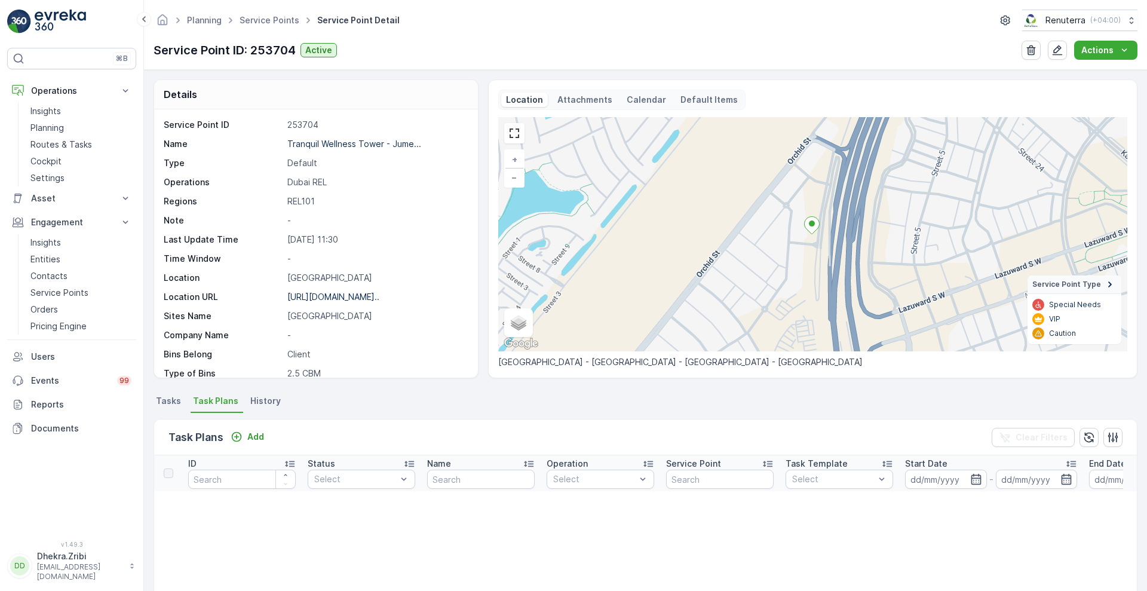
click at [172, 403] on span "Tasks" at bounding box center [168, 401] width 25 height 12
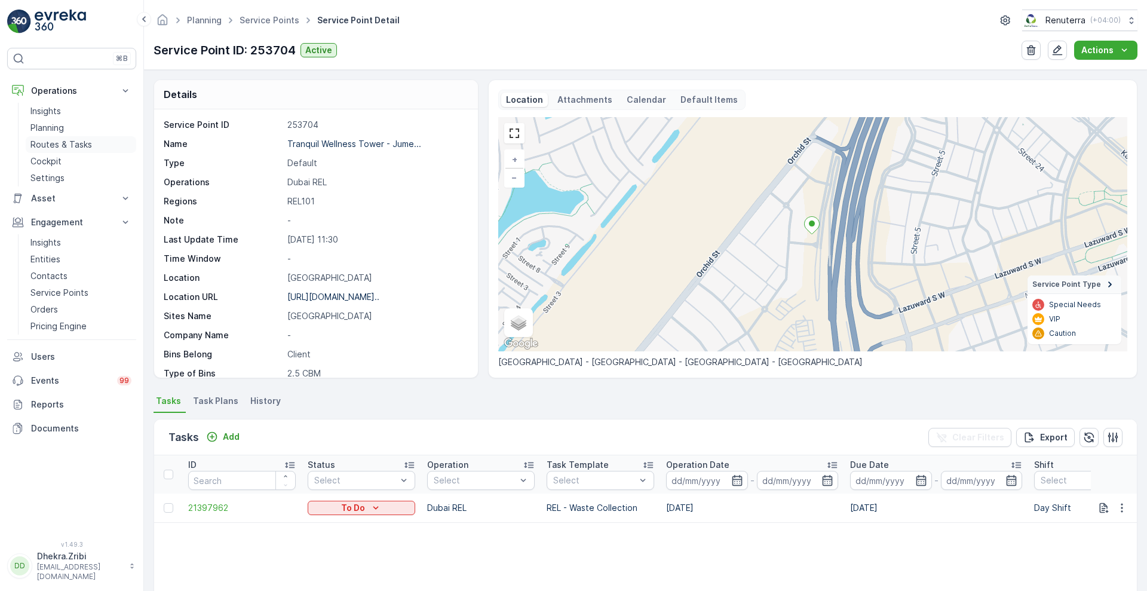
click at [76, 148] on p "Routes & Tasks" at bounding box center [61, 145] width 62 height 12
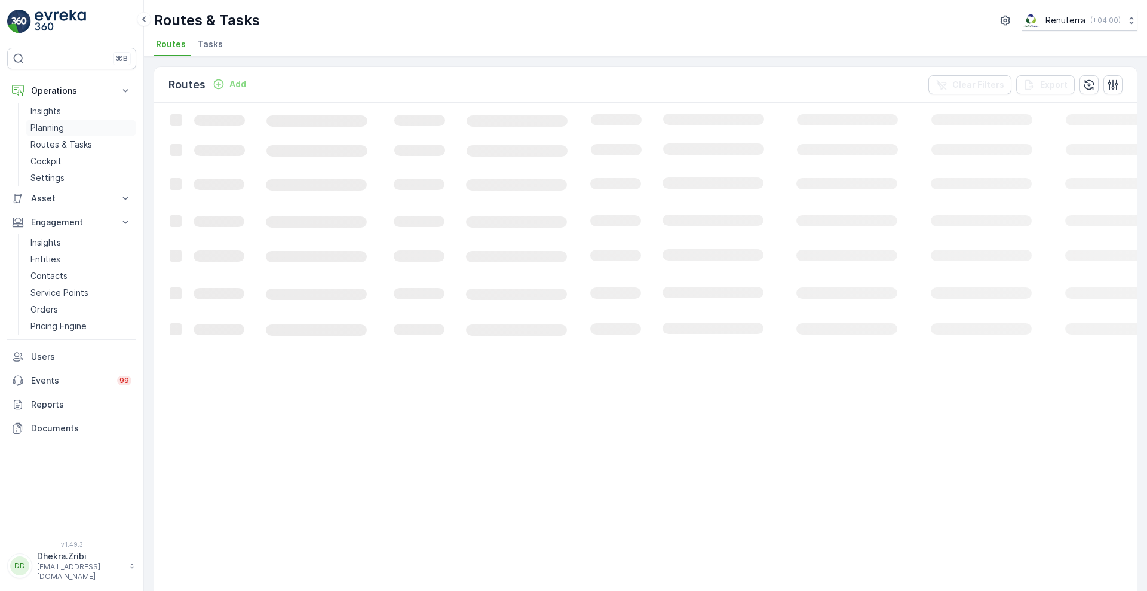
click at [55, 129] on p "Planning" at bounding box center [46, 128] width 33 height 12
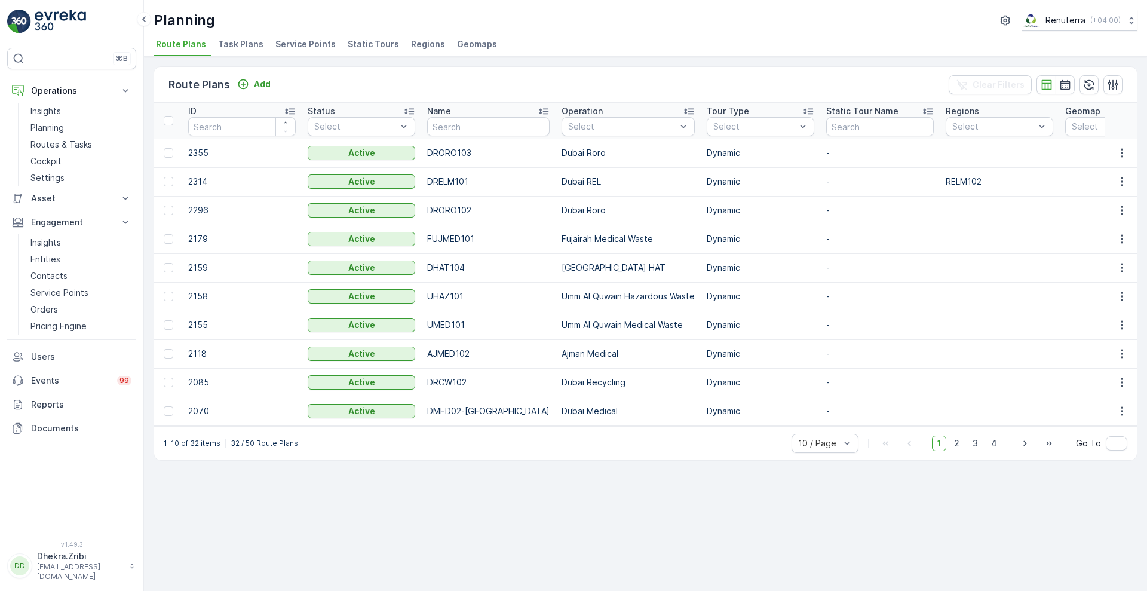
click at [301, 53] on li "Service Points" at bounding box center [307, 46] width 68 height 20
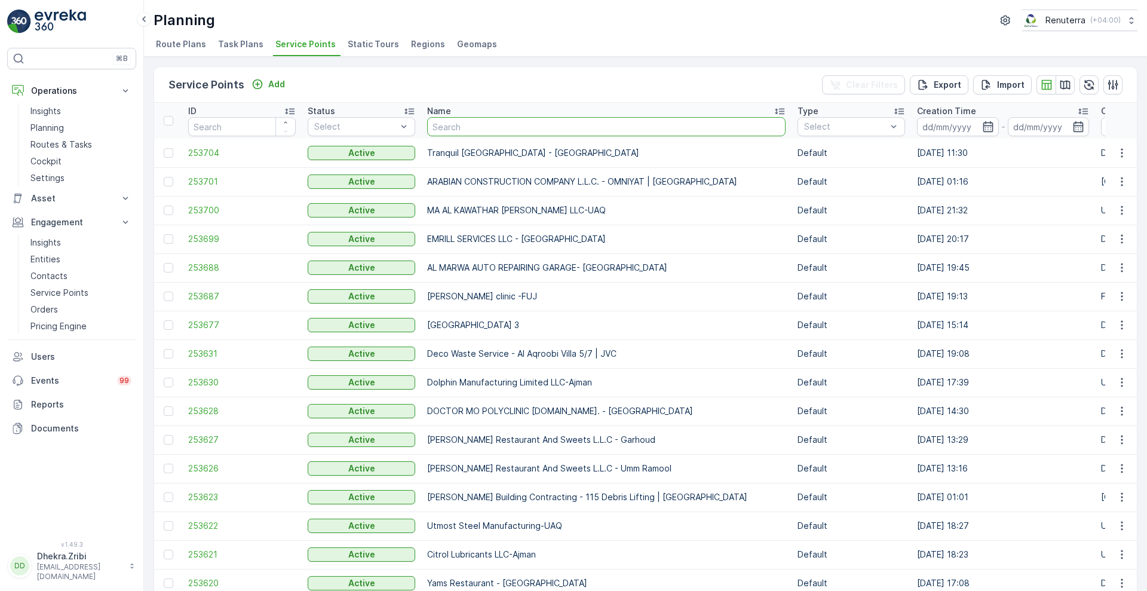
click at [462, 122] on input "text" at bounding box center [606, 126] width 358 height 19
type input "nephro"
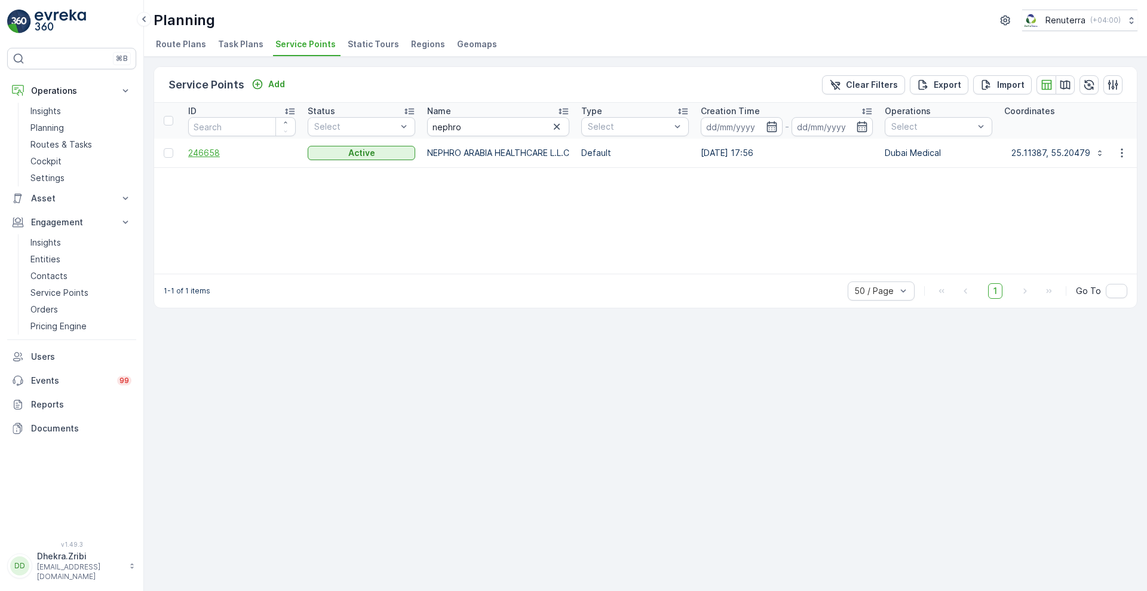
click at [204, 155] on span "246658" at bounding box center [242, 153] width 108 height 12
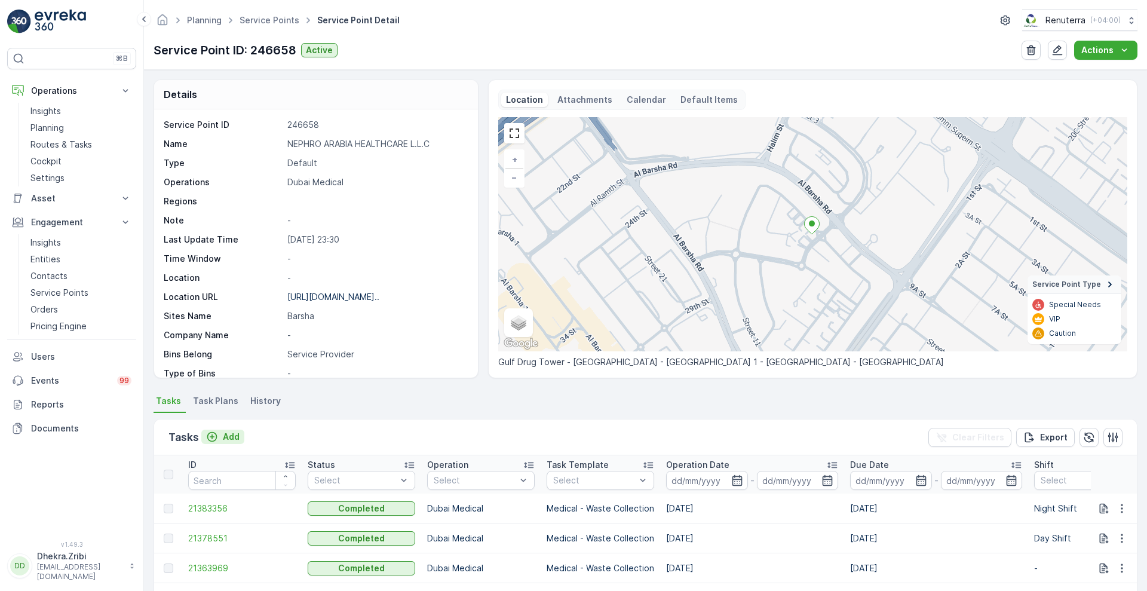
click at [229, 437] on p "Add" at bounding box center [231, 437] width 17 height 12
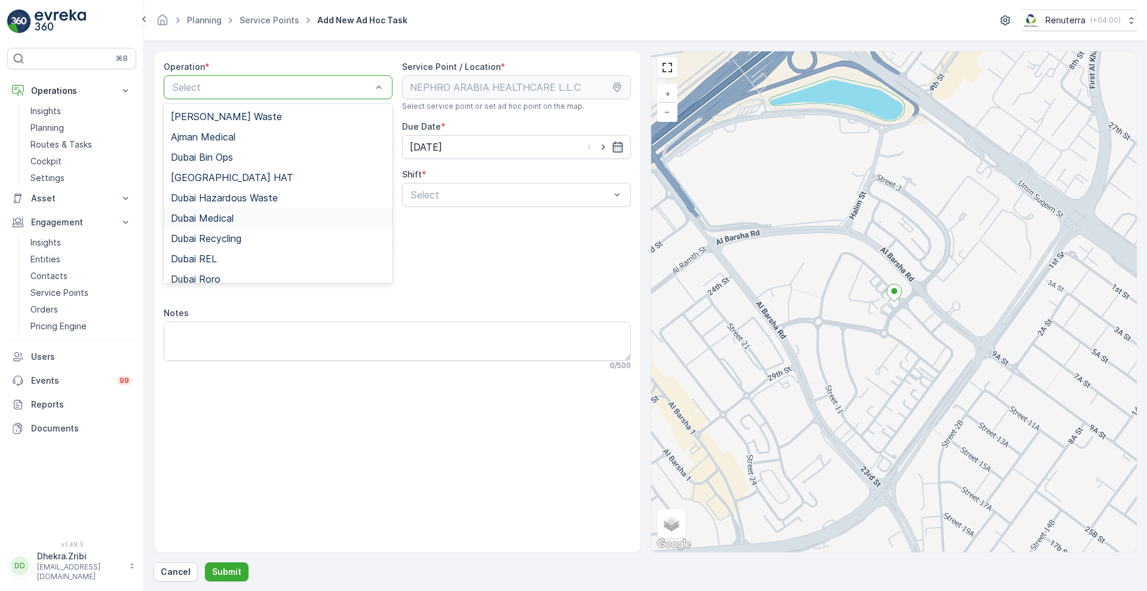
click at [199, 216] on span "Dubai Medical" at bounding box center [202, 218] width 63 height 11
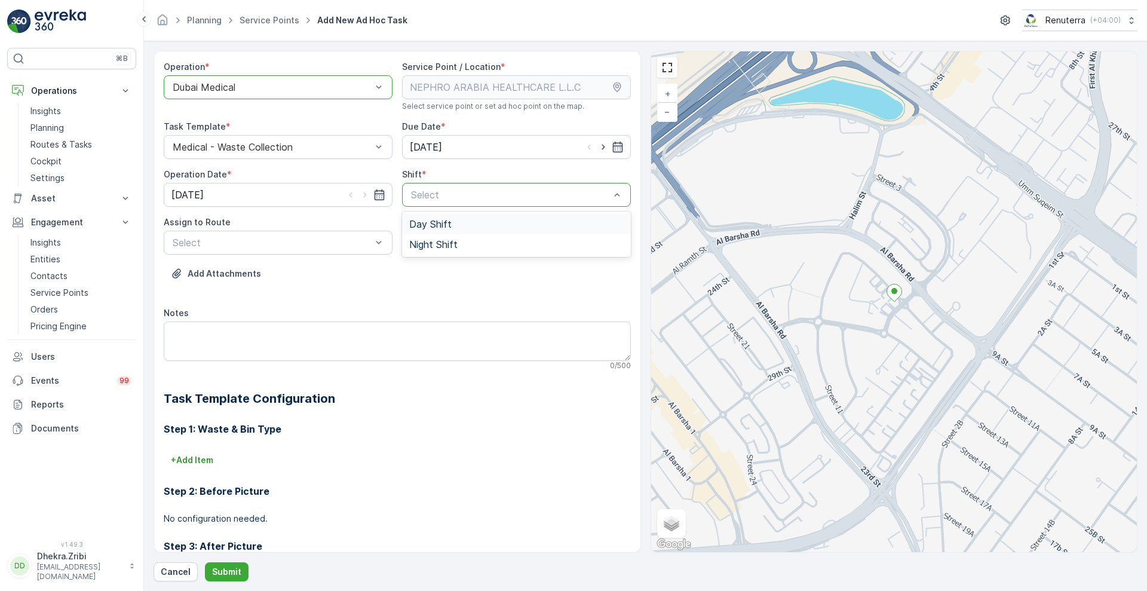
click at [424, 226] on span "Day Shift" at bounding box center [430, 224] width 42 height 11
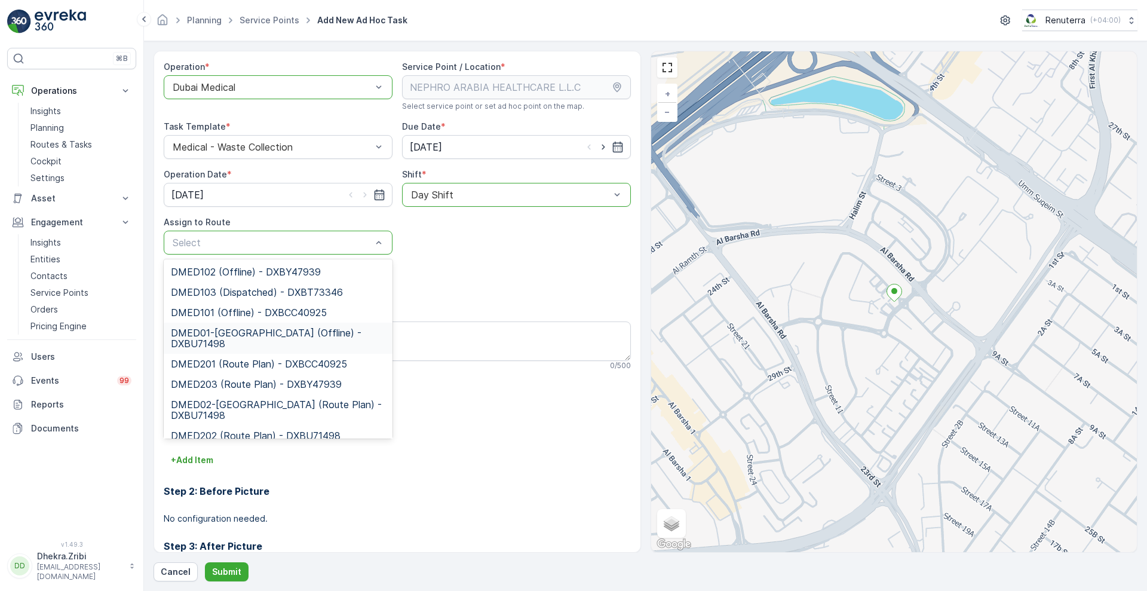
click at [207, 336] on span "DMED01-[GEOGRAPHIC_DATA] (Offline) - DXBU71498" at bounding box center [278, 338] width 214 height 22
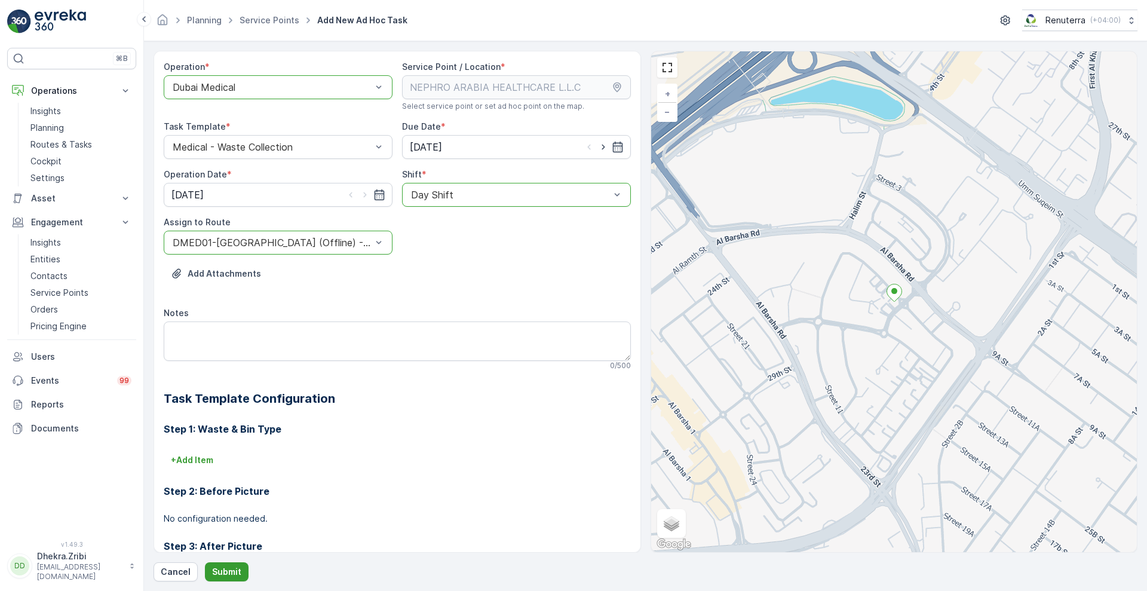
click at [220, 576] on p "Submit" at bounding box center [226, 572] width 29 height 12
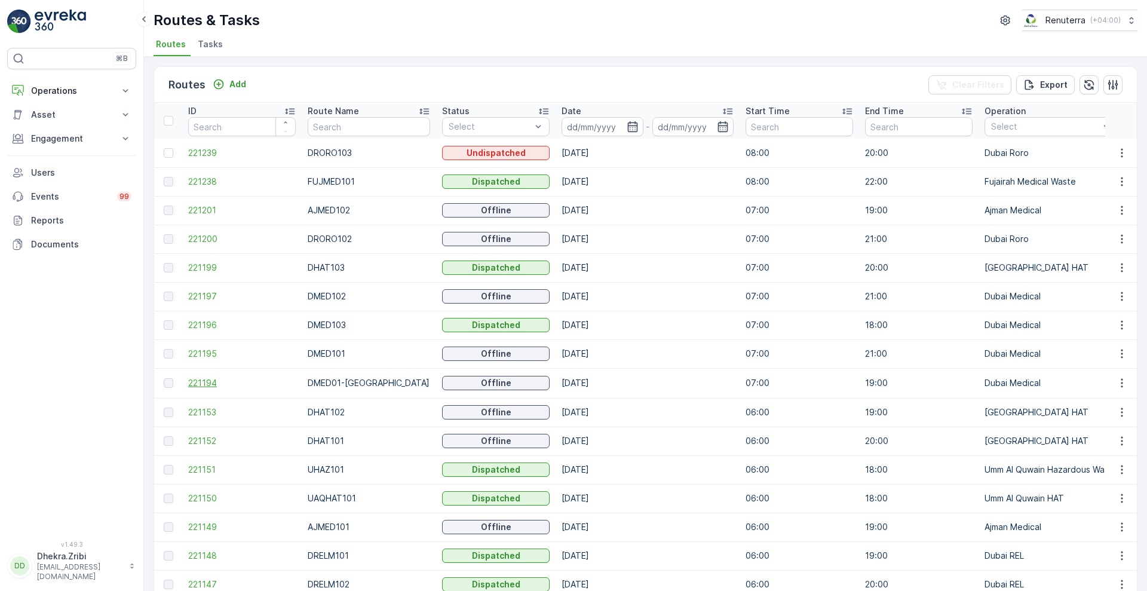
click at [195, 388] on span "221194" at bounding box center [242, 383] width 108 height 12
